Goal: Task Accomplishment & Management: Manage account settings

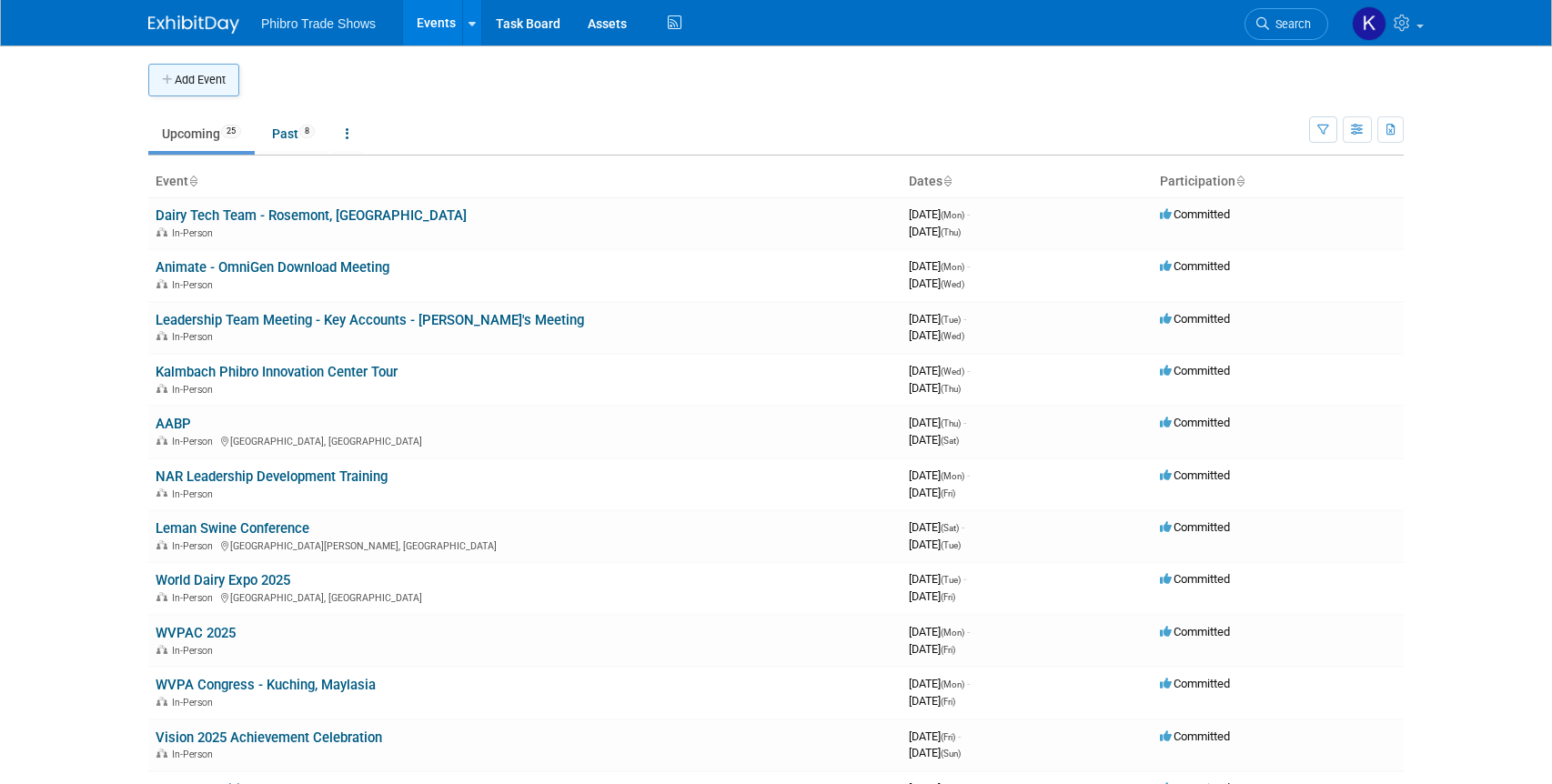
click at [189, 83] on button "Add Event" at bounding box center [194, 79] width 91 height 33
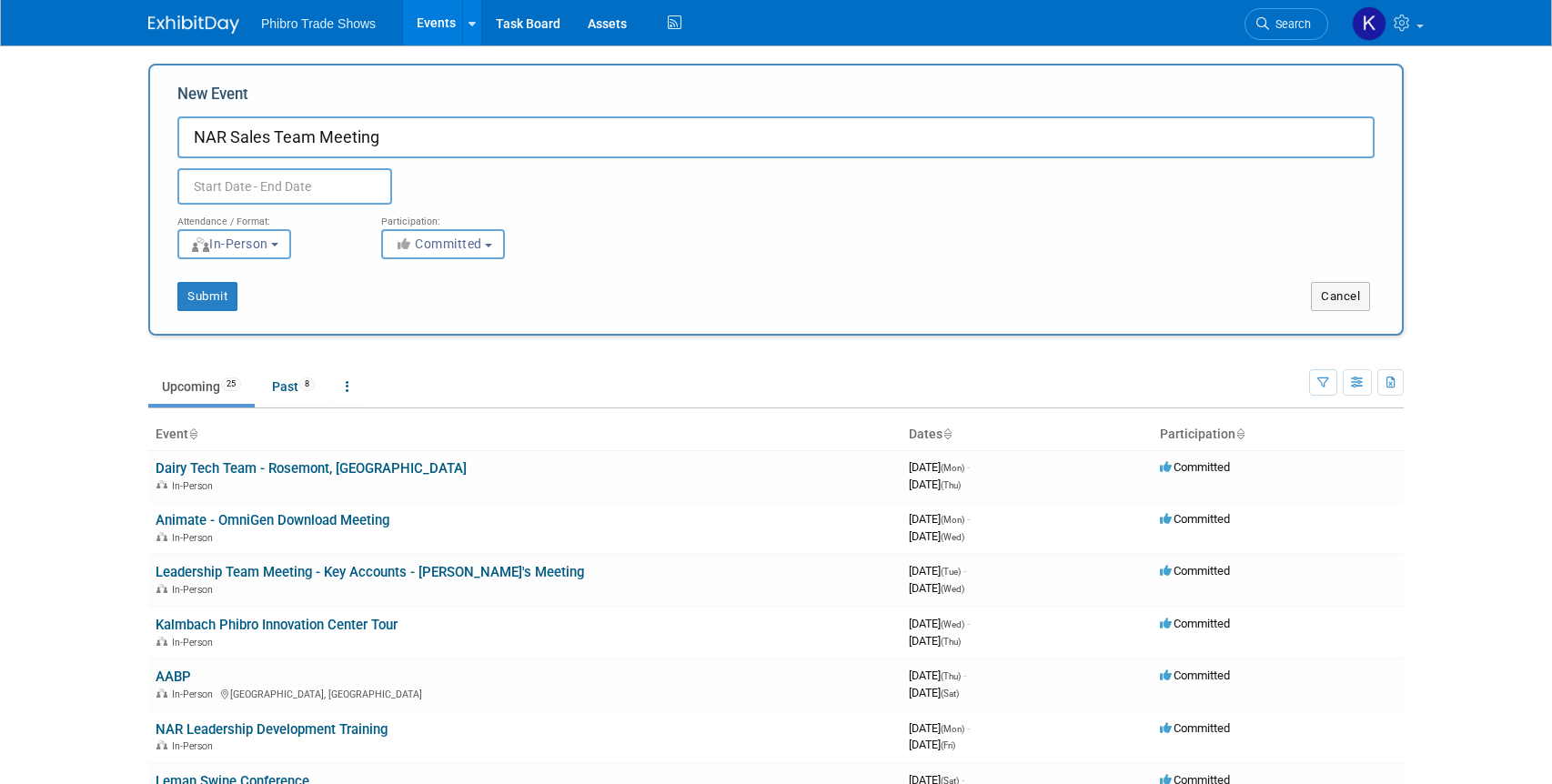
type input "NAR Sales Team Meeting"
click at [284, 183] on input "text" at bounding box center [284, 186] width 215 height 37
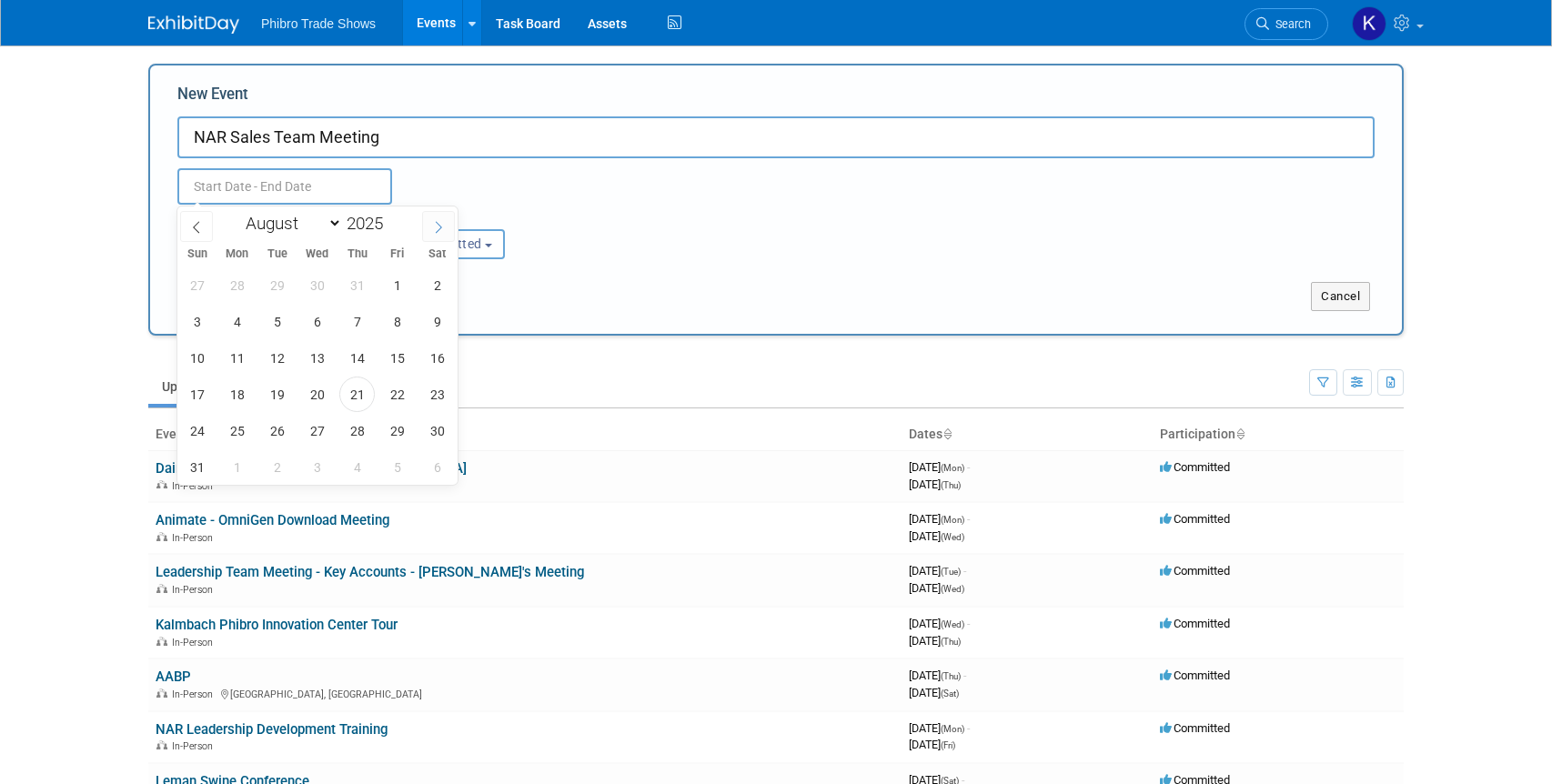
click at [435, 228] on icon at bounding box center [438, 227] width 13 height 13
select select "9"
click at [237, 360] on span "13" at bounding box center [237, 357] width 36 height 36
click at [395, 356] on span "17" at bounding box center [397, 357] width 36 height 36
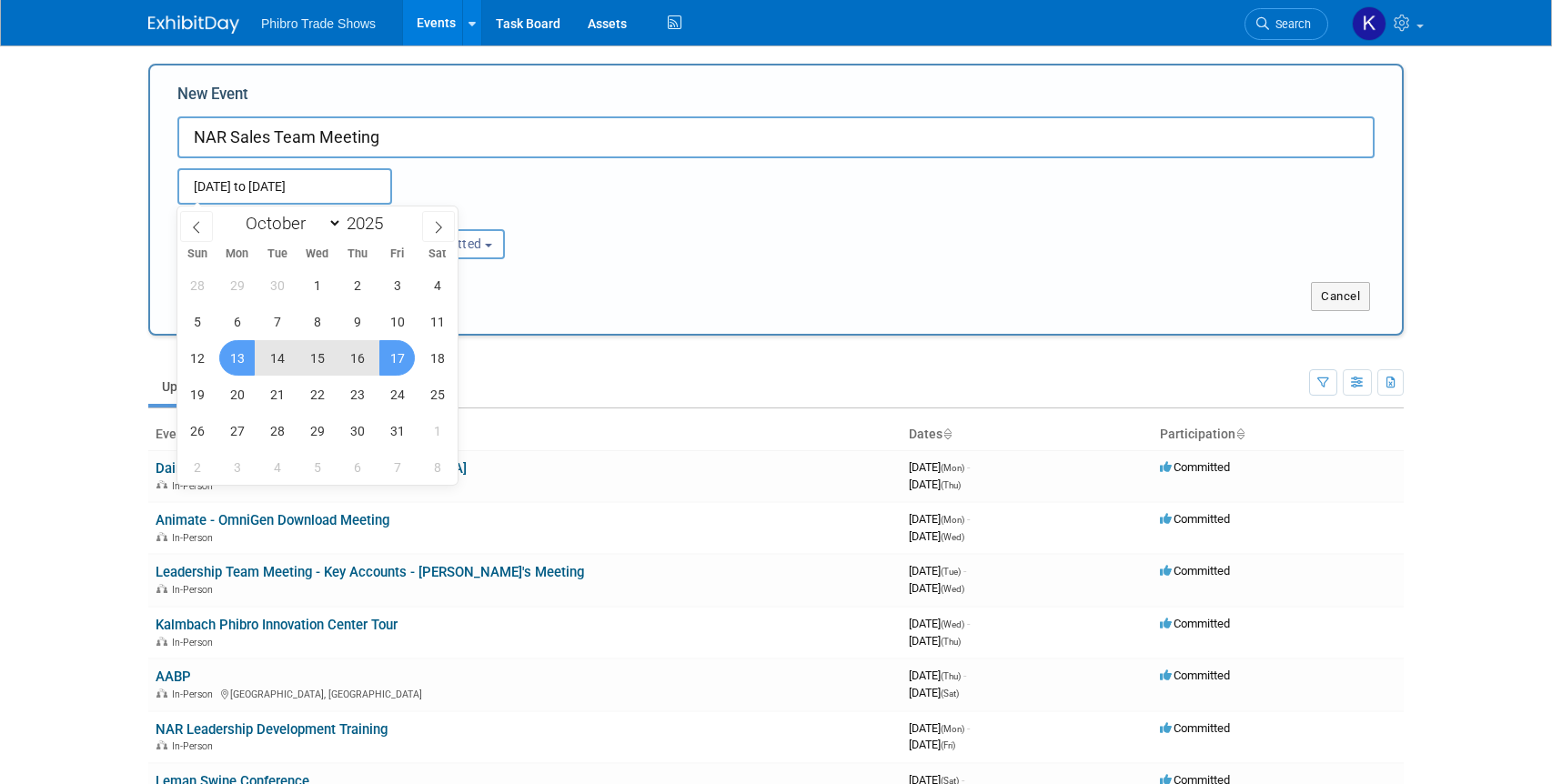
type input "Oct 13, 2025 to Oct 17, 2025"
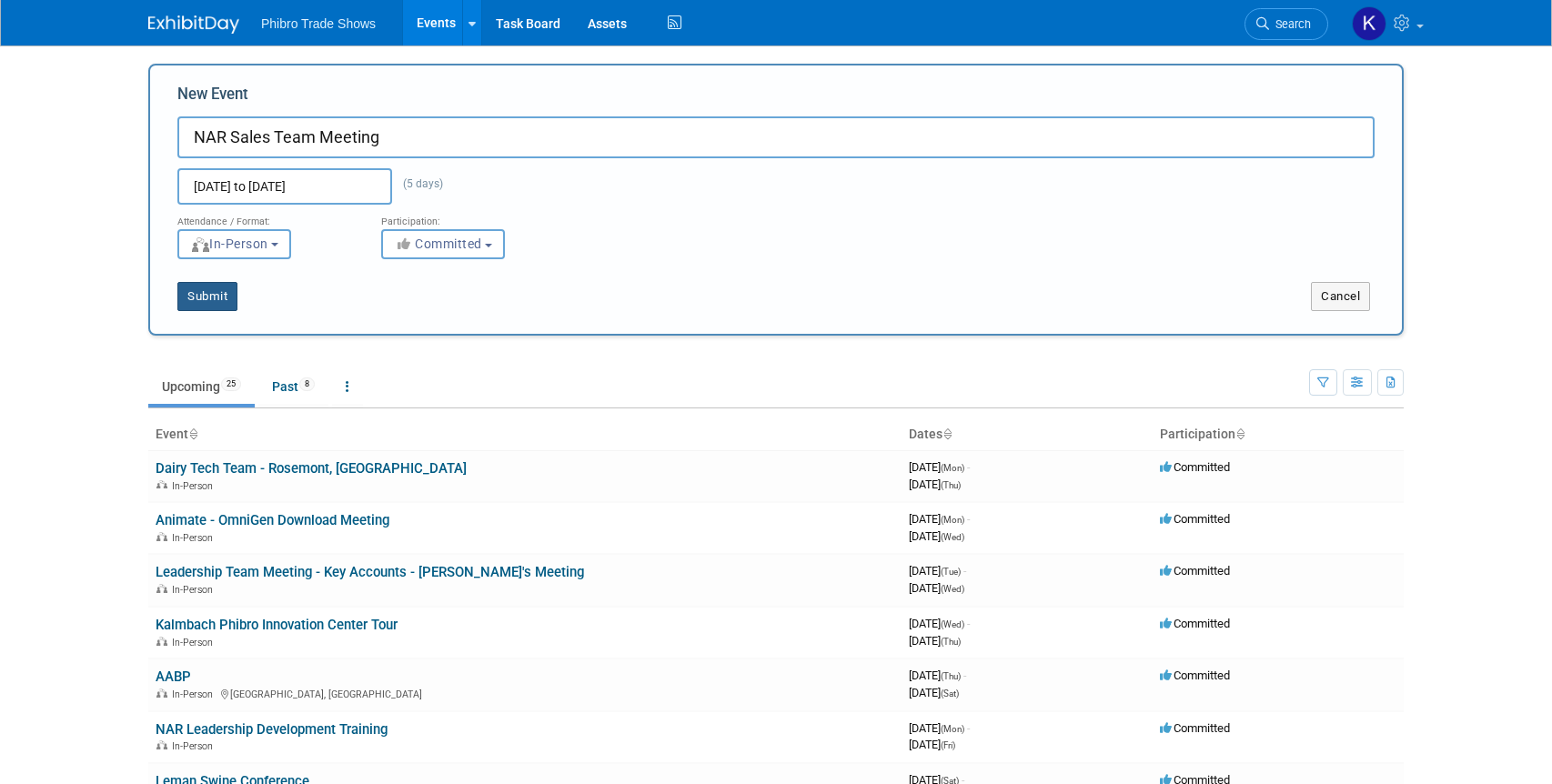
click at [208, 295] on button "Submit" at bounding box center [207, 296] width 60 height 29
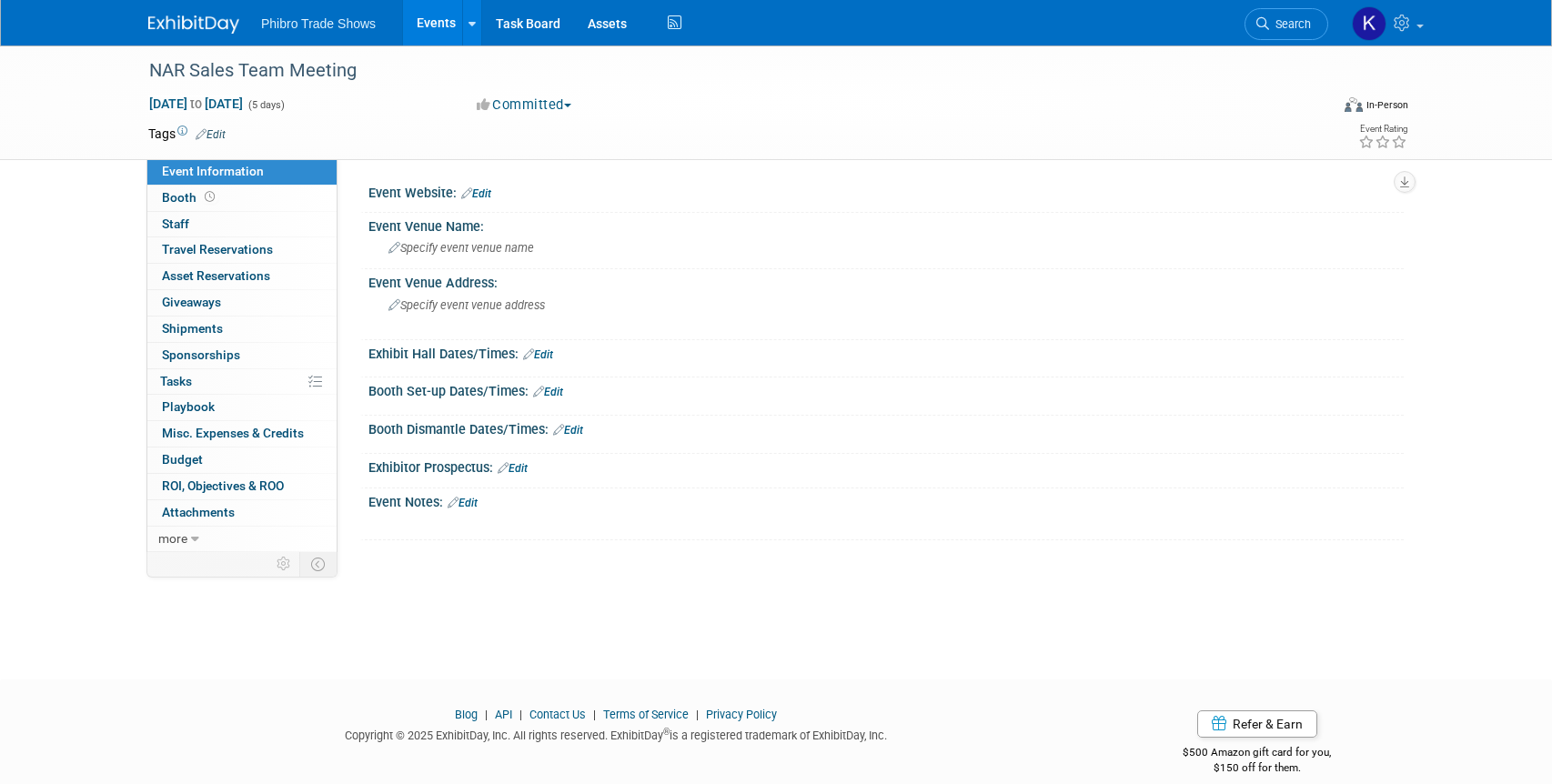
click at [427, 14] on link "Events" at bounding box center [436, 23] width 66 height 46
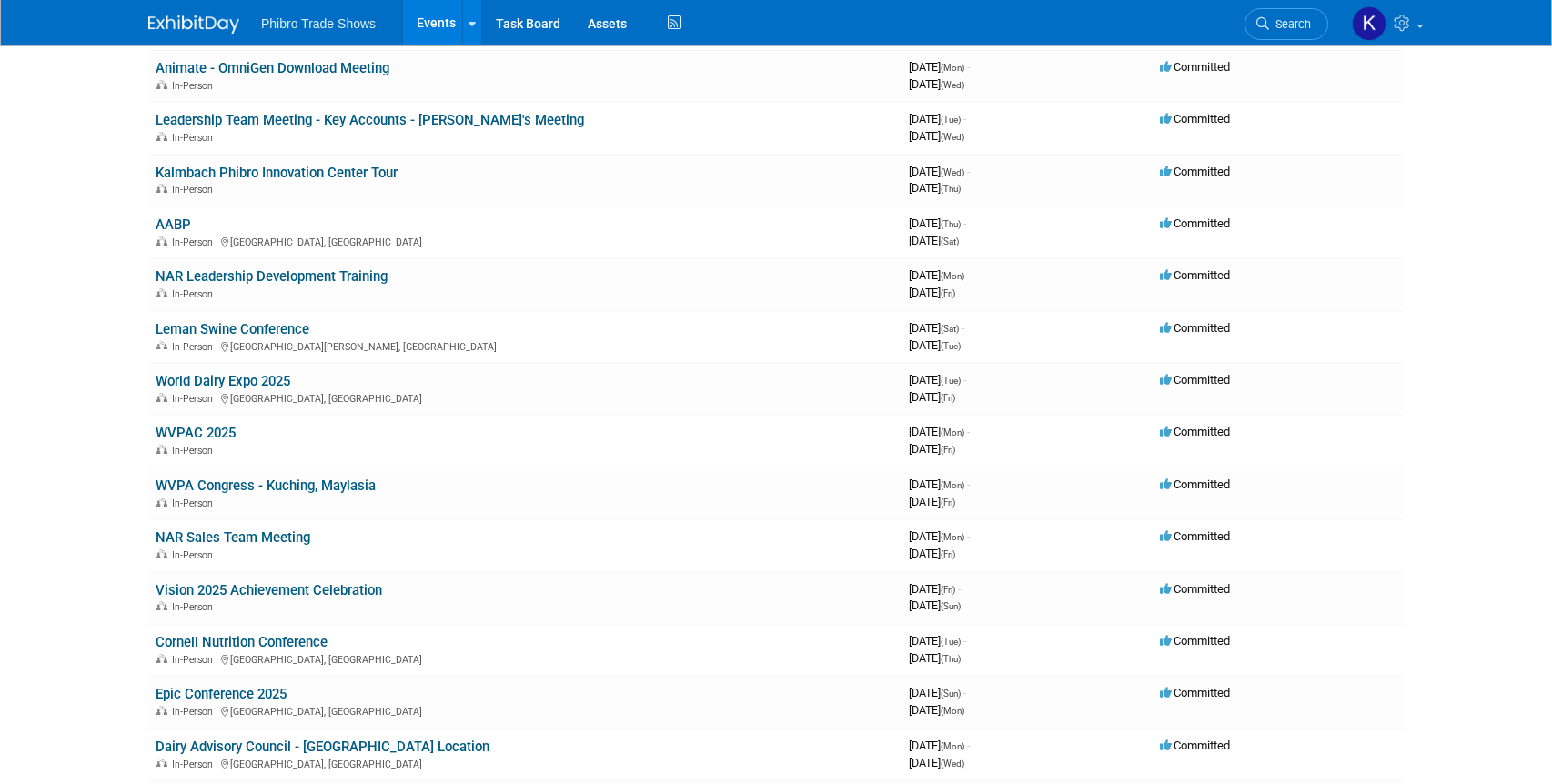
scroll to position [161, 0]
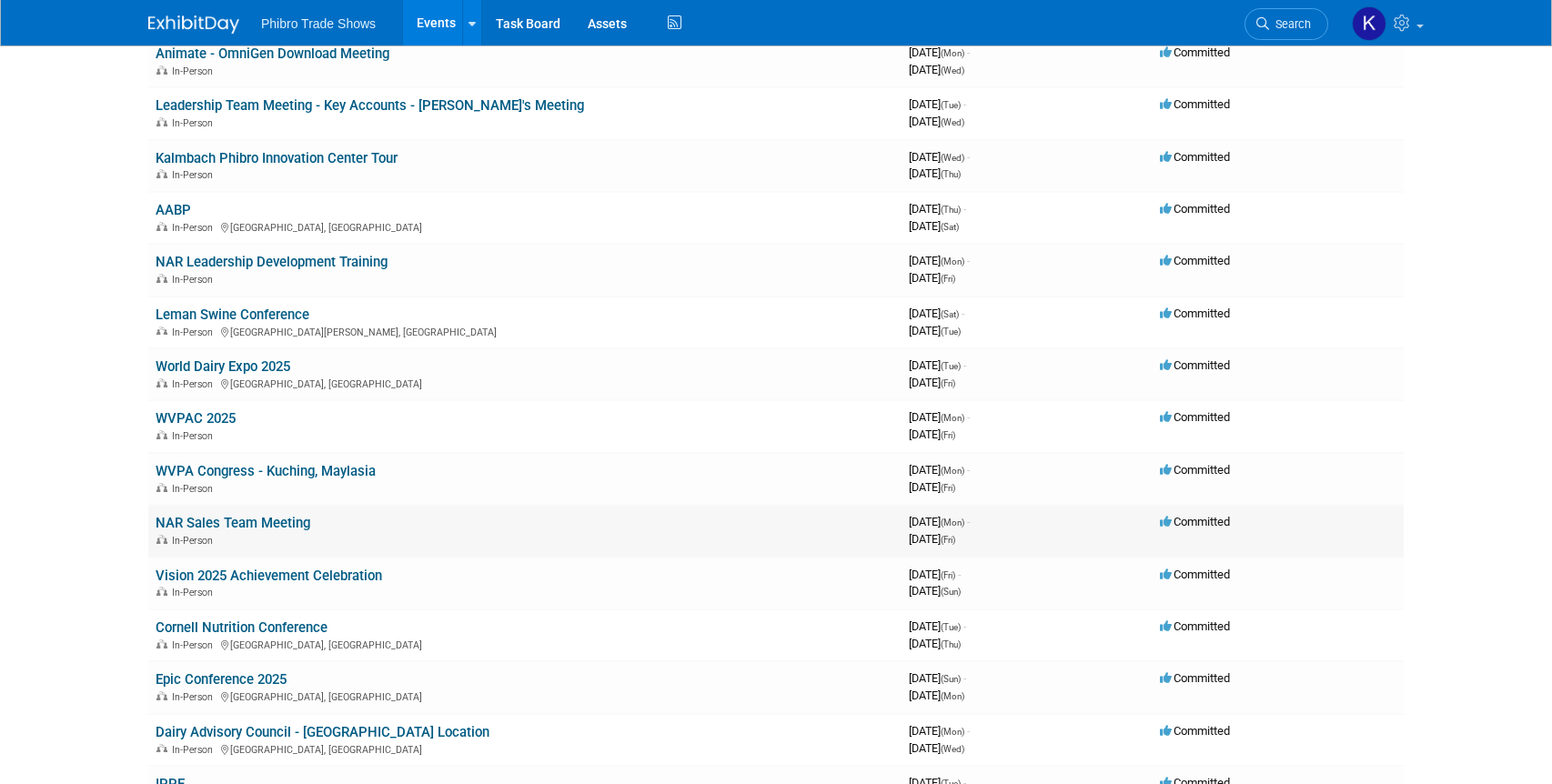
click at [373, 529] on td "NAR Sales Team Meeting In-Person" at bounding box center [525, 531] width 753 height 51
click at [257, 530] on link "NAR Sales Team Meeting" at bounding box center [233, 523] width 155 height 17
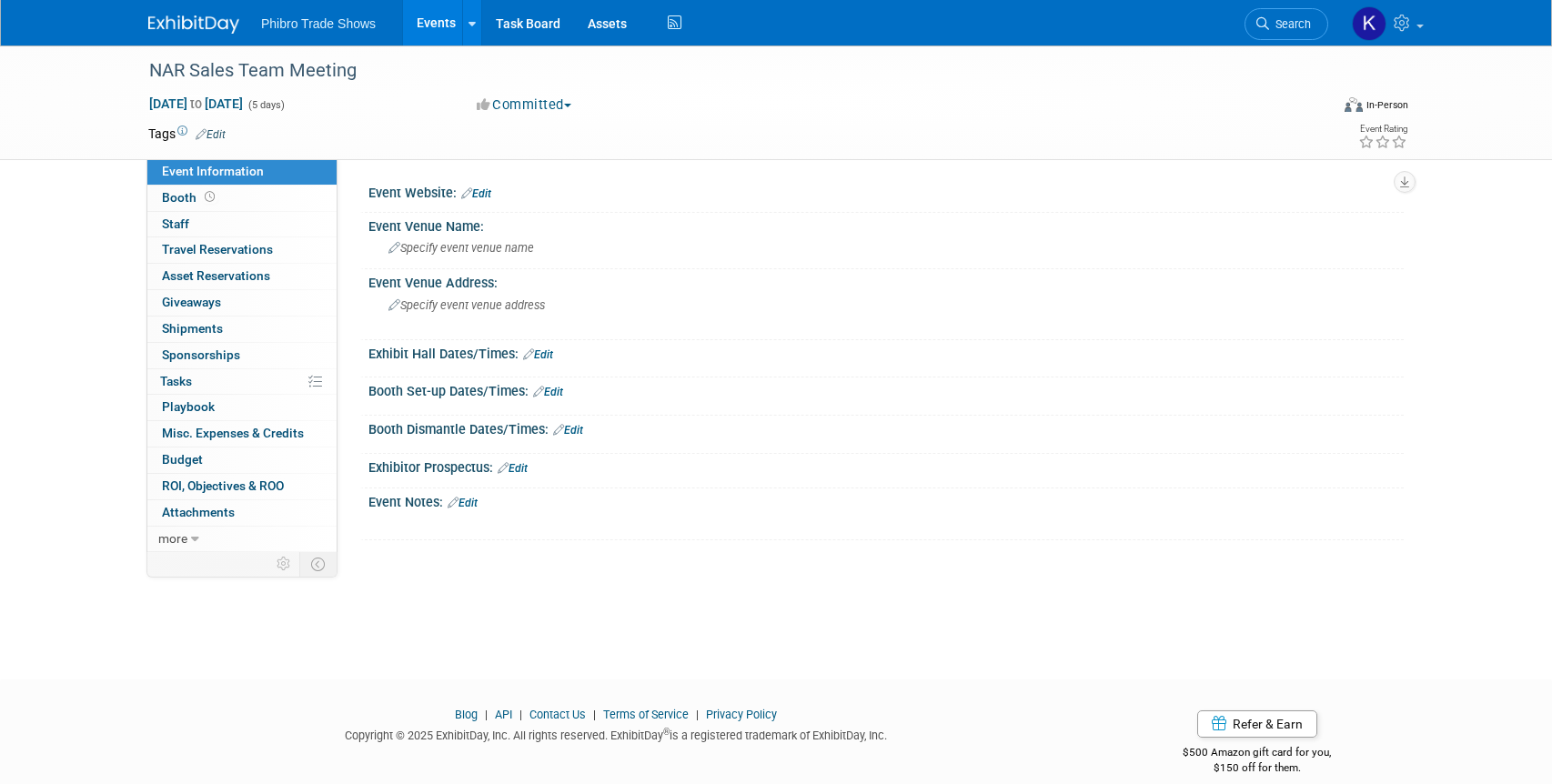
click at [497, 194] on div "Event Website: Edit" at bounding box center [885, 191] width 1035 height 24
click at [488, 194] on link "Edit" at bounding box center [476, 193] width 30 height 13
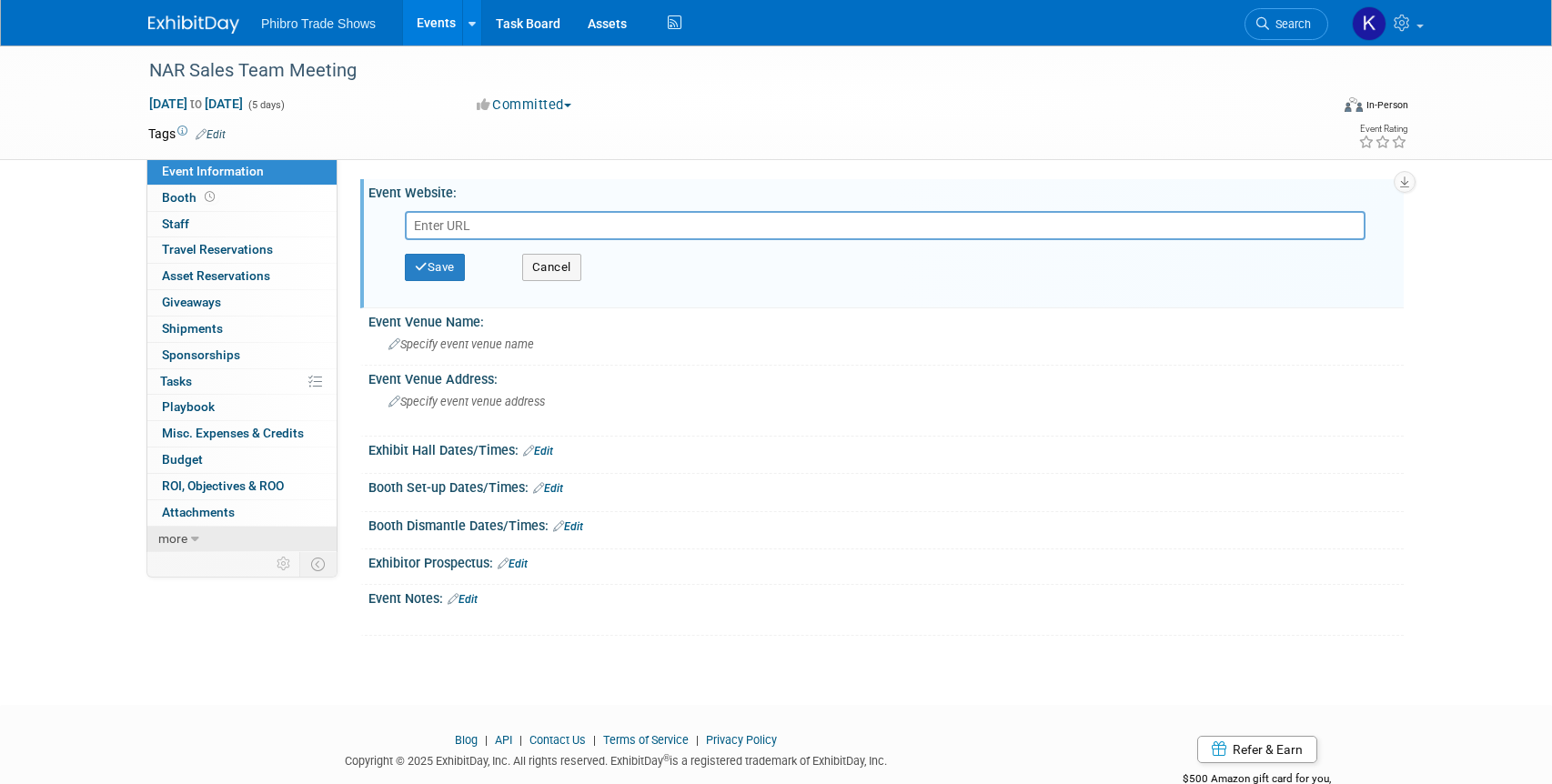
click at [189, 540] on link "more" at bounding box center [242, 539] width 189 height 26
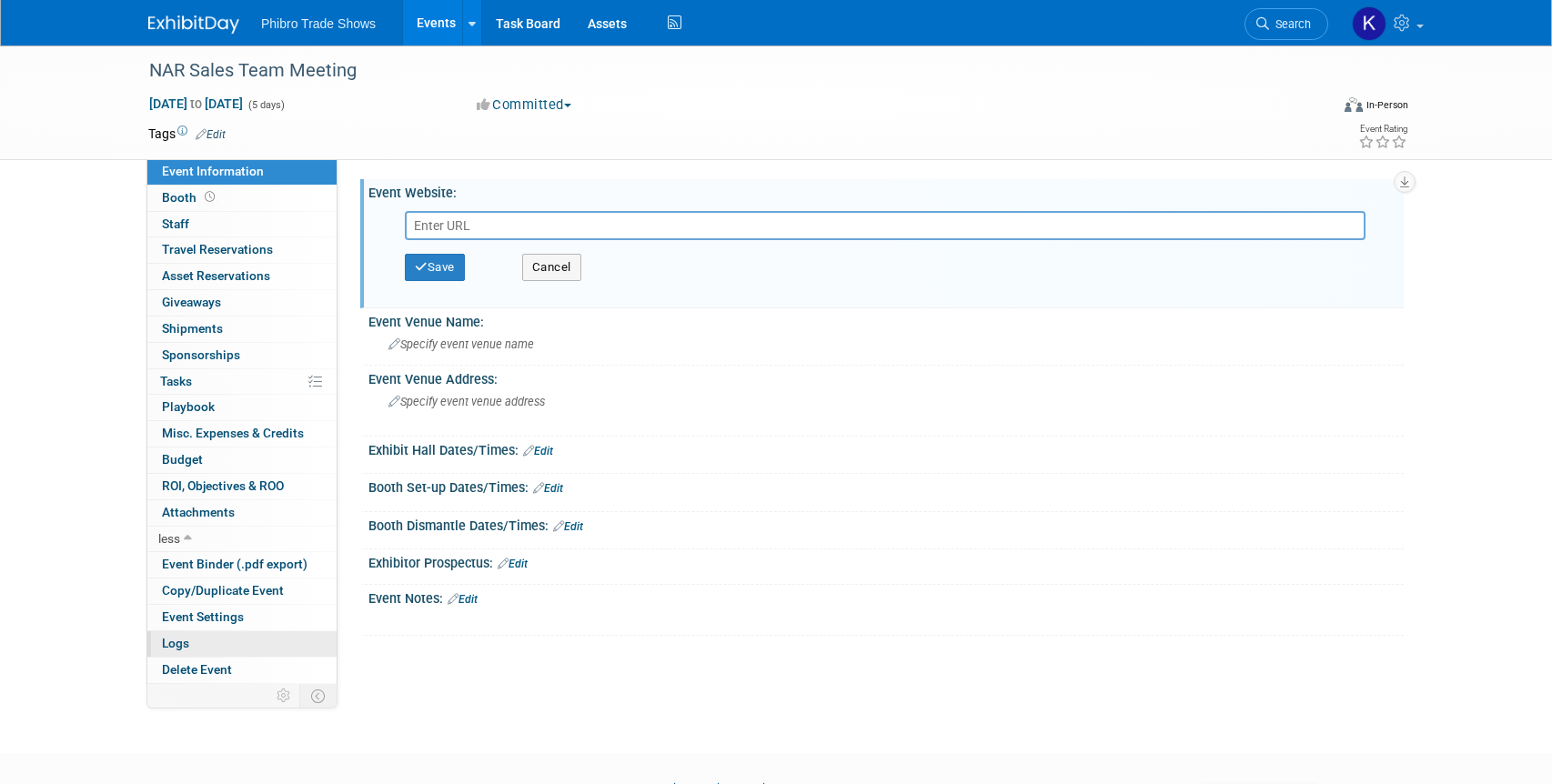
click at [169, 642] on span "Logs" at bounding box center [175, 642] width 28 height 15
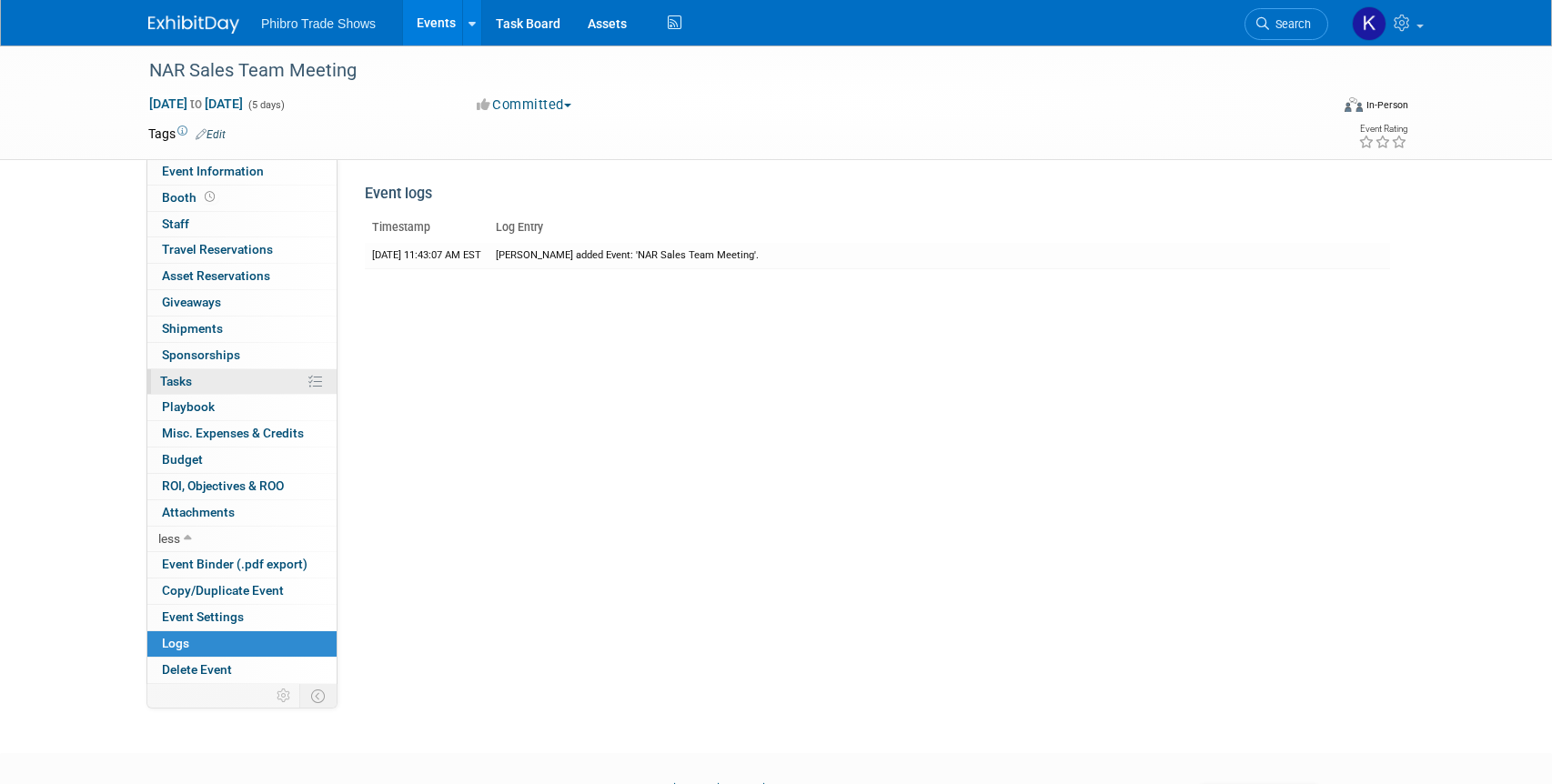
click at [183, 384] on span "Tasks 0%" at bounding box center [176, 380] width 32 height 15
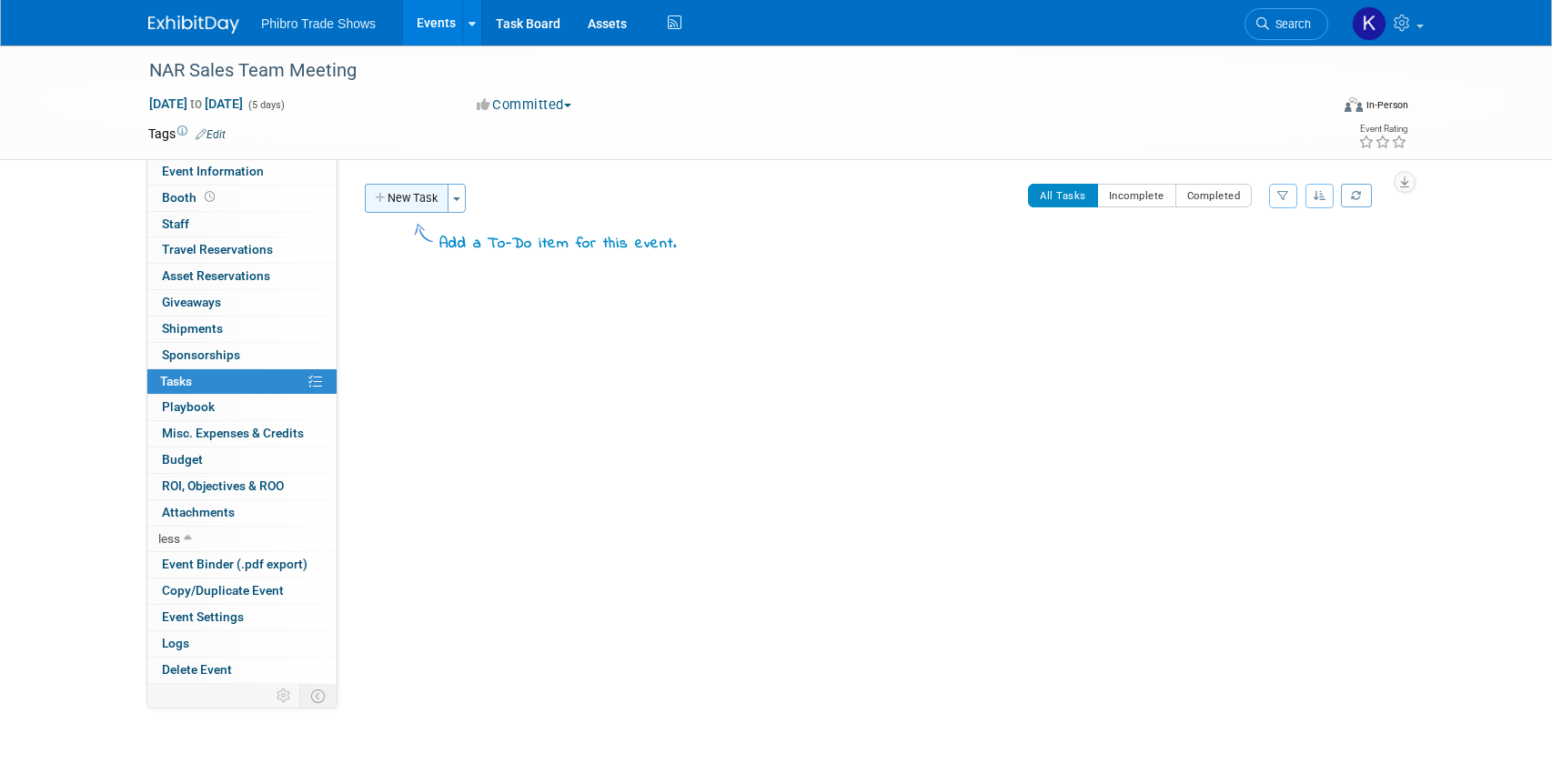
click at [400, 205] on button "New Task" at bounding box center [406, 197] width 83 height 29
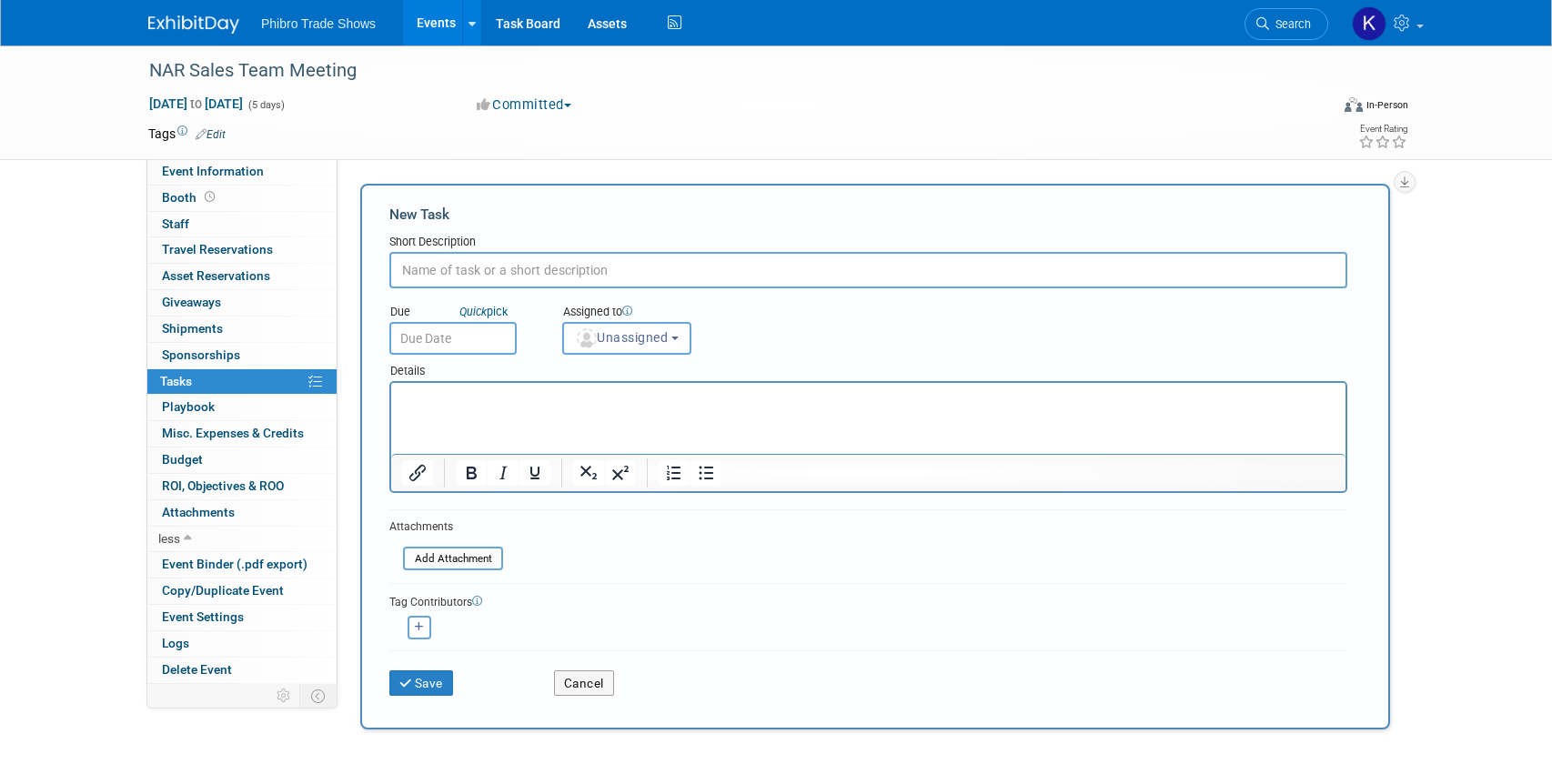
click at [449, 269] on input "text" at bounding box center [868, 269] width 958 height 37
click at [206, 398] on link "0 Playbook 0" at bounding box center [242, 408] width 189 height 26
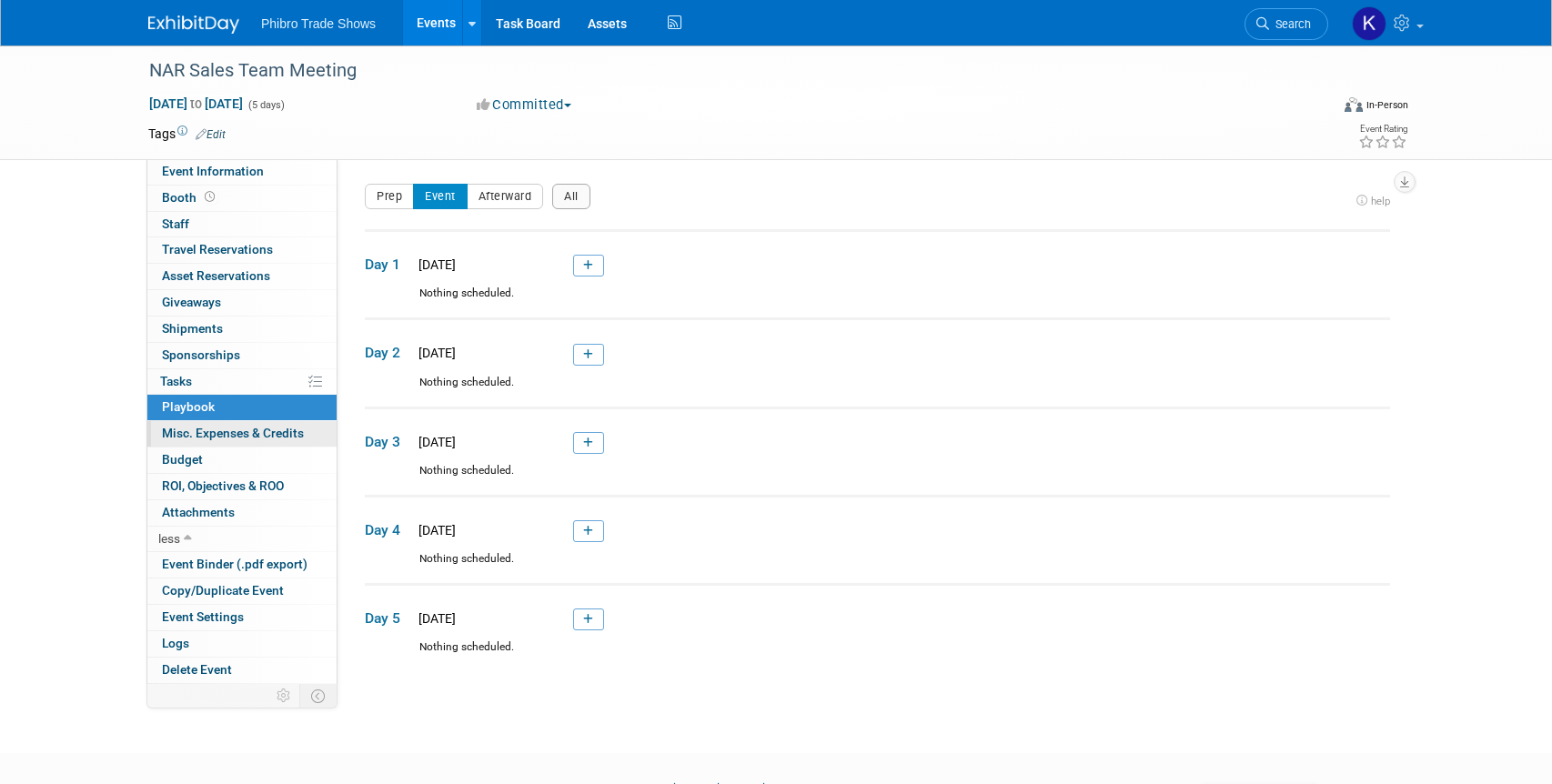
click at [219, 435] on span "Misc. Expenses & Credits 0" at bounding box center [232, 433] width 142 height 15
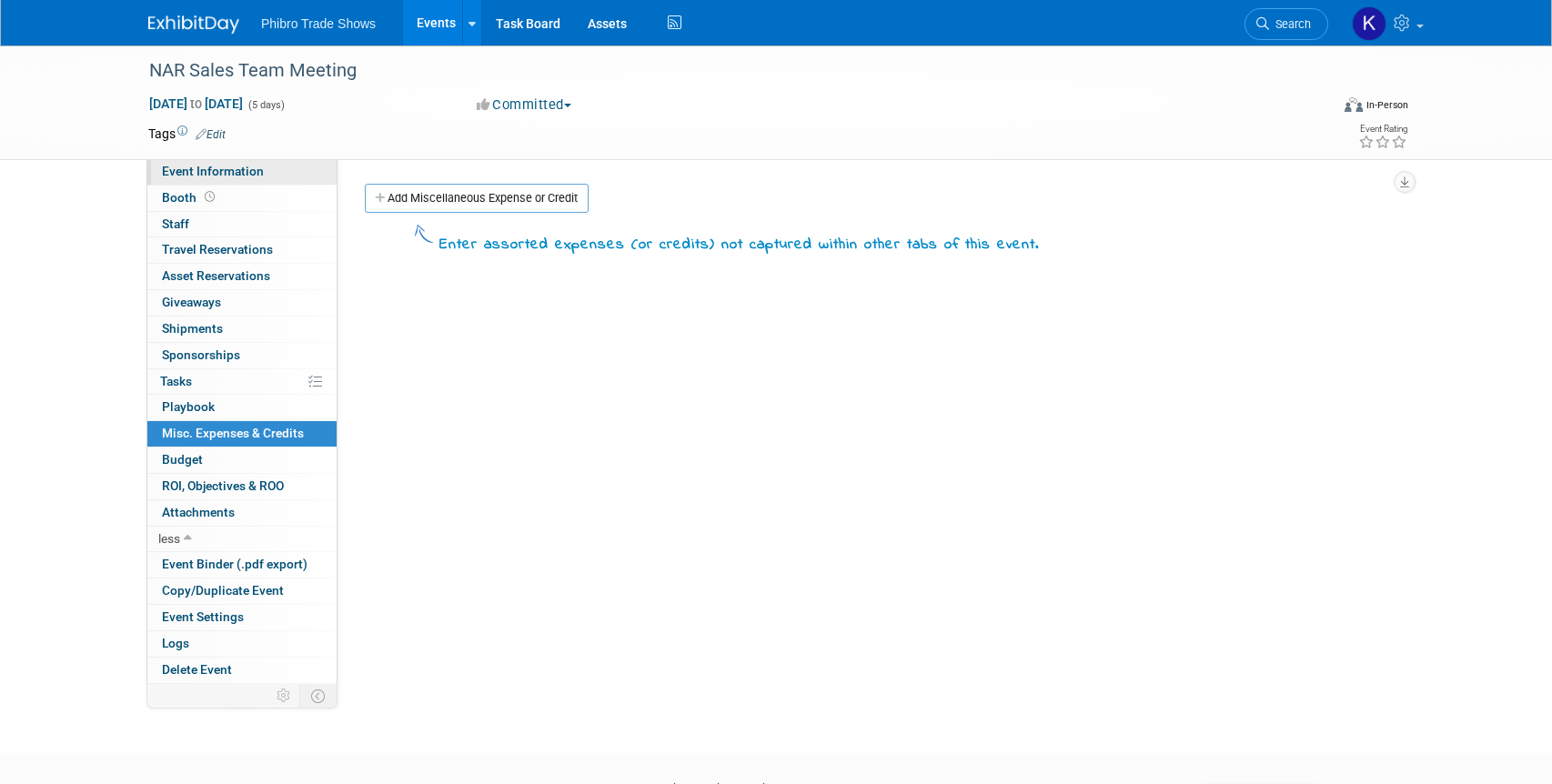
click at [200, 174] on span "Event Information" at bounding box center [212, 170] width 102 height 15
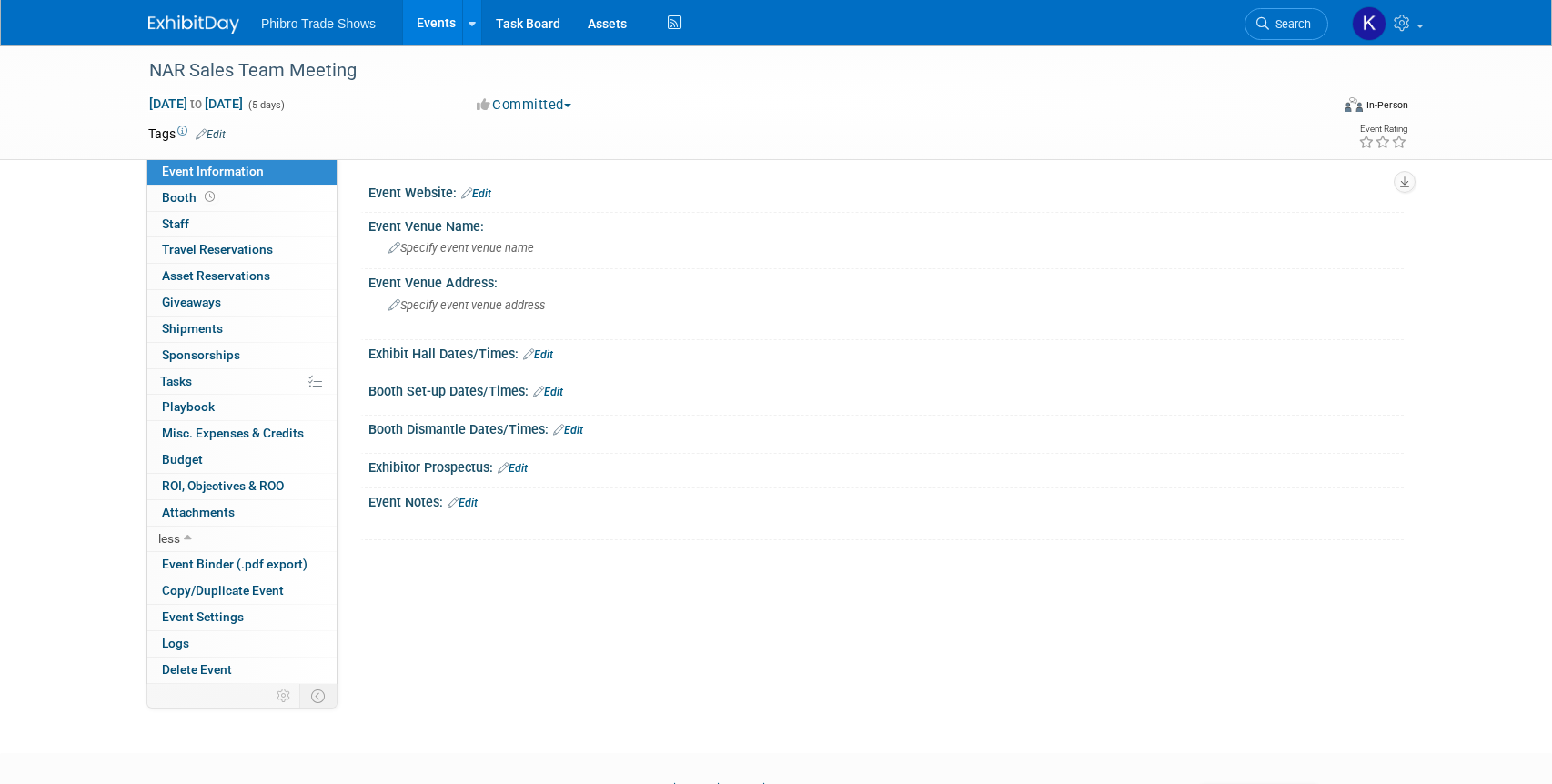
click at [477, 502] on link "Edit" at bounding box center [463, 502] width 30 height 13
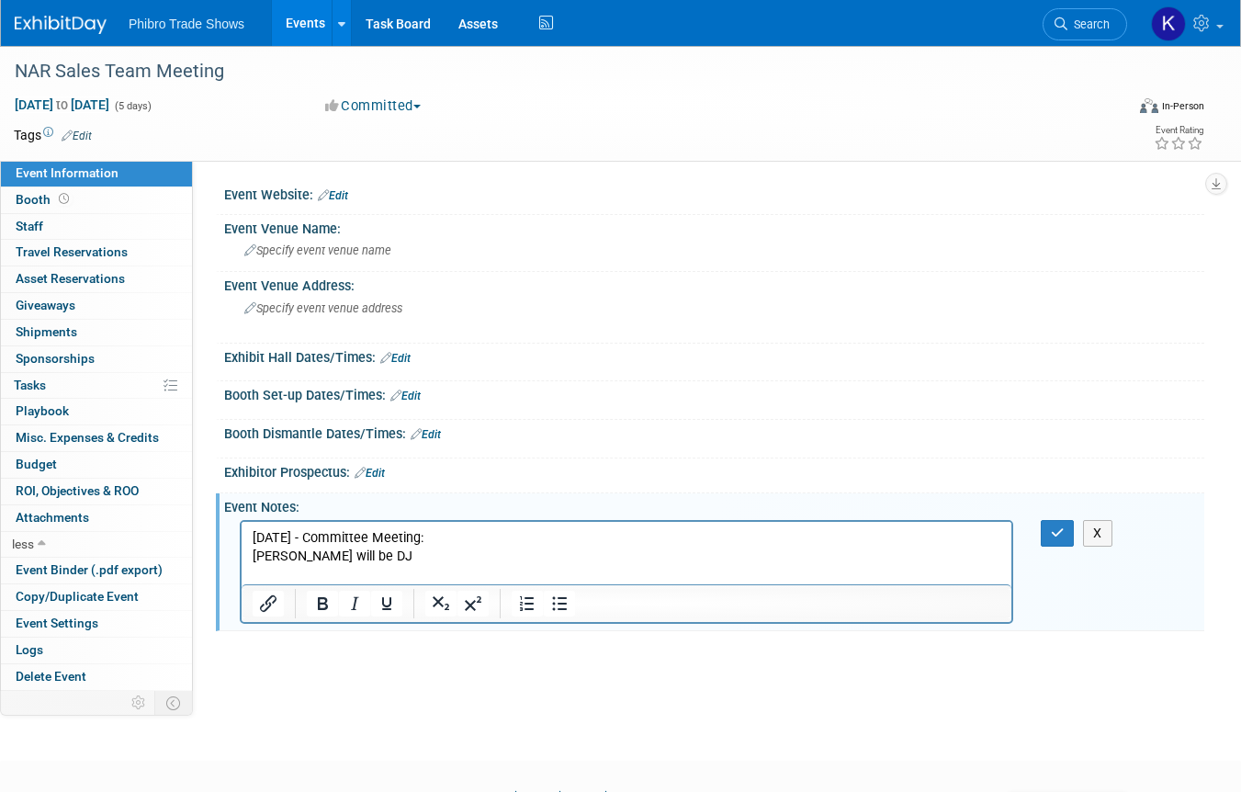
drag, startPoint x: 899, startPoint y: 368, endPoint x: 890, endPoint y: 404, distance: 37.0
click at [899, 368] on div "Save Changes Cancel" at bounding box center [714, 370] width 980 height 11
click at [376, 556] on p "Kyle will be DJ" at bounding box center [627, 555] width 748 height 18
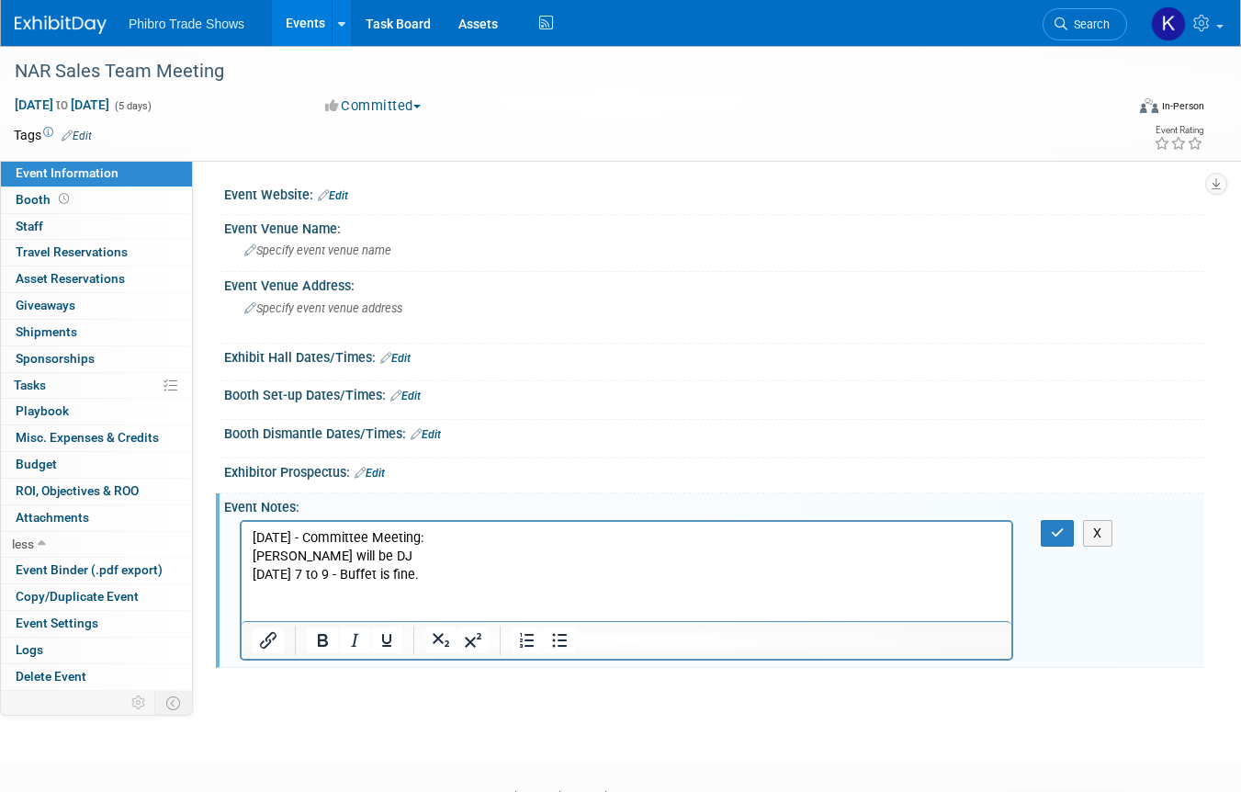
click at [491, 581] on p "Friday 7 to 9 - Buffet is fine." at bounding box center [627, 574] width 748 height 18
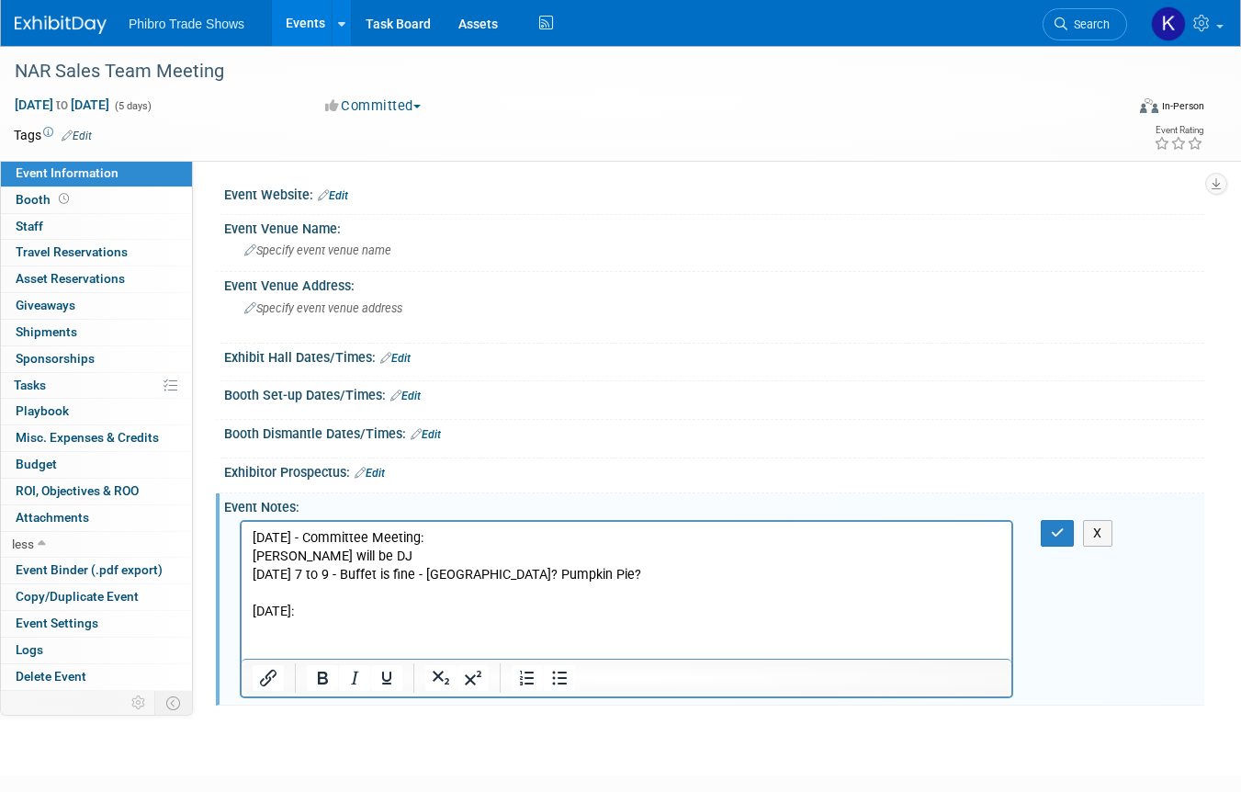
click at [252, 559] on body "8/22/25 - Committee Meeting: Kyle will be DJ Friday 7 to 9 - Buffet is fine - T…" at bounding box center [627, 592] width 750 height 129
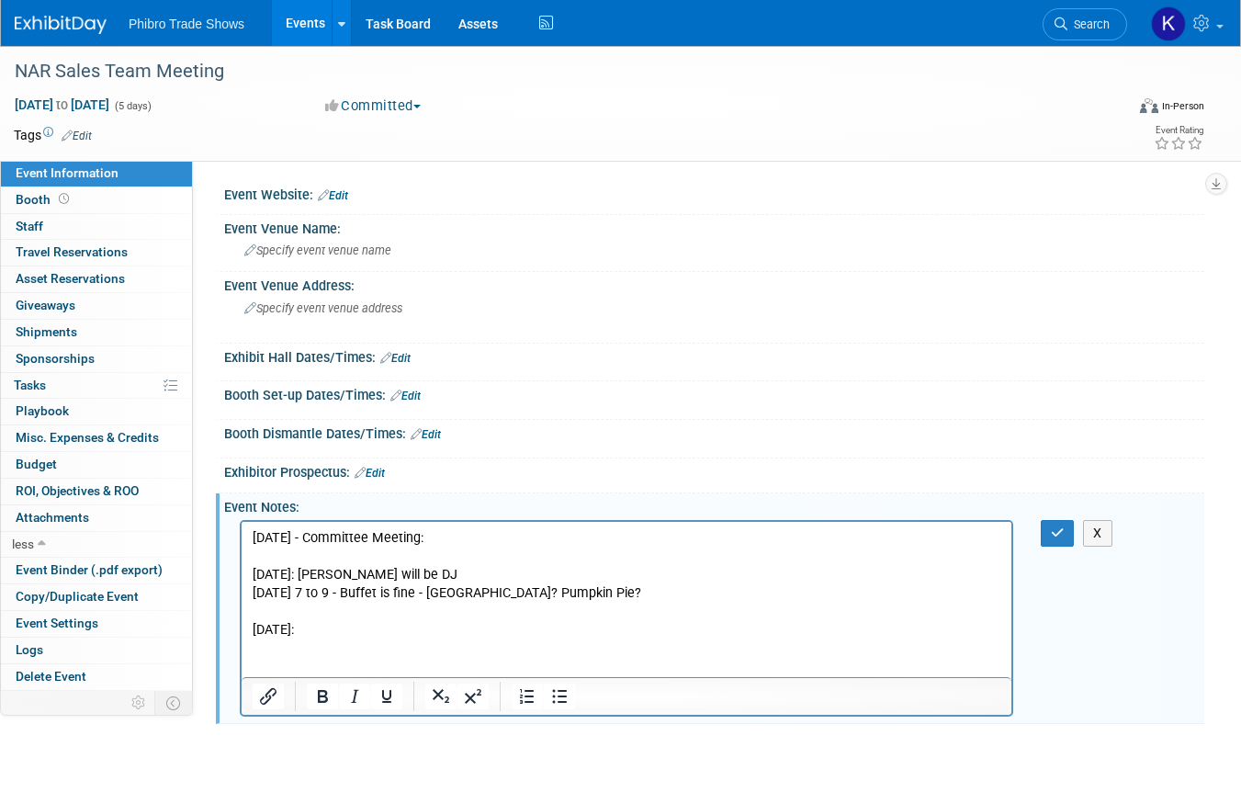
click at [329, 627] on p "Tuesday:" at bounding box center [627, 629] width 748 height 18
click at [556, 630] on p "Tuesday: Looks fine: 14 - 15 ...Groups of 10 - 12" at bounding box center [627, 629] width 748 height 18
click at [688, 630] on p "Tuesday: Looks fine: 14 - 15 ...Groups of 10 - 12 - Walkable & Local" at bounding box center [627, 629] width 748 height 18
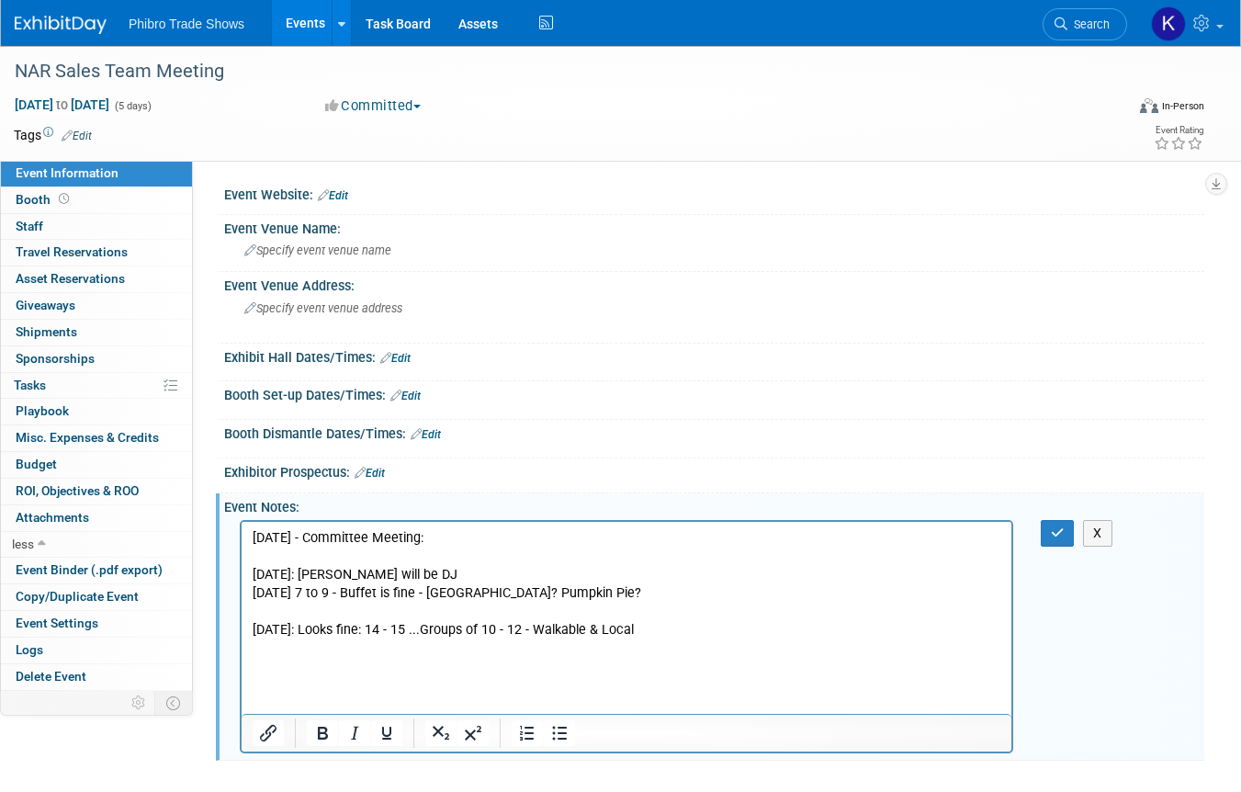
click at [672, 627] on p "Tuesday: Looks fine: 14 - 15 ...Groups of 10 - 12 - Walkable & Local" at bounding box center [627, 629] width 748 height 18
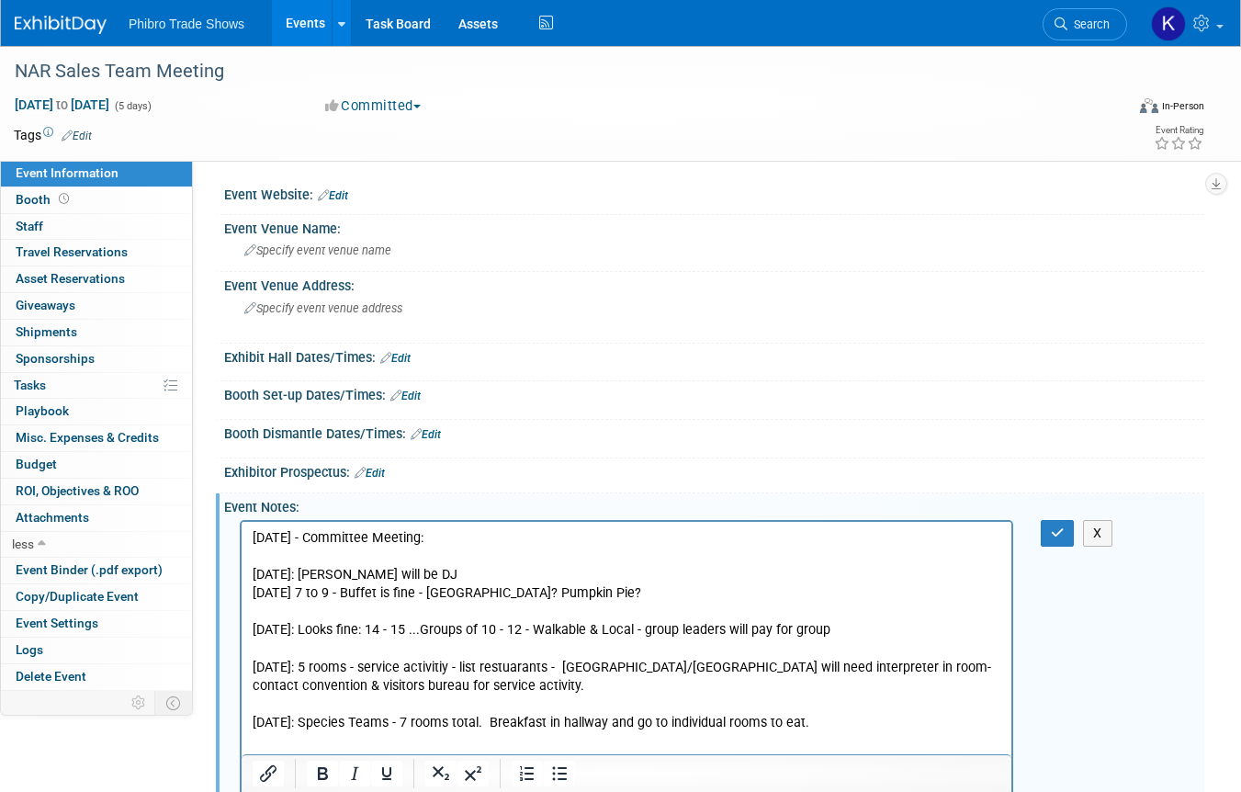
drag, startPoint x: 555, startPoint y: 719, endPoint x: 778, endPoint y: 746, distance: 224.7
click at [555, 719] on p "Thursday: Species Teams - 7 rooms total. Breakfast in hallway and go to individ…" at bounding box center [627, 722] width 748 height 18
click at [875, 725] on p "Thursday: Species Teams - 7 rooms total. Breakfast/Lunch in hallway and go to i…" at bounding box center [627, 722] width 748 height 18
click at [515, 746] on p "Thursday: Species Teams - 7 rooms total. Breakfast/Lunch in hallway and go to i…" at bounding box center [627, 731] width 748 height 37
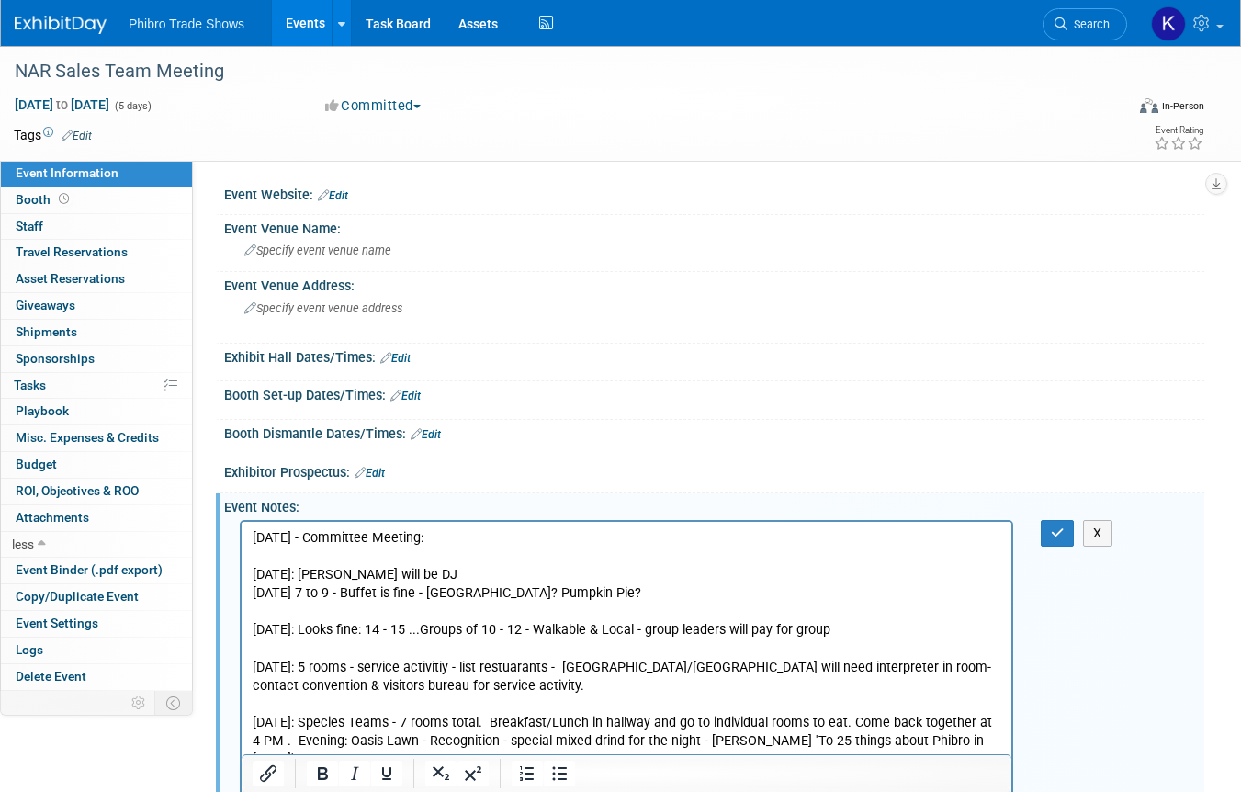
click at [855, 620] on p "Tuesday: Looks fine: 14 - 15 ...Groups of 10 - 12 - Walkable & Local - group le…" at bounding box center [627, 629] width 748 height 18
click at [528, 691] on p "Wednesday: 5 rooms - service activitiy - list restuarants - Canada/Mexico will …" at bounding box center [627, 675] width 748 height 37
click at [552, 686] on p "Wednesday: 5 rooms - service activitiy - list restuarants - Canada/Mexico will …" at bounding box center [627, 675] width 748 height 37
click at [998, 733] on p "Thursday: Species Teams - 7 rooms total. Breakfast/Lunch in hallway and go to i…" at bounding box center [627, 740] width 748 height 55
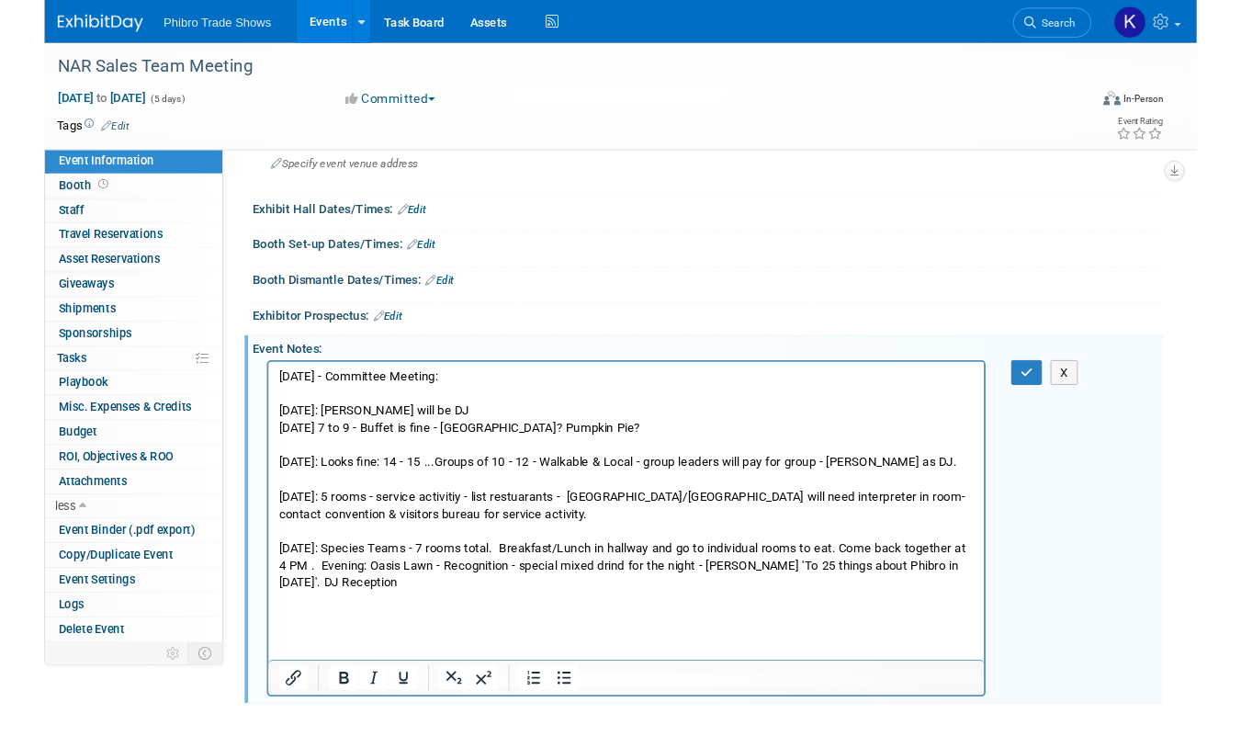
scroll to position [133, 0]
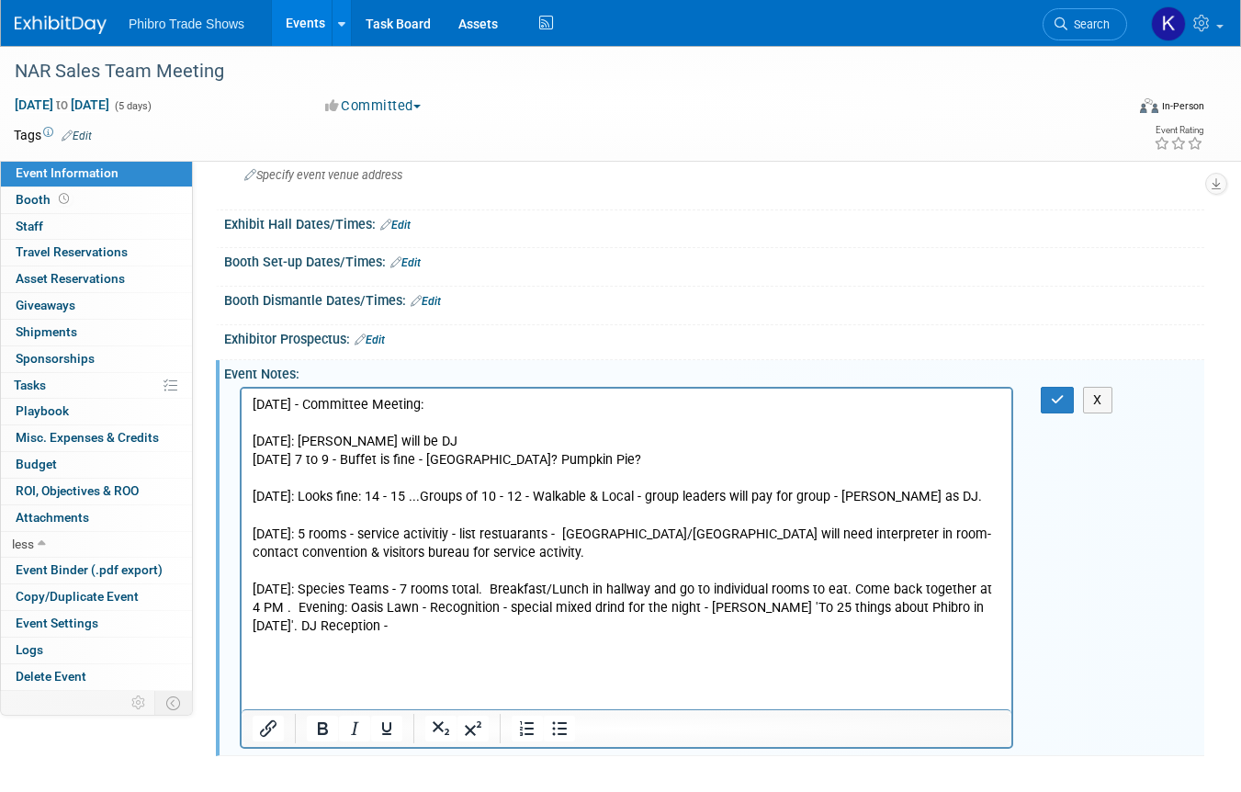
click at [374, 635] on p "Rich Text Area. Press ALT-0 for help." at bounding box center [627, 644] width 748 height 18
click at [254, 624] on p "Thursday: Species Teams - 7 rooms total. Breakfast/Lunch in hallway and go to i…" at bounding box center [627, 606] width 748 height 55
click at [386, 620] on p "Thursday: Species Teams - 7 rooms total. Breakfast/Lunch in hallway and go to i…" at bounding box center [627, 606] width 748 height 55
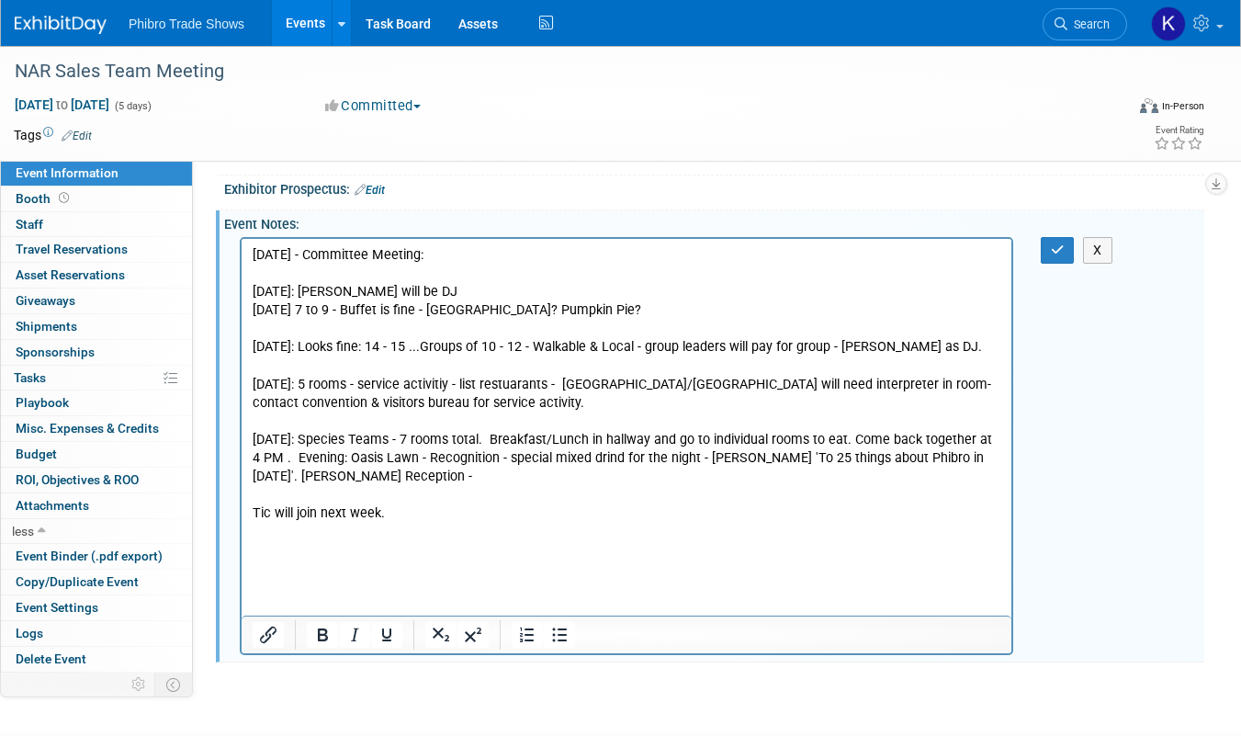
scroll to position [292, 0]
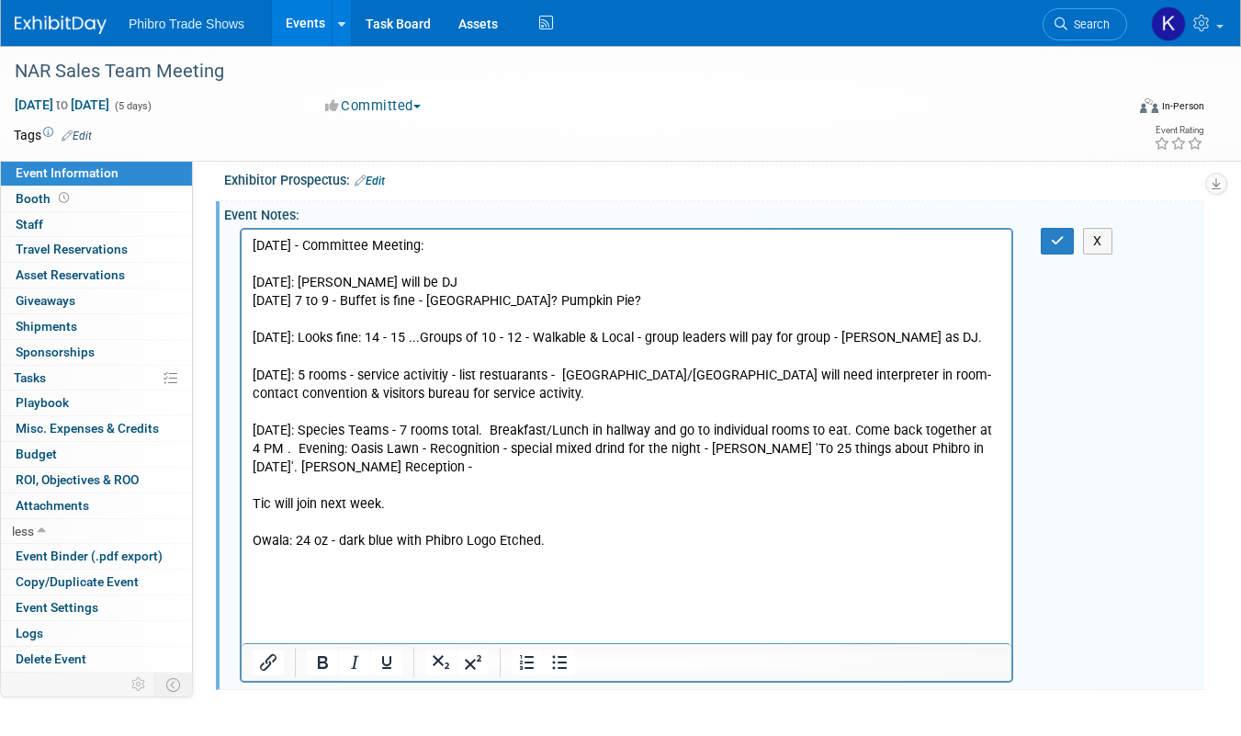
click at [475, 396] on p "Wednesday: 5 rooms - service activitiy - list restuarants - Canada/Mexico will …" at bounding box center [627, 383] width 748 height 37
click at [508, 481] on p "Rich Text Area. Press ALT-0 for help." at bounding box center [627, 485] width 748 height 18
click at [1063, 238] on icon "button" at bounding box center [1057, 240] width 14 height 13
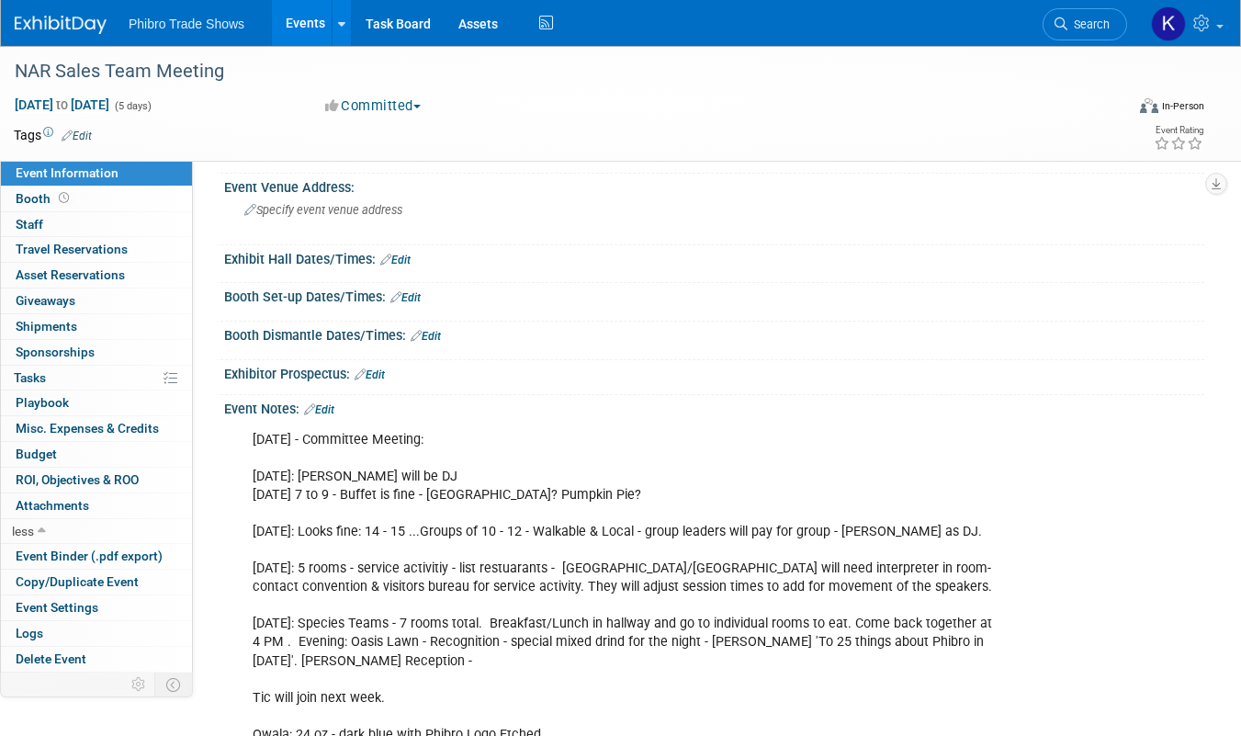
scroll to position [177, 0]
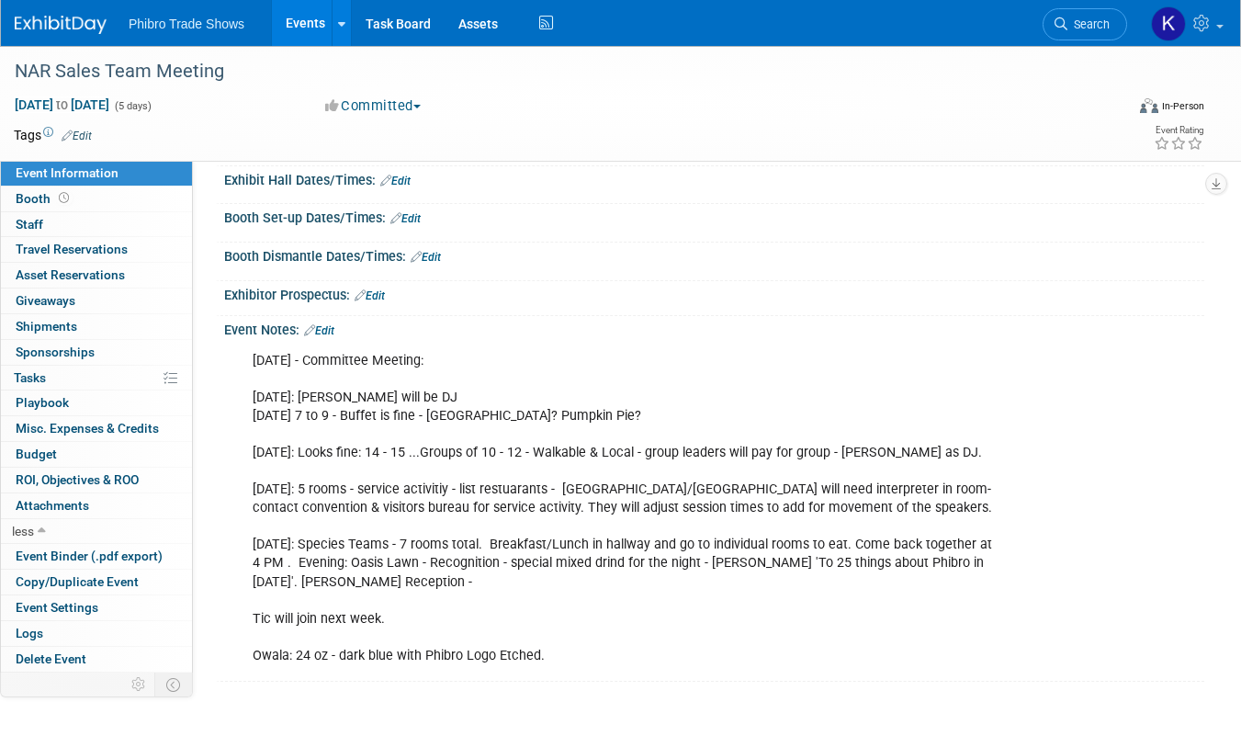
click at [290, 18] on link "Events" at bounding box center [305, 23] width 67 height 46
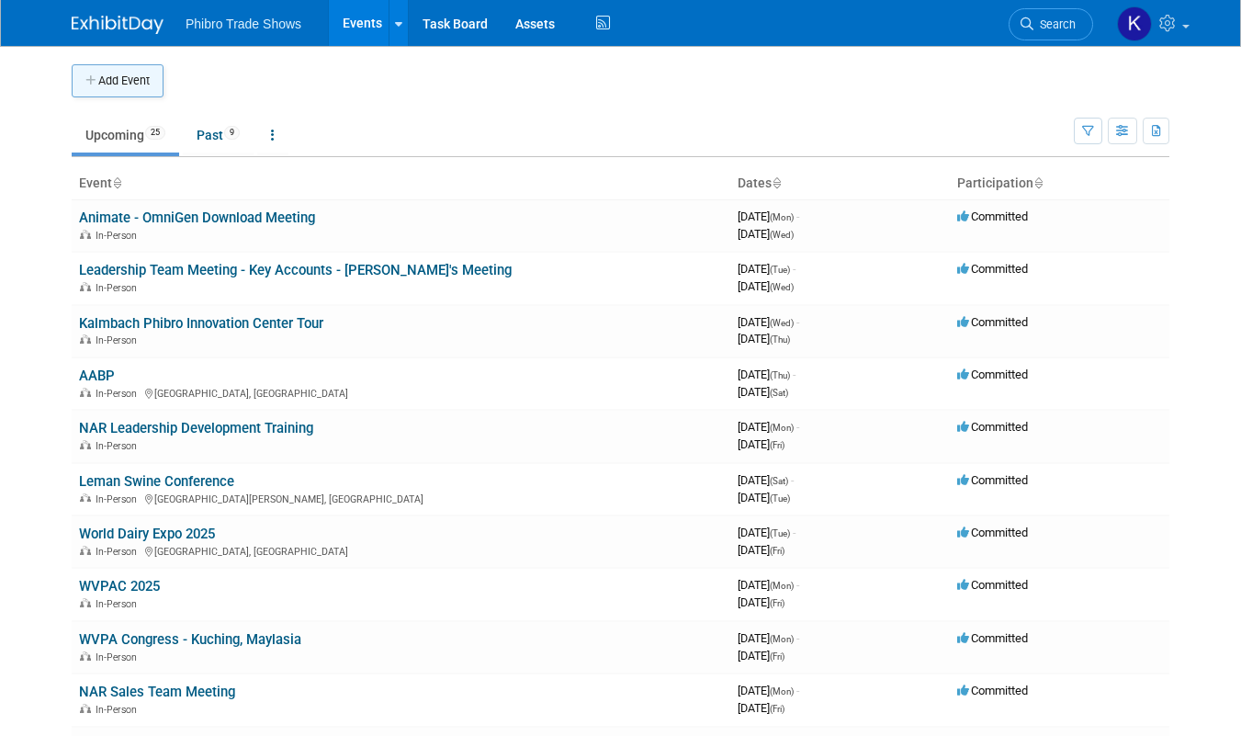
click at [93, 75] on icon "button" at bounding box center [91, 81] width 13 height 12
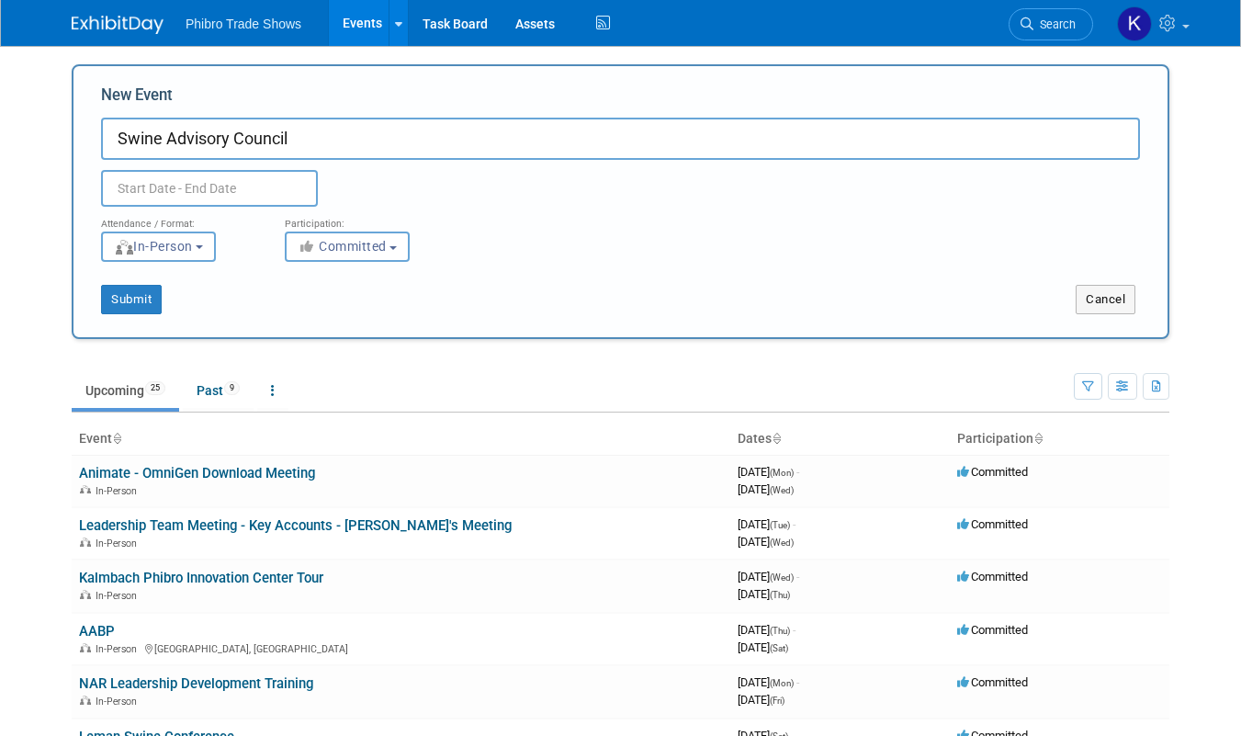
type input "Swine Advisory Council"
click at [215, 192] on body "Phibro Trade Shows Events Add Event Bulk Upload Events Shareable Event Boards R…" at bounding box center [620, 368] width 1241 height 736
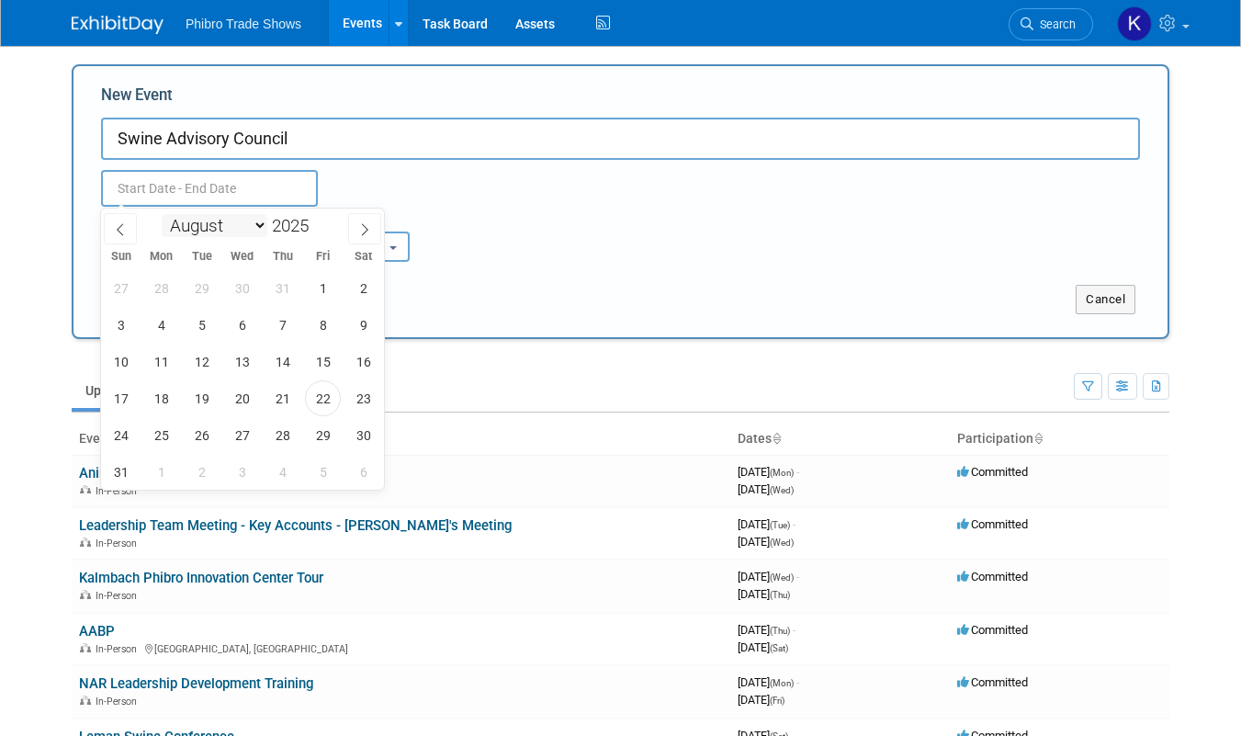
click at [251, 223] on select "January February March April May June July August September October November De…" at bounding box center [215, 225] width 106 height 23
select select "10"
click at [162, 214] on select "January February March April May June July August September October November De…" at bounding box center [215, 225] width 106 height 23
click at [157, 331] on span "3" at bounding box center [161, 325] width 36 height 36
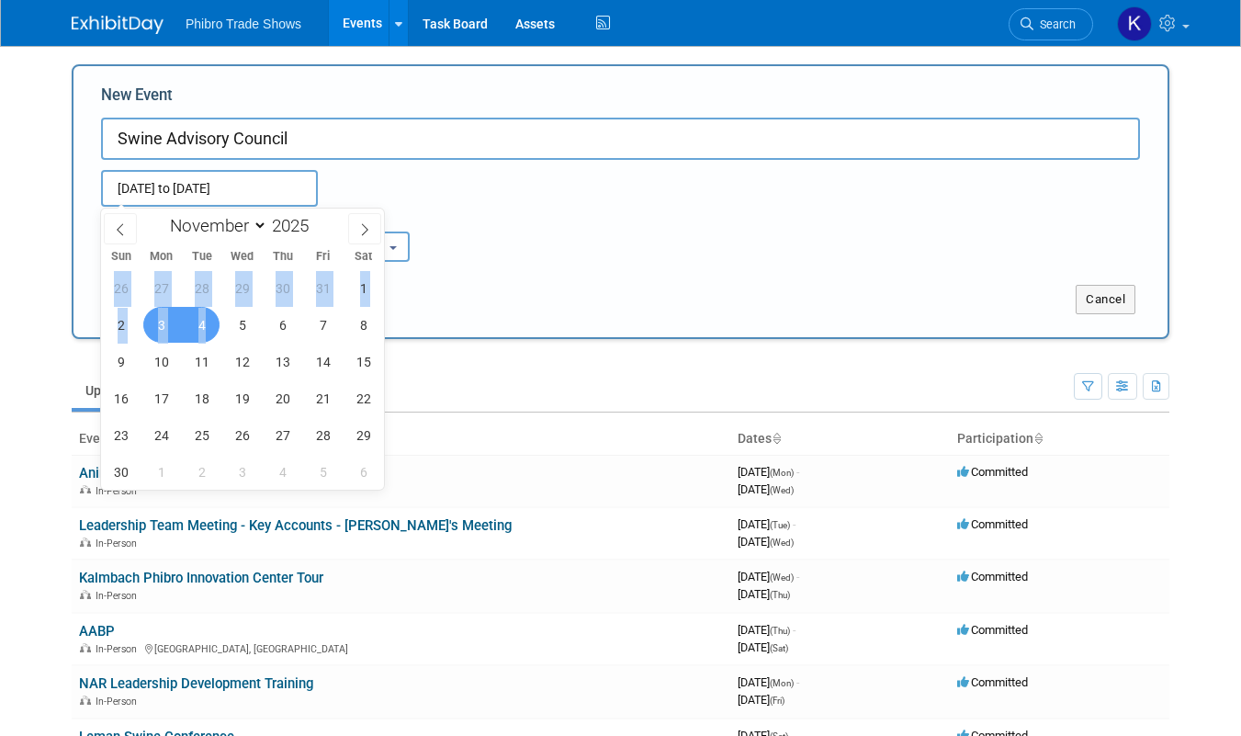
click at [208, 328] on span "4" at bounding box center [202, 325] width 36 height 36
type input "[DATE] to [DATE]"
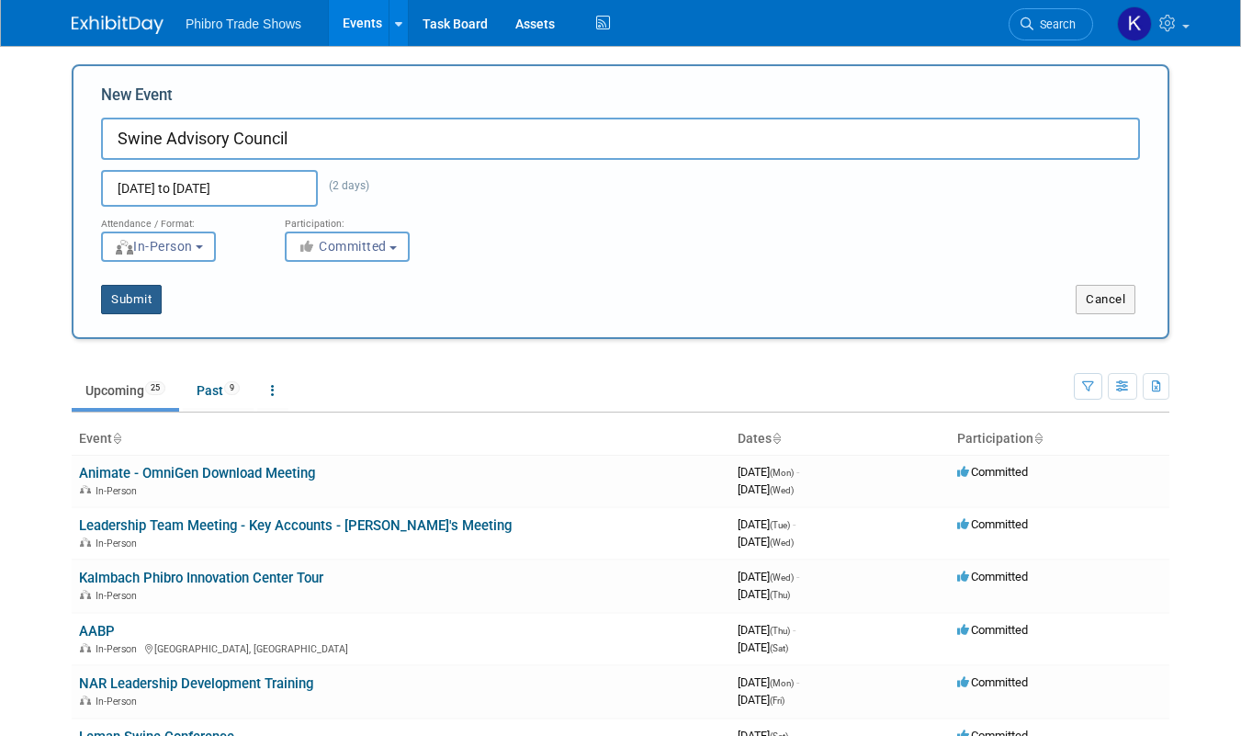
click at [129, 309] on button "Submit" at bounding box center [131, 299] width 61 height 29
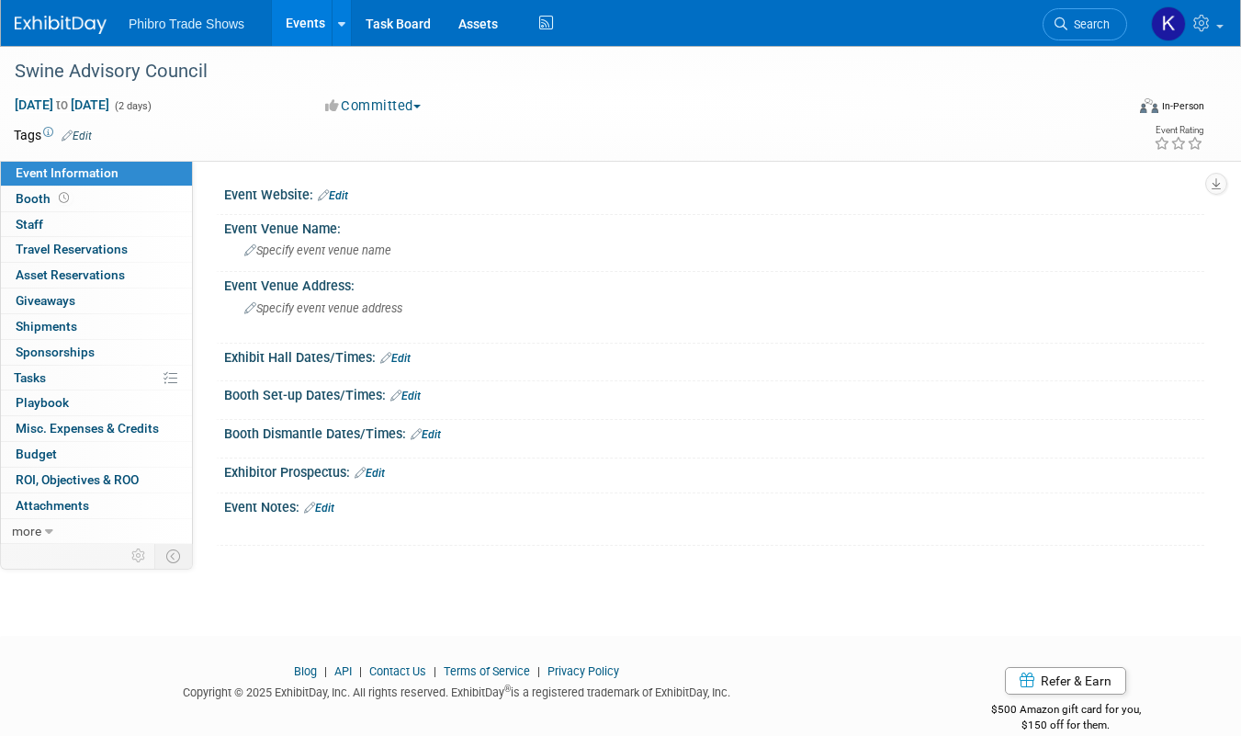
click at [334, 511] on link "Edit" at bounding box center [319, 507] width 30 height 13
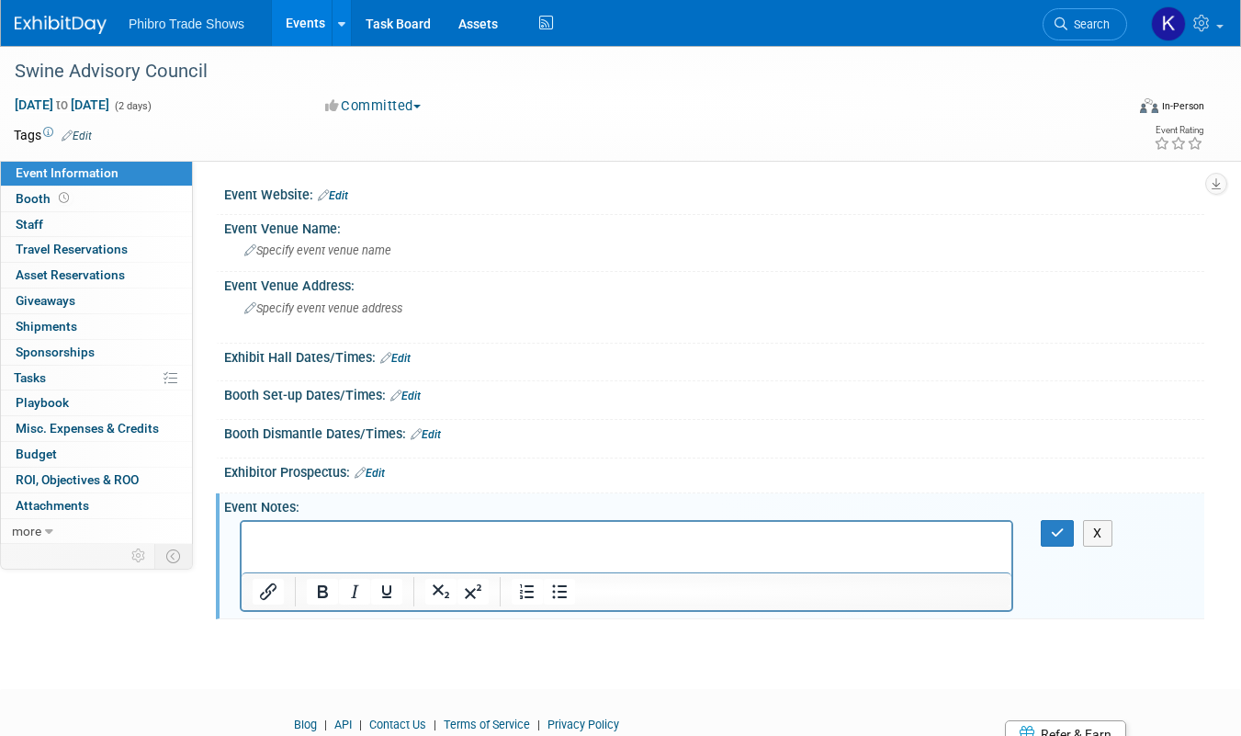
click at [290, 531] on p "Rich Text Area. Press ALT-0 for help." at bounding box center [627, 537] width 748 height 18
click at [248, 252] on icon at bounding box center [250, 251] width 12 height 12
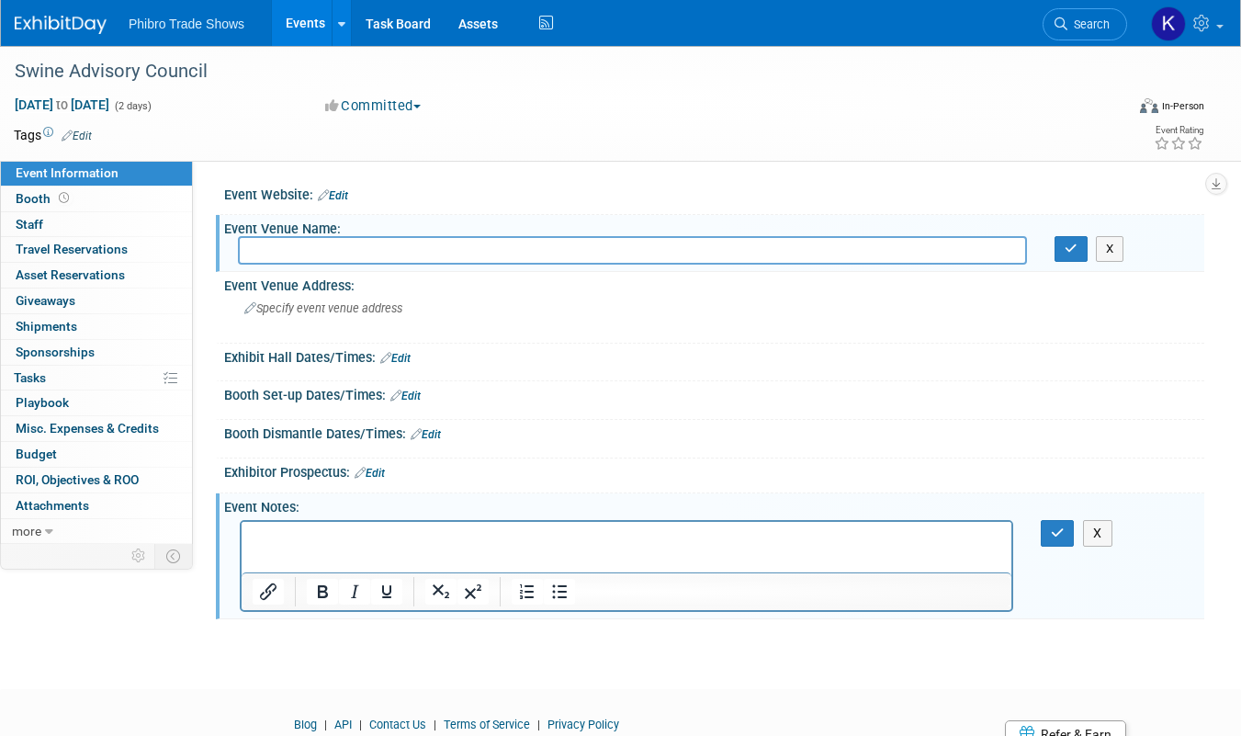
click at [266, 539] on p "Rich Text Area. Press ALT-0 for help." at bounding box center [627, 537] width 748 height 18
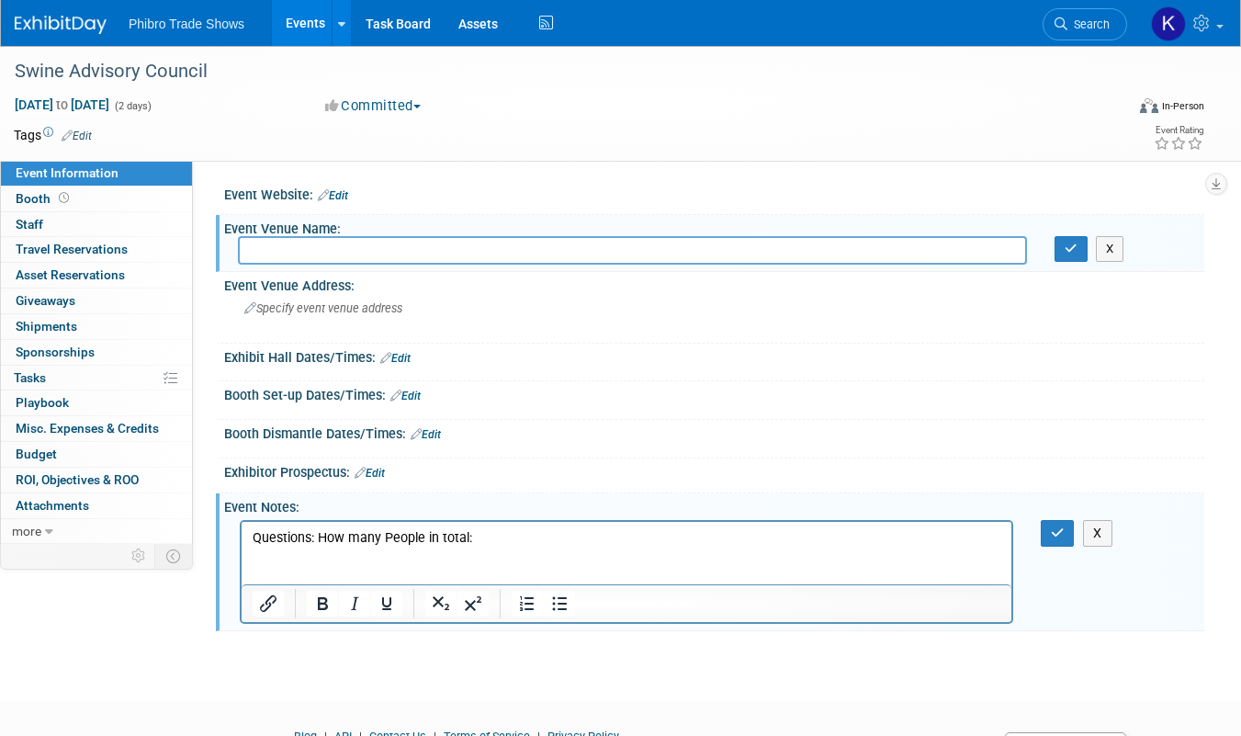
click at [252, 536] on body "Questions: How many People in total:" at bounding box center [627, 555] width 750 height 55
click at [475, 538] on p "Planning Meeting [DATE] Questions: How many People in total:" at bounding box center [627, 537] width 748 height 18
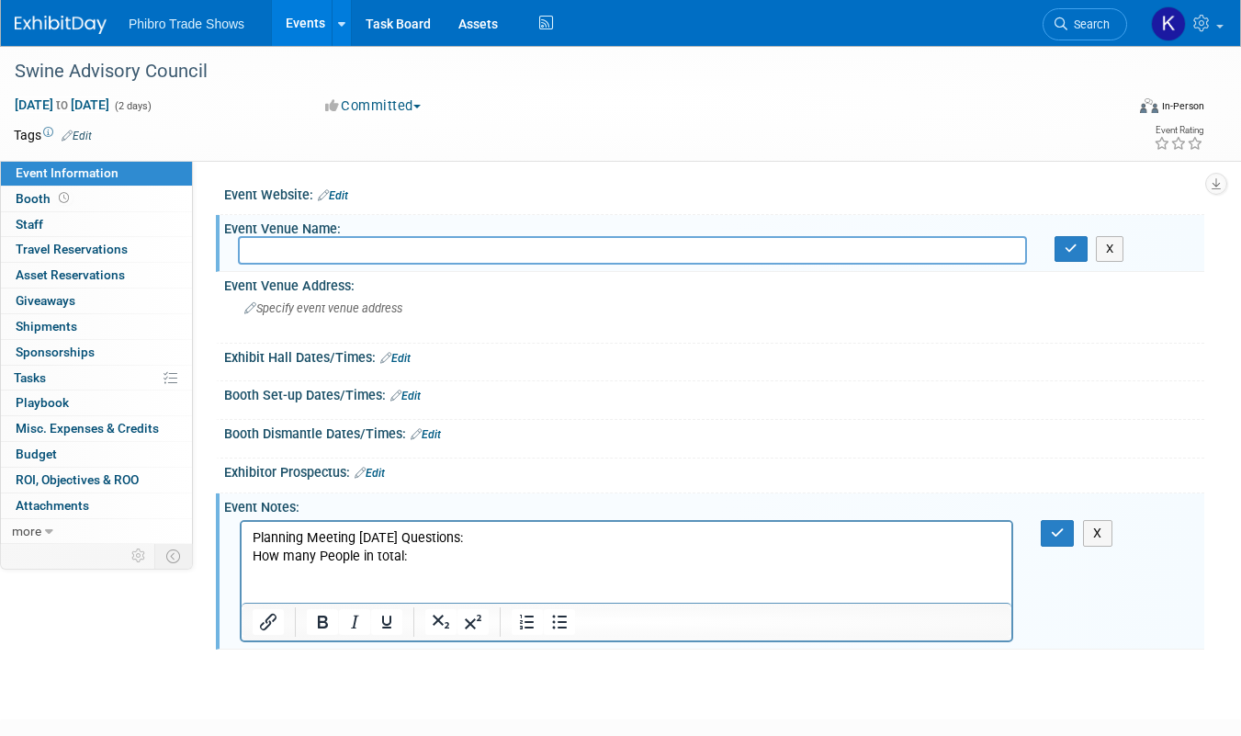
click at [412, 560] on p "How many People in total:" at bounding box center [627, 555] width 748 height 18
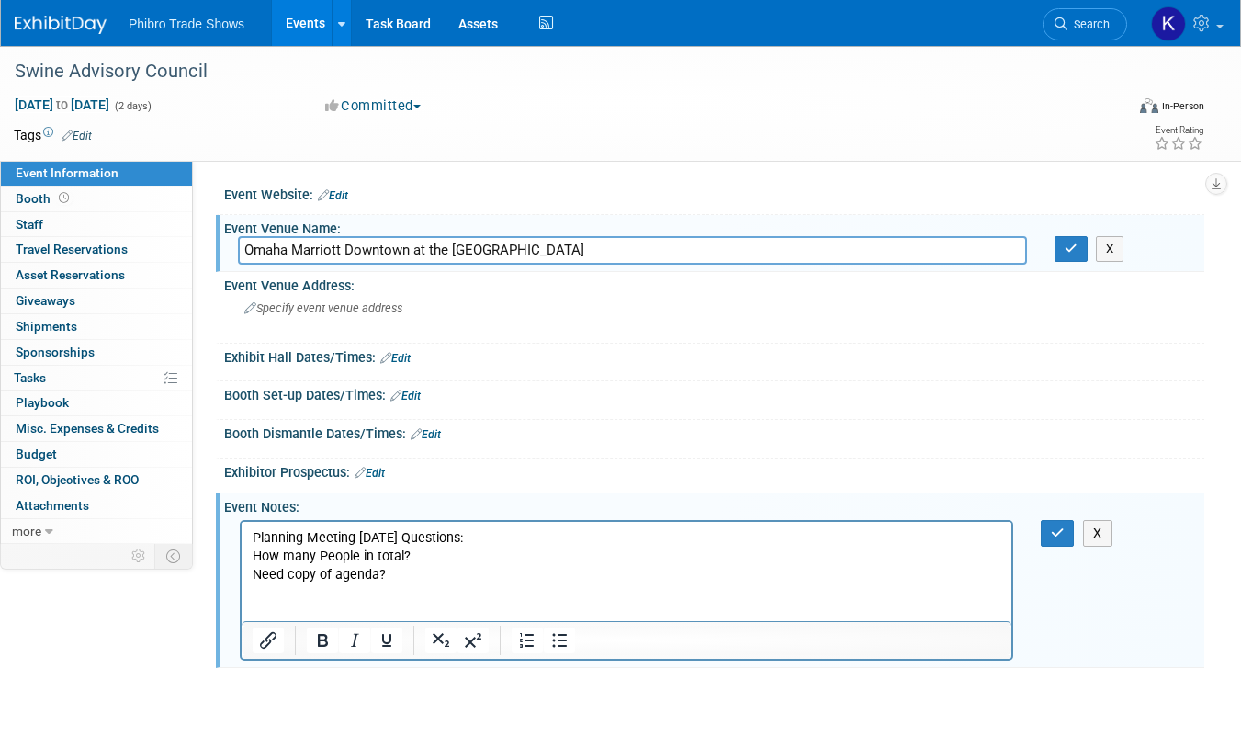
type input "Omaha Marriott Downtown at the [GEOGRAPHIC_DATA]"
click at [635, 147] on div "Tags Edit" at bounding box center [507, 135] width 987 height 25
click at [1070, 251] on icon "button" at bounding box center [1070, 248] width 13 height 12
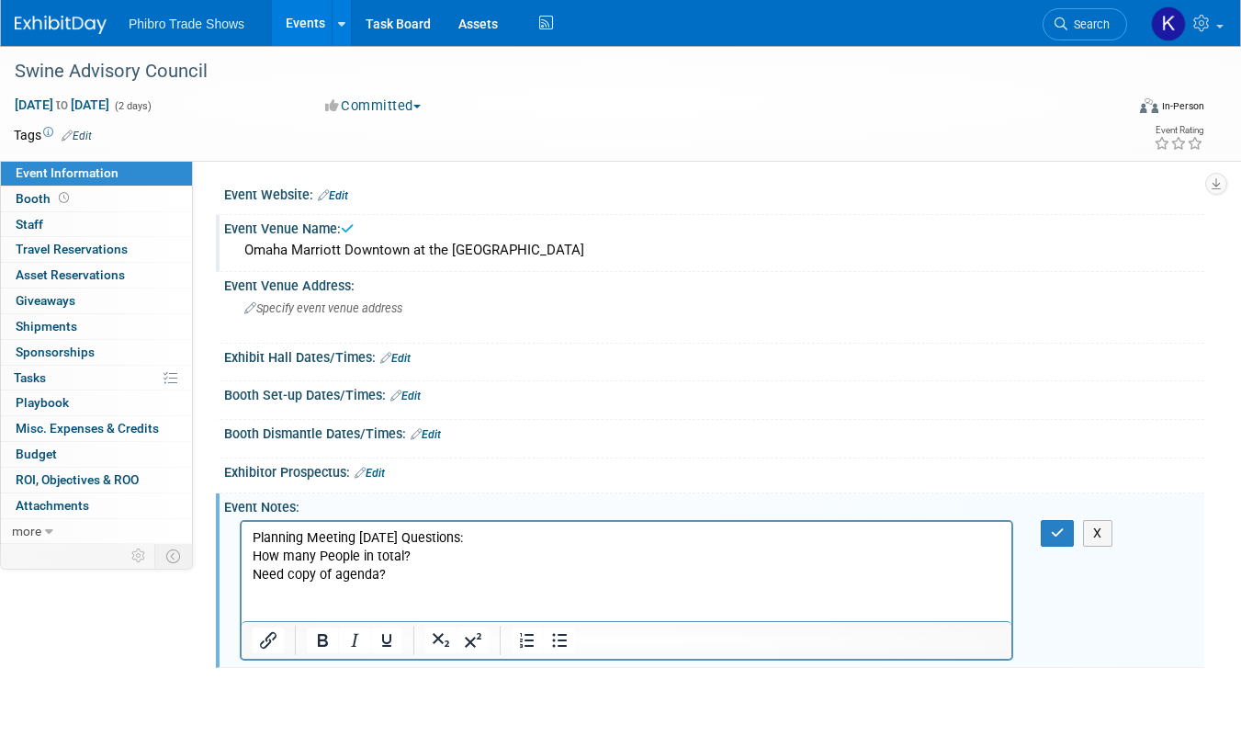
click at [425, 580] on p "Need copy of agenda?" at bounding box center [627, 574] width 748 height 18
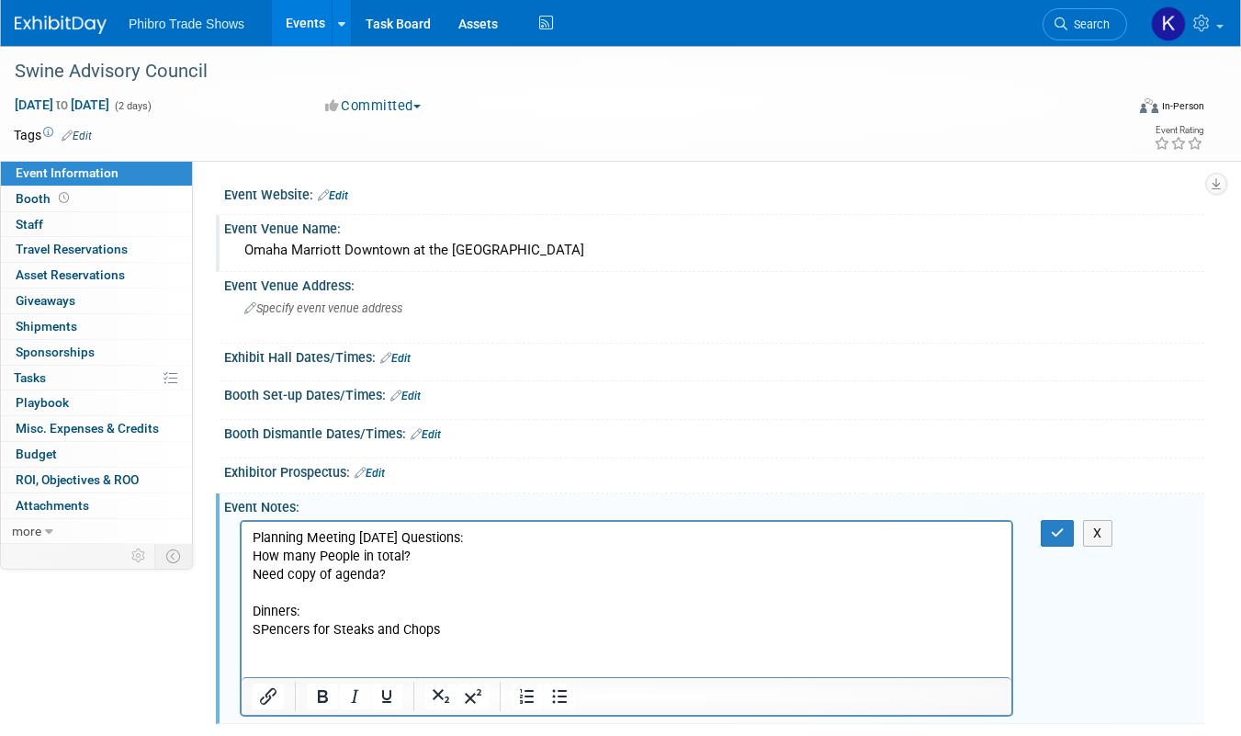
click at [270, 624] on p "SPencers for Steaks and Chops" at bounding box center [627, 629] width 748 height 18
click at [460, 624] on p "Spencers for Steaks and Chops" at bounding box center [627, 629] width 748 height 18
click at [463, 631] on p "Spencers for Steaks and Chops" at bounding box center [627, 629] width 748 height 18
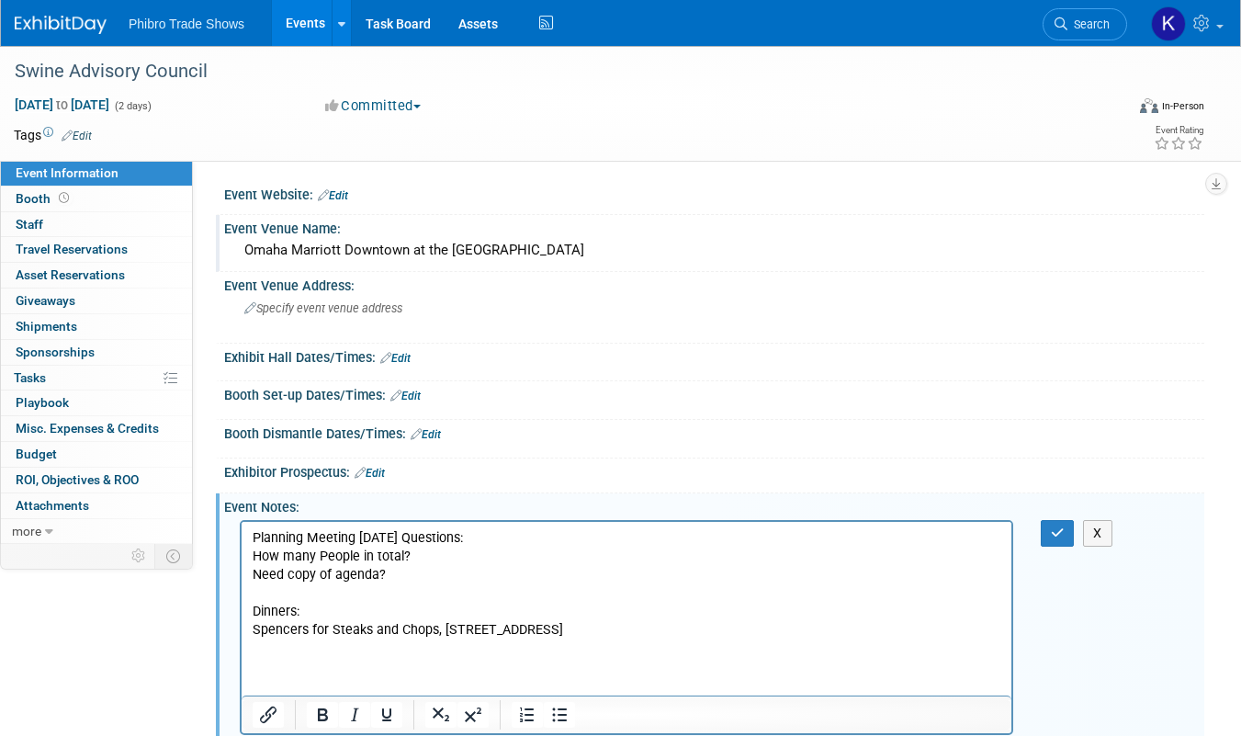
click at [297, 666] on p "Rich Text Area. Press ALT-0 for help." at bounding box center [627, 666] width 748 height 18
click at [366, 649] on p "[PERSON_NAME] [PERSON_NAME]-FIred Steaks" at bounding box center [627, 647] width 748 height 18
click at [440, 652] on p "[PERSON_NAME] [PERSON_NAME]-Fired Steaks" at bounding box center [627, 647] width 748 height 18
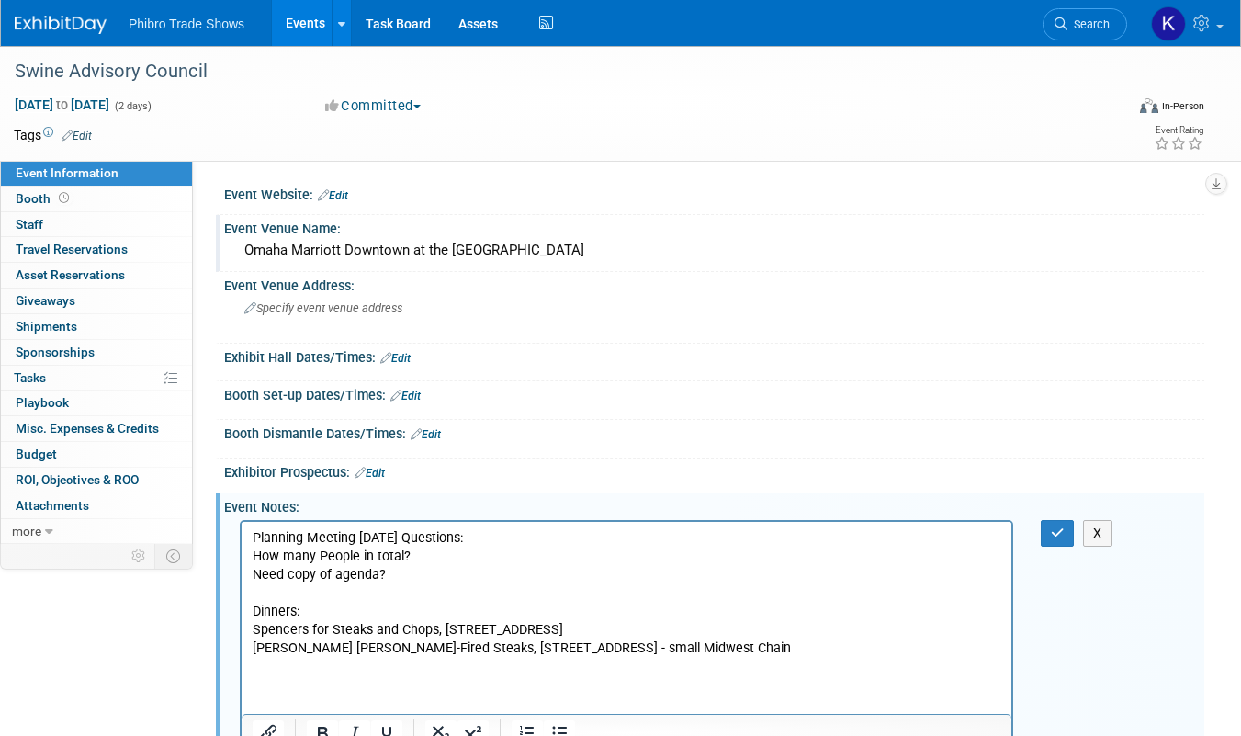
click at [679, 629] on p "Spencers for Steaks and Chops, [STREET_ADDRESS]" at bounding box center [627, 629] width 748 height 18
click at [771, 638] on p "[PERSON_NAME] [PERSON_NAME]-Fired Steaks, [STREET_ADDRESS] - small Midwest Chain" at bounding box center [627, 647] width 748 height 18
click at [777, 645] on p "[PERSON_NAME] [PERSON_NAME]-Fired Steaks, [STREET_ADDRESS] - small Midwest Chai…" at bounding box center [627, 647] width 748 height 18
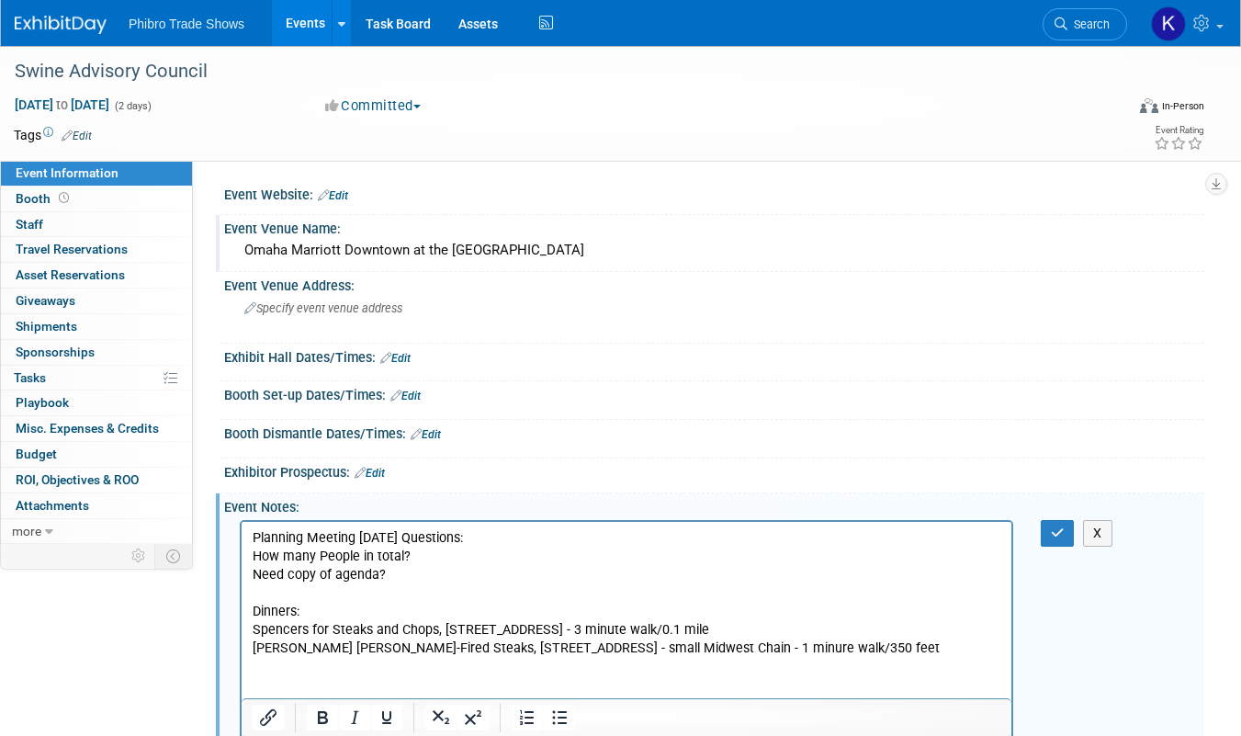
click at [896, 652] on p "[PERSON_NAME] [PERSON_NAME]-Fired Steaks, [STREET_ADDRESS] - small Midwest Chai…" at bounding box center [627, 647] width 748 height 18
click at [922, 140] on td at bounding box center [546, 135] width 909 height 18
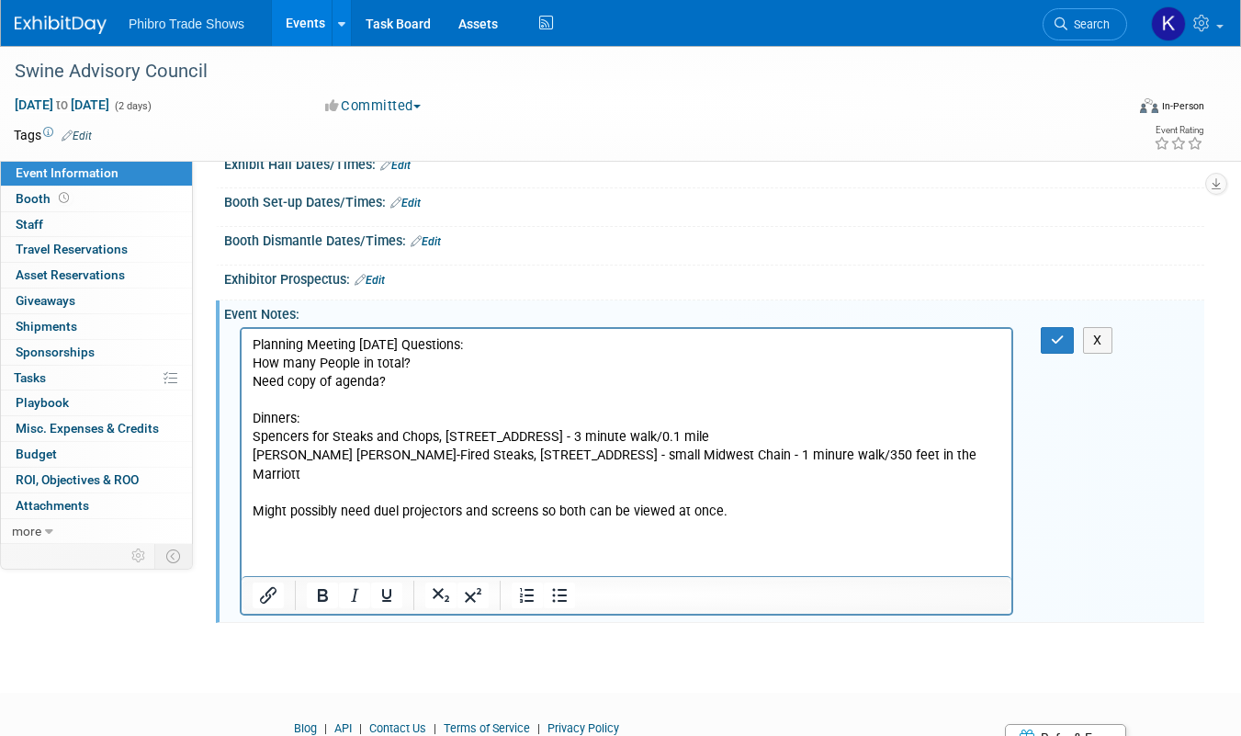
scroll to position [209, 0]
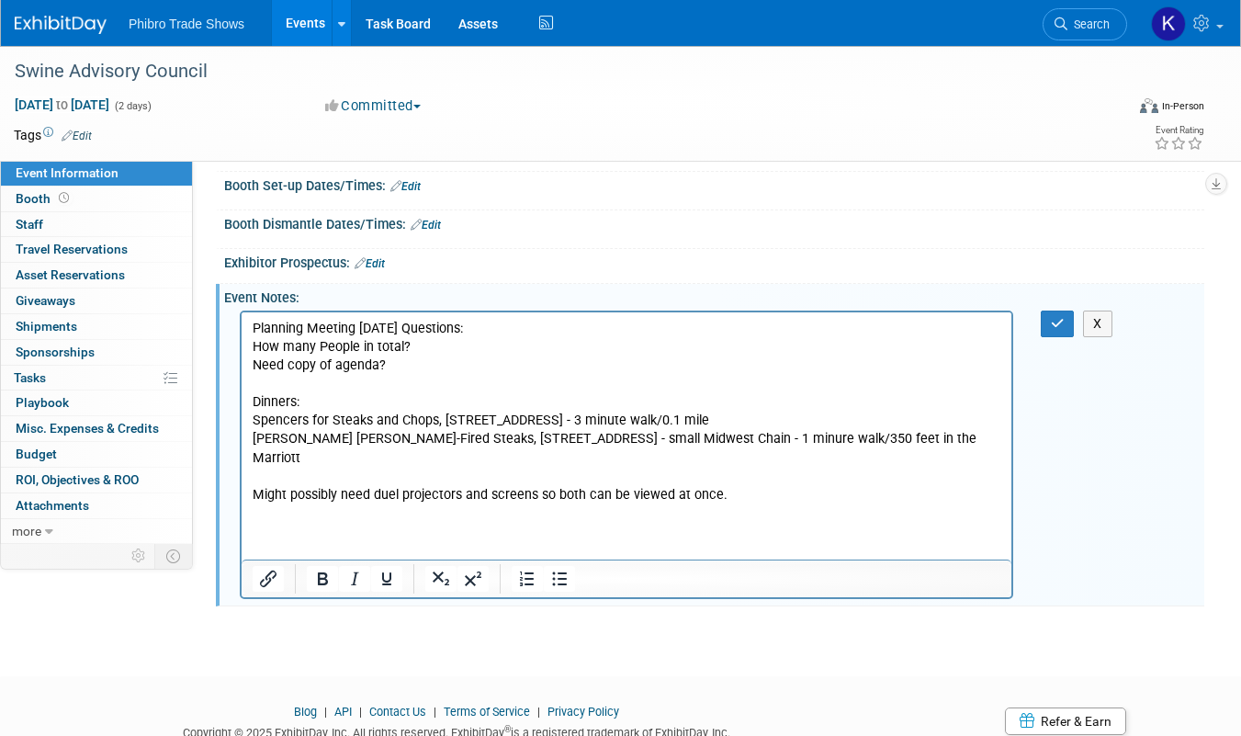
click at [732, 485] on p "Might possibly need duel projectors and screens so both can be viewed at once." at bounding box center [627, 494] width 748 height 18
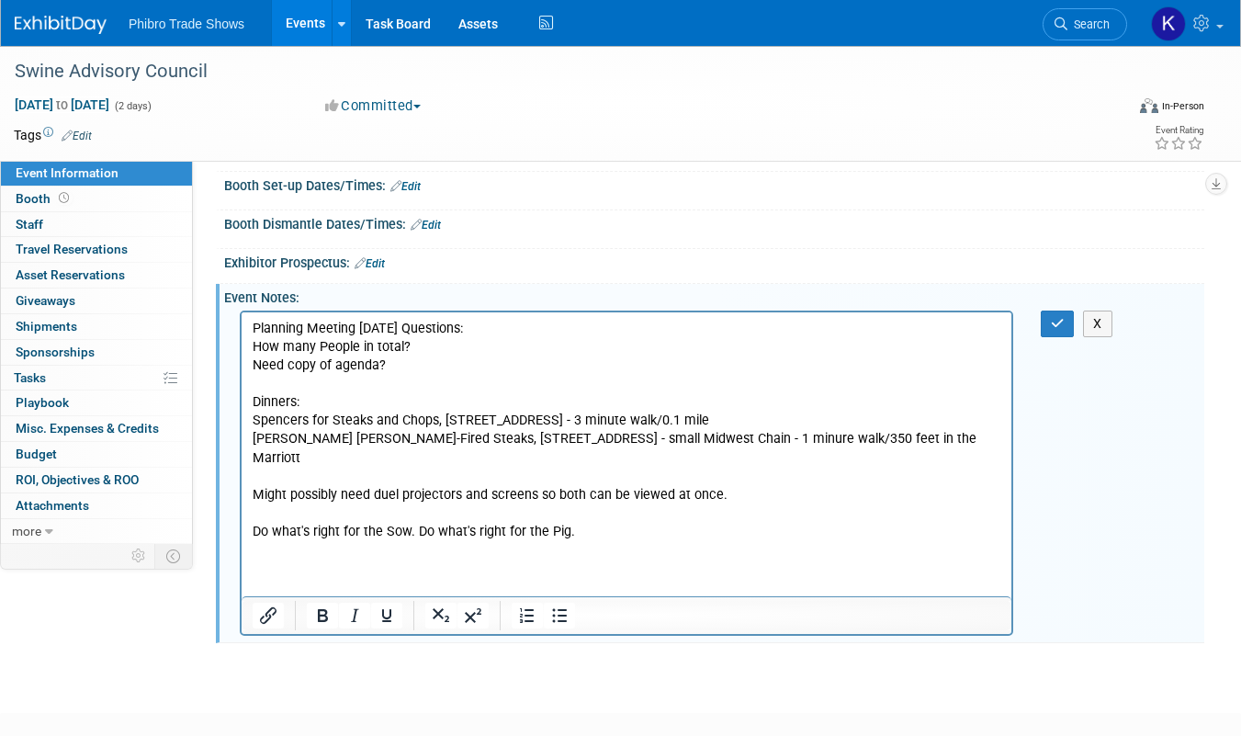
click at [415, 522] on p "Do what's right for the Sow. Do what's right for the Pig." at bounding box center [627, 531] width 748 height 18
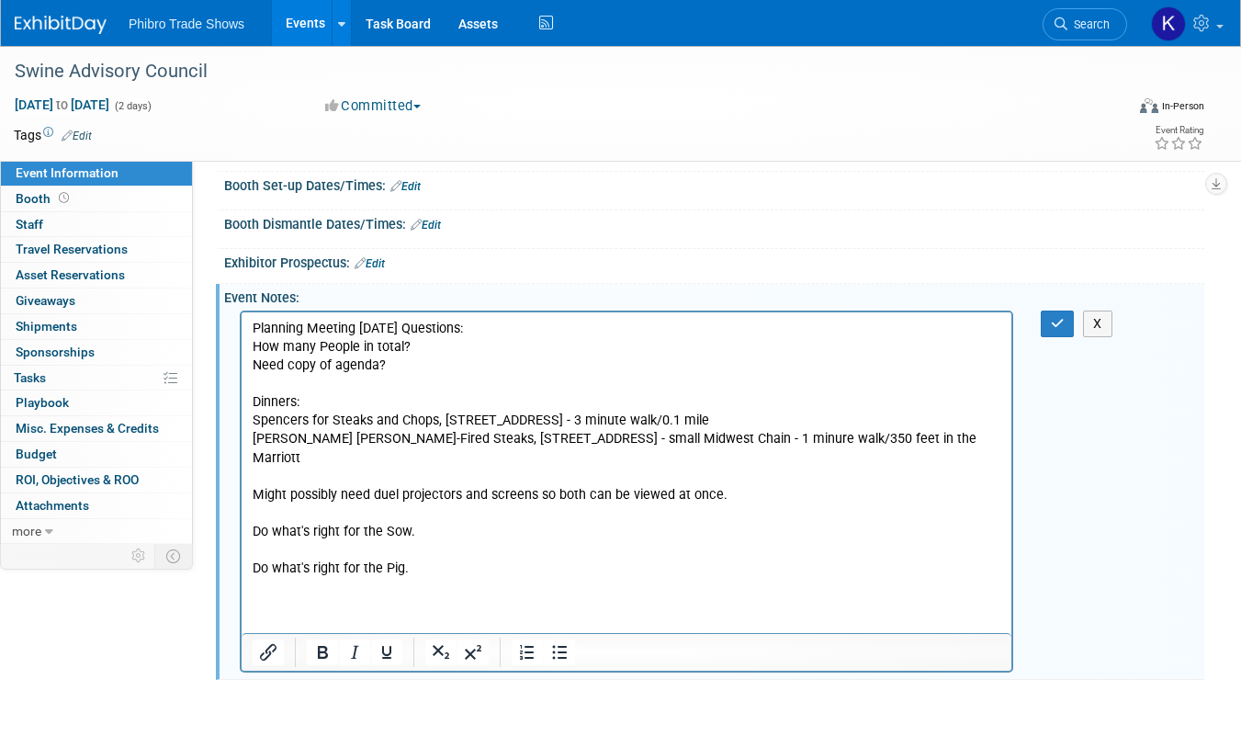
click at [251, 510] on html "Planning Meeting [DATE] Questions: How many People in total? Need copy of agend…" at bounding box center [627, 480] width 770 height 339
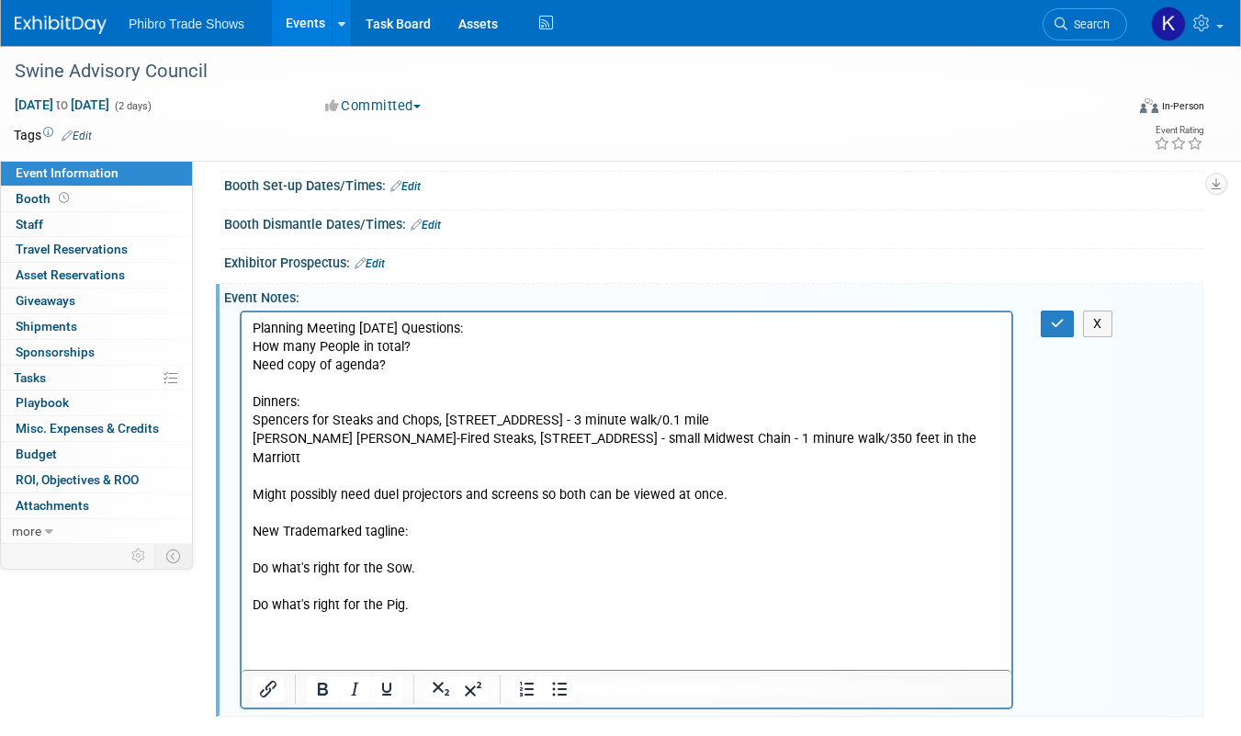
click at [459, 595] on p "Do what's right for the Pig." at bounding box center [627, 604] width 748 height 18
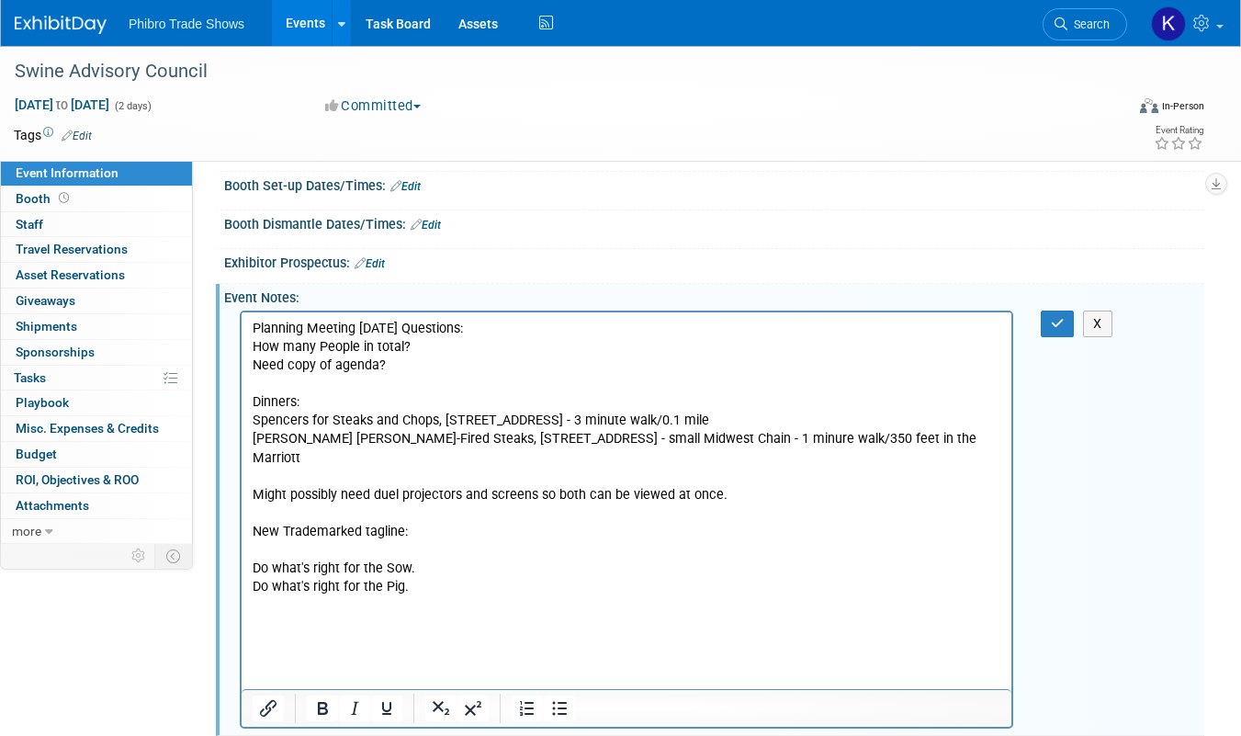
click at [251, 549] on html "Planning Meeting [DATE] Questions: How many People in total? Need copy of agend…" at bounding box center [627, 508] width 770 height 395
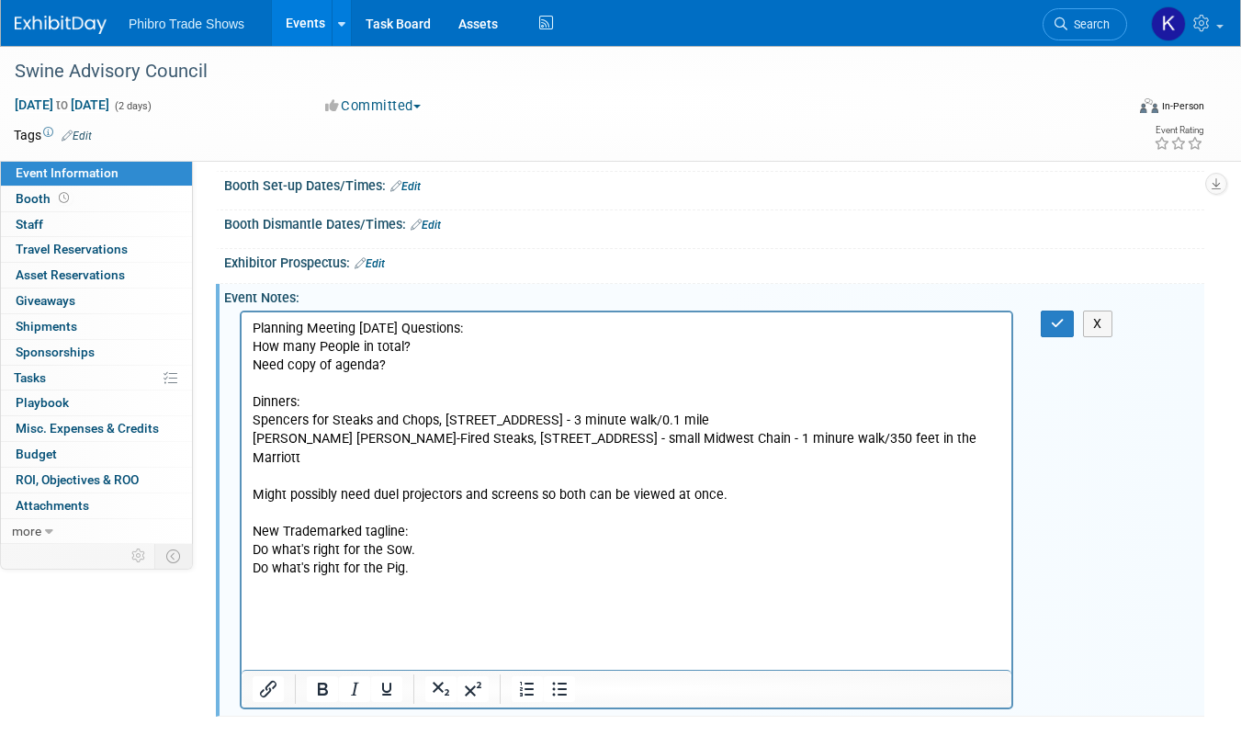
click at [468, 577] on p "Rich Text Area. Press ALT-0 for help." at bounding box center [627, 586] width 748 height 18
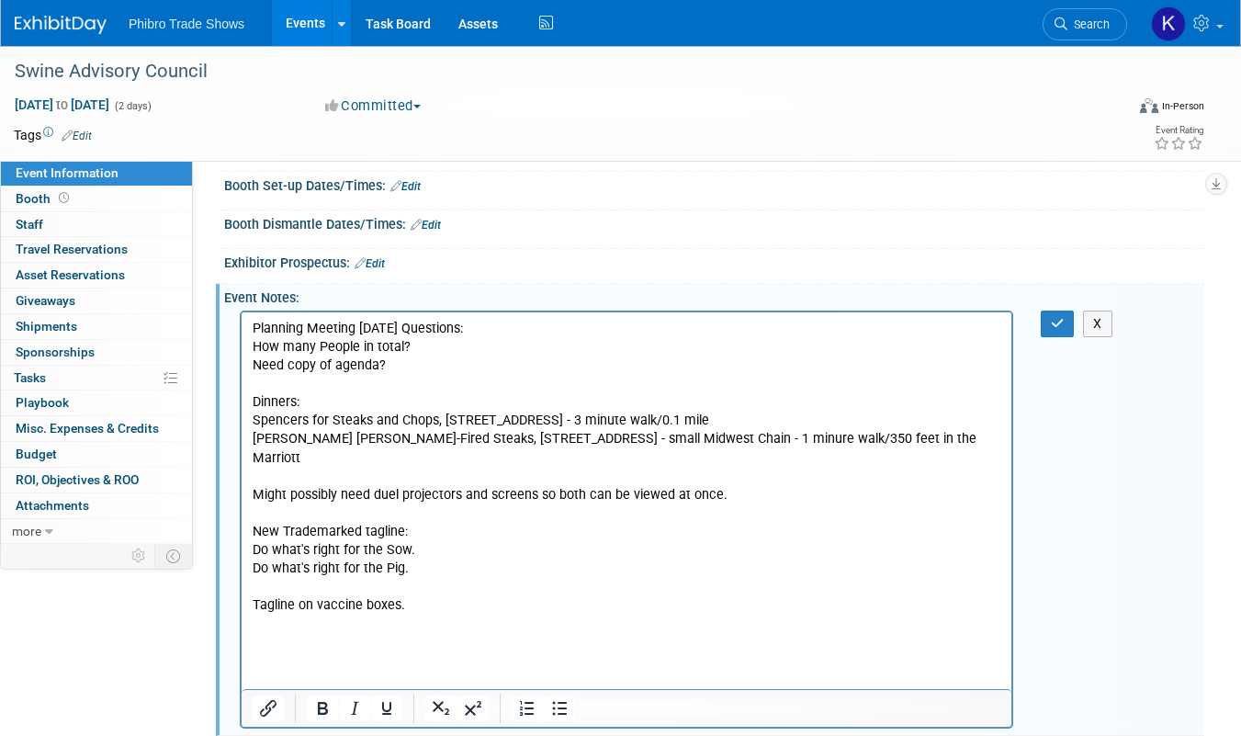
click at [442, 613] on p "Rich Text Area. Press ALT-0 for help." at bounding box center [627, 622] width 748 height 18
click at [414, 595] on p "Tagline on vaccine boxes." at bounding box center [627, 604] width 748 height 18
click at [500, 632] on p "Rich Text Area. Press ALT-0 for help." at bounding box center [627, 641] width 748 height 18
click at [510, 325] on p "Planning Meeting [DATE] Questions:" at bounding box center [627, 328] width 748 height 18
click at [411, 326] on p "Planning Meeting [DATE] Questions:" at bounding box center [627, 328] width 748 height 18
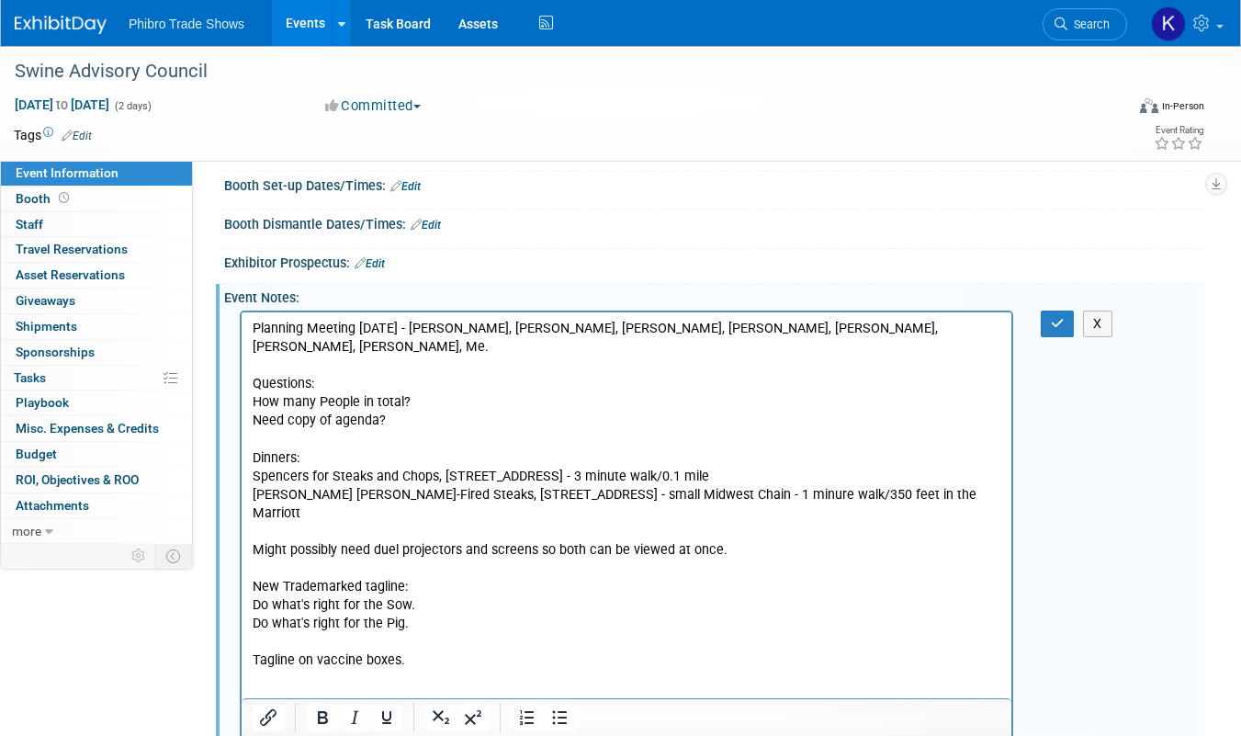
click at [438, 650] on p "Tagline on vaccine boxes." at bounding box center [627, 659] width 748 height 18
click at [426, 650] on p "Tagline on vaccine boxes." at bounding box center [627, 659] width 748 height 18
click at [413, 668] on p "Rich Text Area. Press ALT-0 for help." at bounding box center [627, 677] width 748 height 18
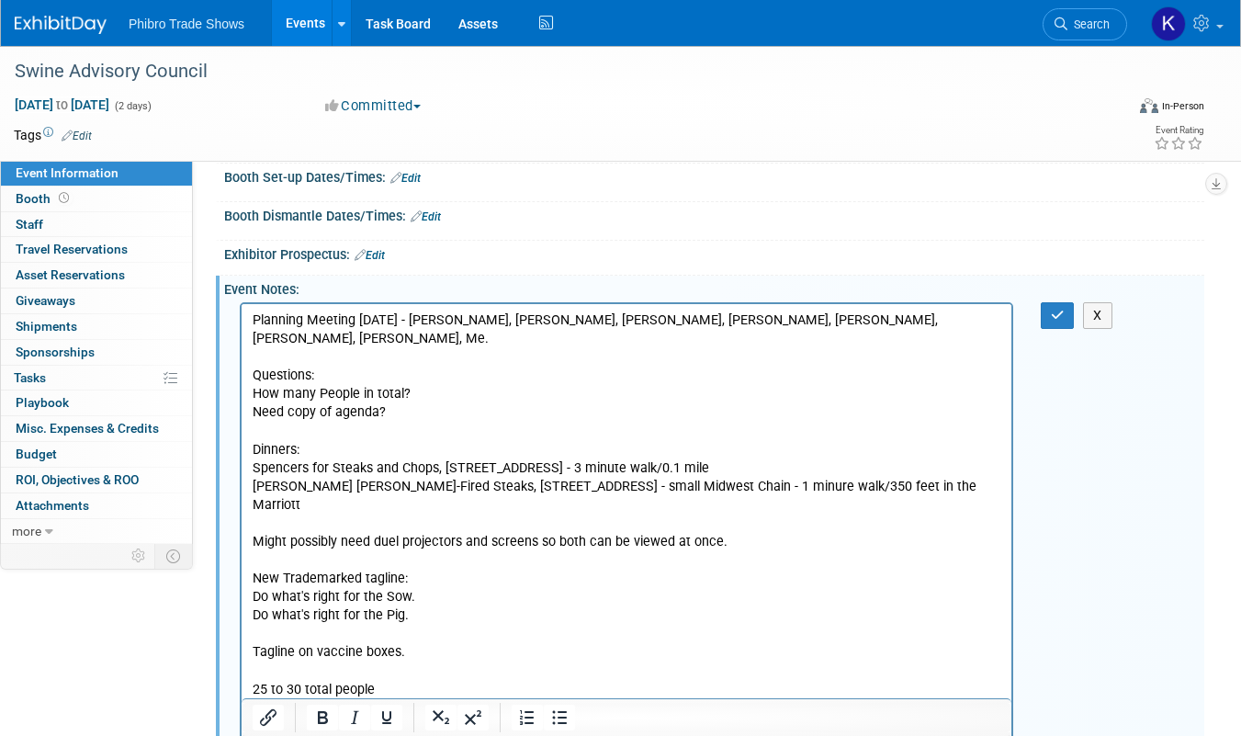
scroll to position [236, 0]
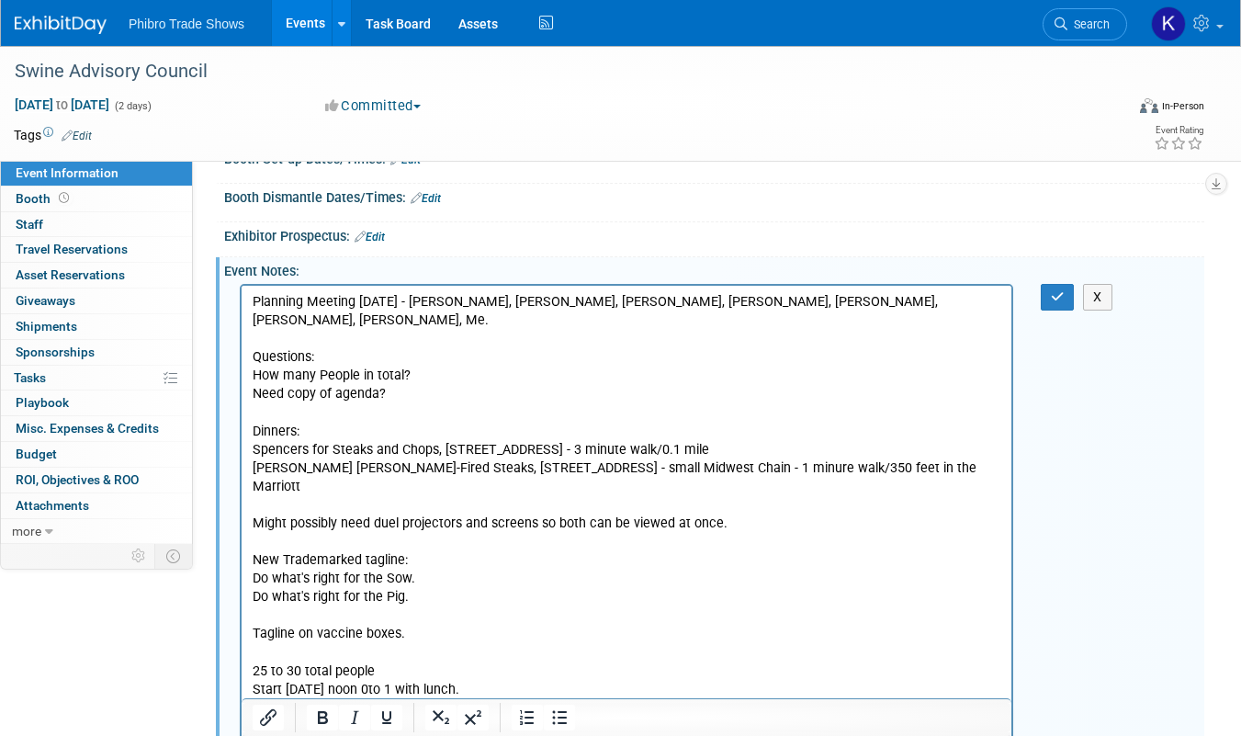
click at [386, 661] on p "25 to 30 total people" at bounding box center [627, 670] width 748 height 18
click at [402, 661] on p "25 to 30 total people" at bounding box center [627, 670] width 748 height 18
click at [371, 680] on p "Start [DATE] noon 0to 1 with lunch." at bounding box center [627, 689] width 748 height 18
click at [382, 698] on p "[DATE] all day." at bounding box center [627, 707] width 748 height 18
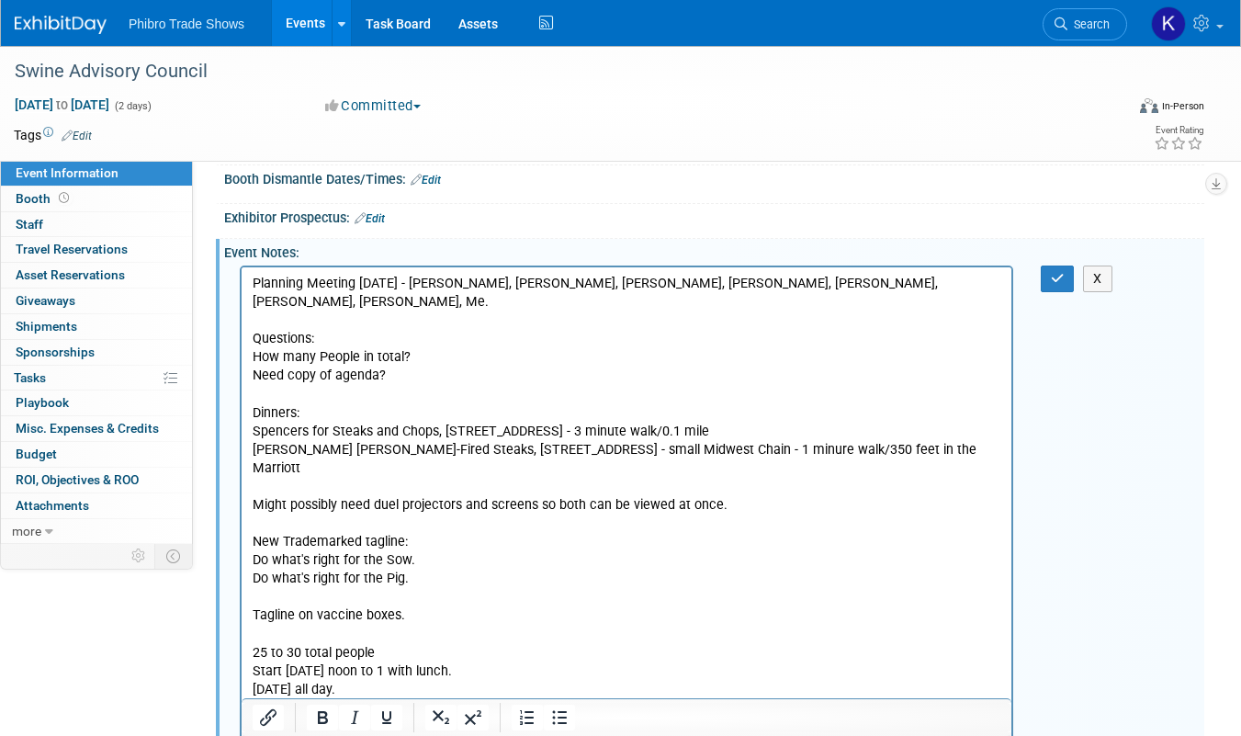
click at [615, 605] on p "Tagline on vaccine boxes." at bounding box center [627, 614] width 748 height 18
click at [377, 698] on p "Rich Text Area. Press ALT-0 for help." at bounding box center [627, 707] width 748 height 18
click at [402, 716] on p "Can I ger" at bounding box center [627, 725] width 748 height 18
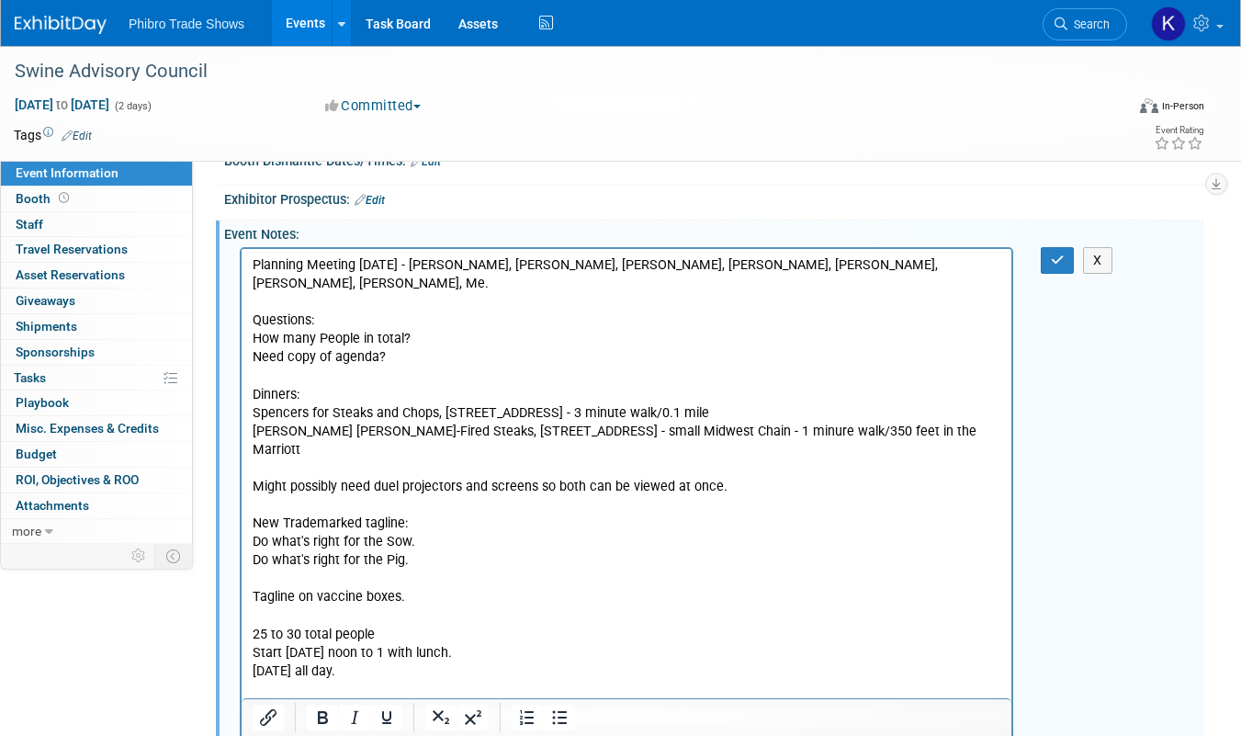
scroll to position [291, 0]
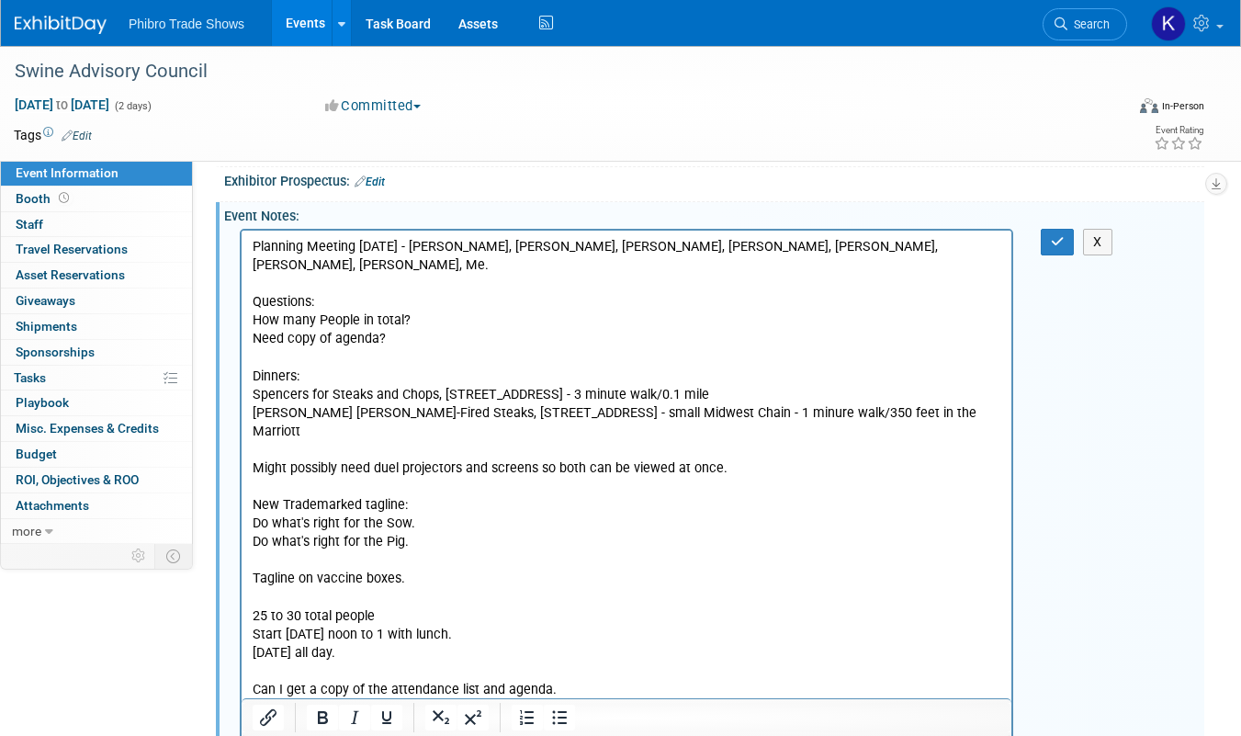
click at [803, 385] on p "Spencers for Steaks and Chops, [STREET_ADDRESS] - 3 minute walk/0.1 mile" at bounding box center [627, 394] width 748 height 18
click at [978, 403] on p "[PERSON_NAME] [PERSON_NAME]-Fired Steaks, [STREET_ADDRESS] - small Midwest Chai…" at bounding box center [627, 421] width 748 height 37
drag, startPoint x: 1142, startPoint y: 247, endPoint x: 1135, endPoint y: 237, distance: 12.5
click at [1142, 247] on div "X" at bounding box center [714, 547] width 980 height 646
click at [260, 440] on p "Rich Text Area. Press ALT-0 for help." at bounding box center [627, 449] width 748 height 18
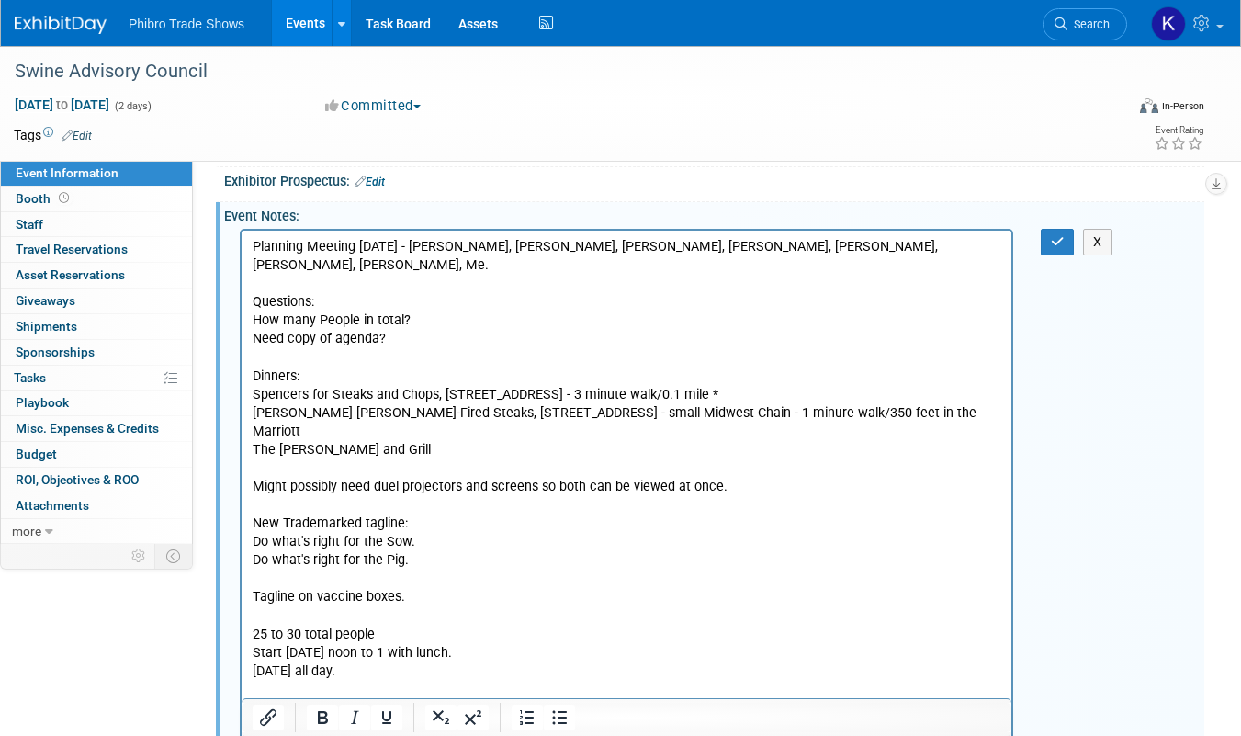
click at [245, 391] on html "Planning Meeting [DATE] - [PERSON_NAME], [PERSON_NAME], [PERSON_NAME], [PERSON_…" at bounding box center [627, 556] width 770 height 653
drag, startPoint x: 255, startPoint y: 395, endPoint x: 926, endPoint y: 397, distance: 670.3
click at [977, 403] on p "[PERSON_NAME] [PERSON_NAME]-Fired Steaks, [STREET_ADDRESS] - small Midwest Chai…" at bounding box center [627, 421] width 748 height 37
drag, startPoint x: 599, startPoint y: 396, endPoint x: 912, endPoint y: 325, distance: 321.0
click at [912, 329] on p "Need copy of agenda?" at bounding box center [627, 338] width 748 height 18
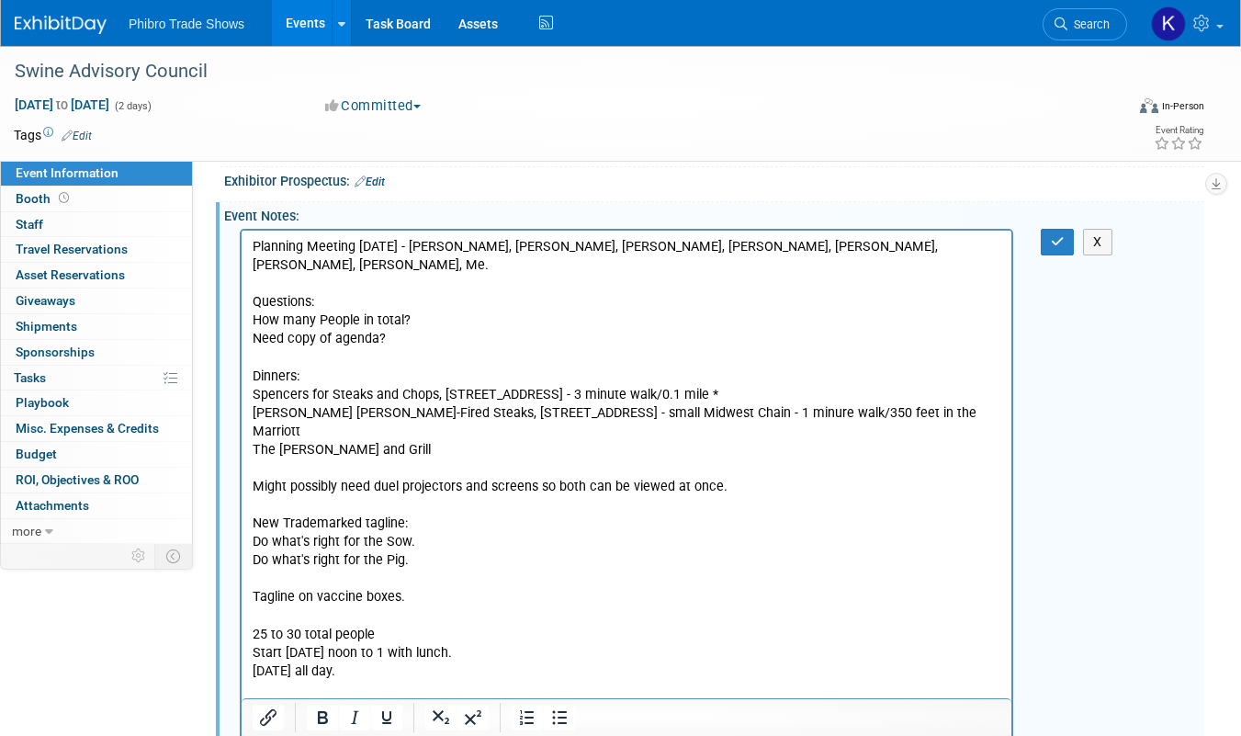
drag, startPoint x: 972, startPoint y: 391, endPoint x: 469, endPoint y: 624, distance: 554.6
click at [242, 395] on html "Planning Meeting [DATE] - [PERSON_NAME], [PERSON_NAME], [PERSON_NAME], [PERSON_…" at bounding box center [627, 556] width 770 height 653
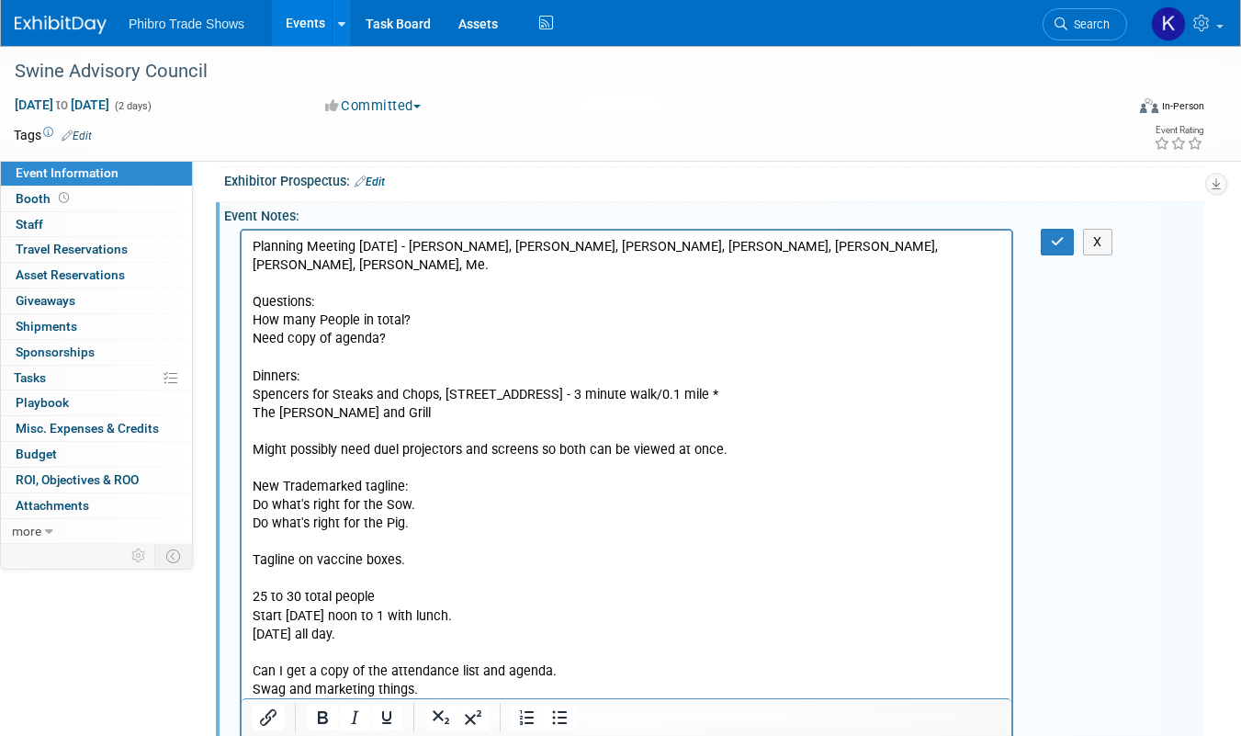
click at [781, 440] on p "Might possibly need duel projectors and screens so both can be viewed at once." at bounding box center [627, 449] width 748 height 18
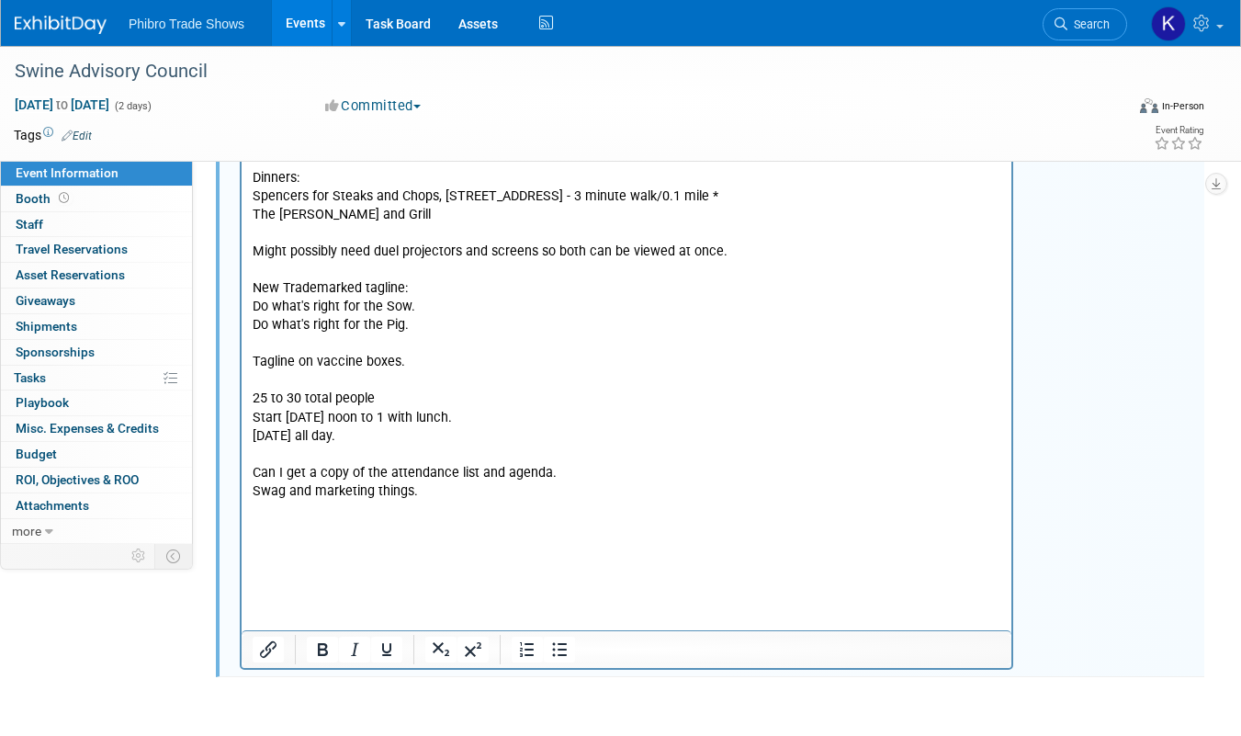
scroll to position [628, 0]
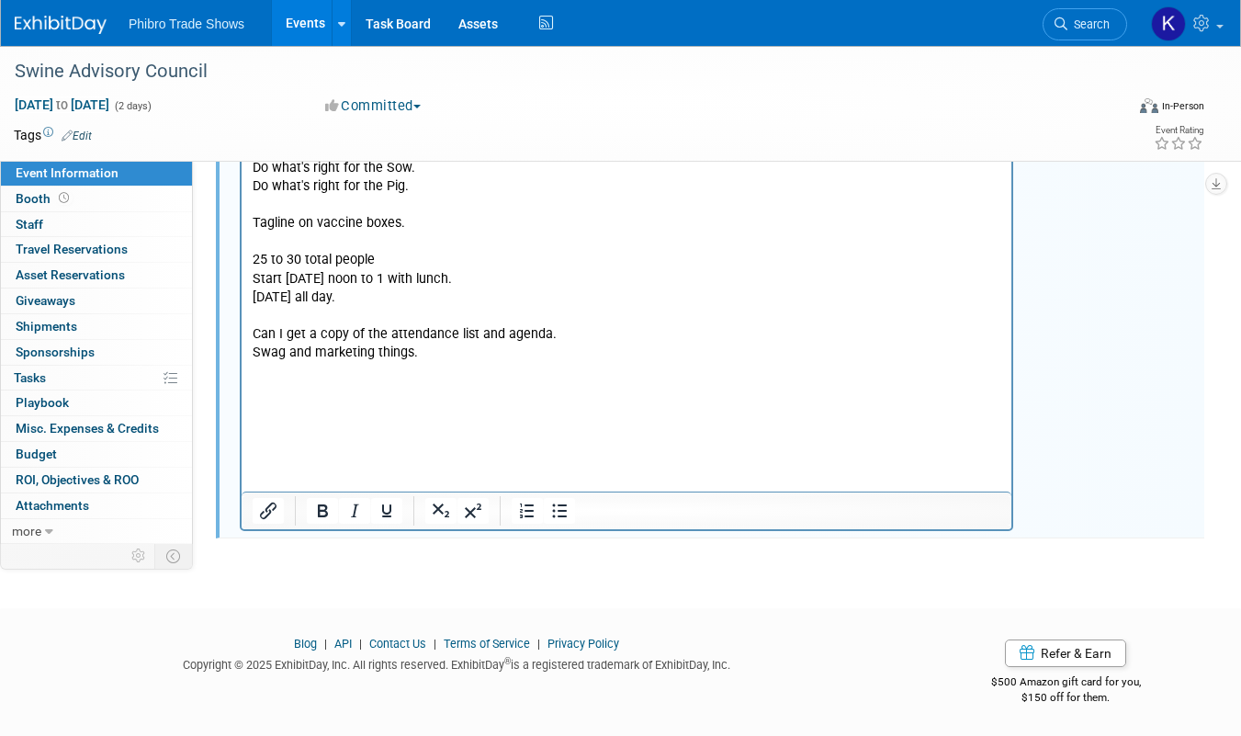
click at [380, 362] on p "Rich Text Area. Press ALT-0 for help." at bounding box center [627, 371] width 748 height 18
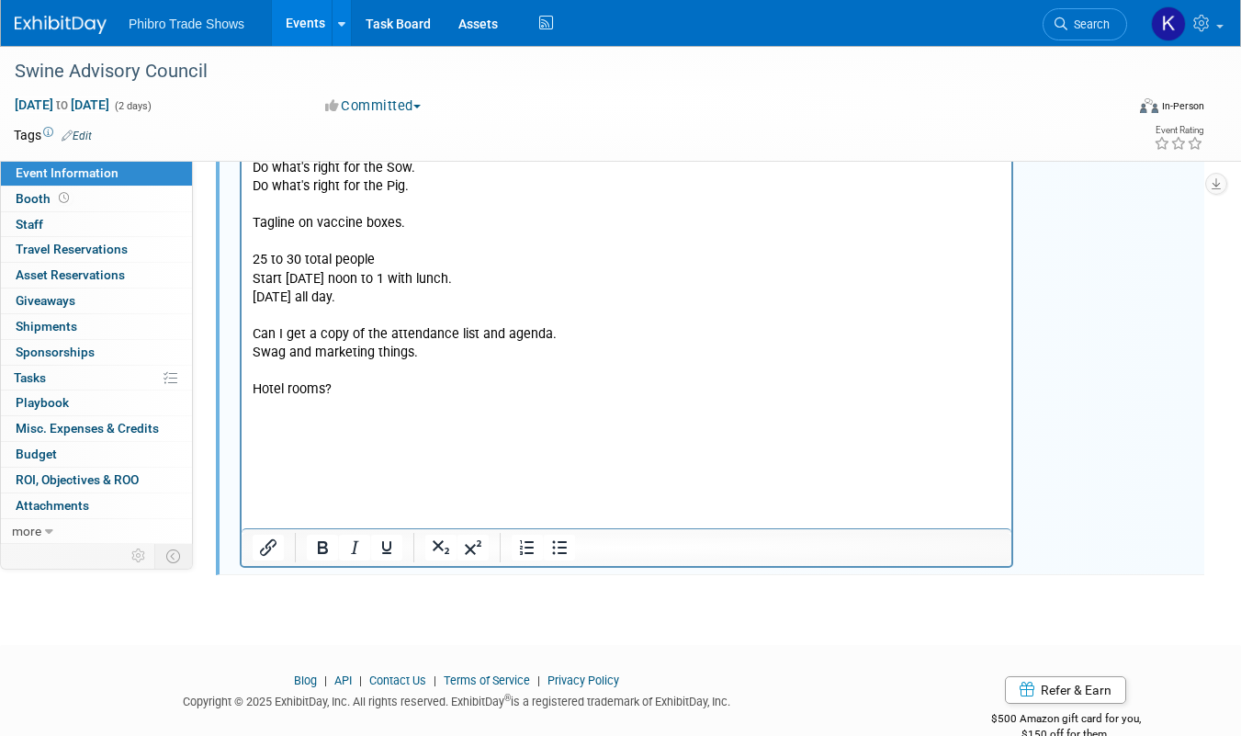
click at [342, 380] on p "Hotel rooms?" at bounding box center [627, 389] width 748 height 18
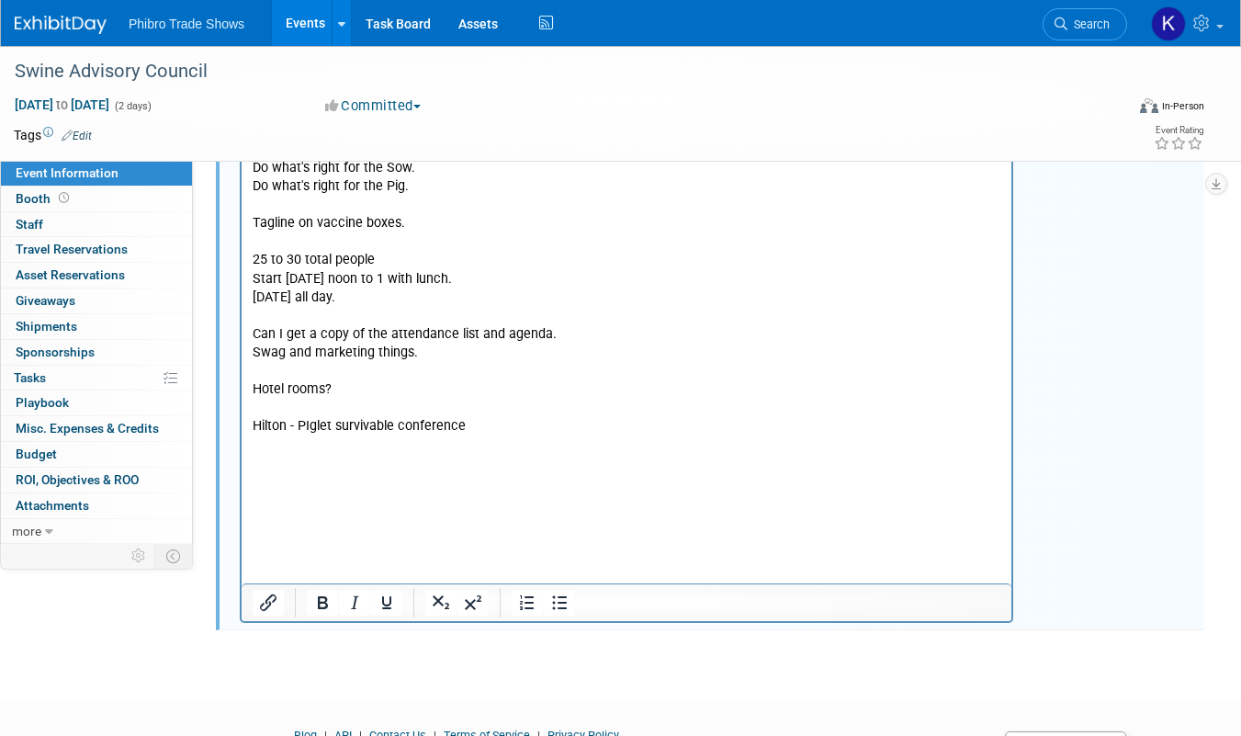
click at [488, 417] on p "Hilton - PIglet survivable conference" at bounding box center [627, 426] width 748 height 18
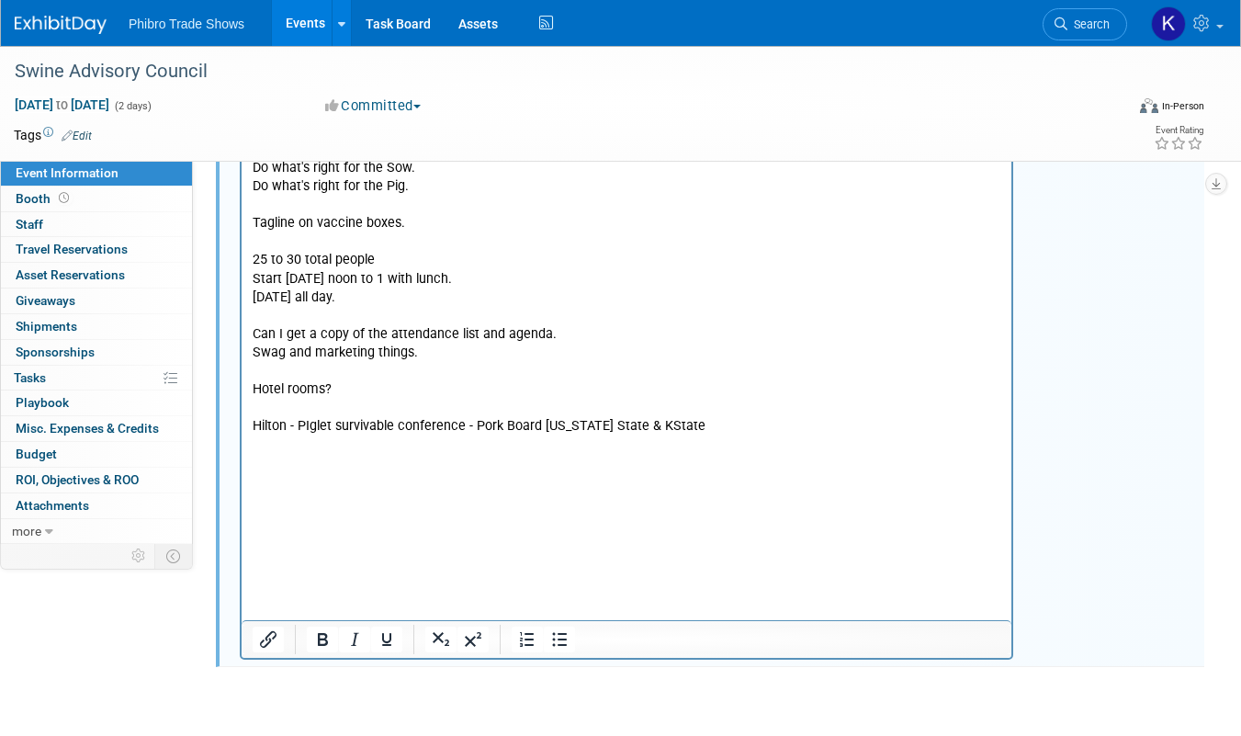
click at [425, 380] on p "Hotel rooms?" at bounding box center [627, 389] width 748 height 18
click at [563, 343] on p "Swag and marketing things." at bounding box center [627, 352] width 748 height 18
click at [567, 325] on p "Can I get a copy of the attendance list and agenda." at bounding box center [627, 334] width 748 height 18
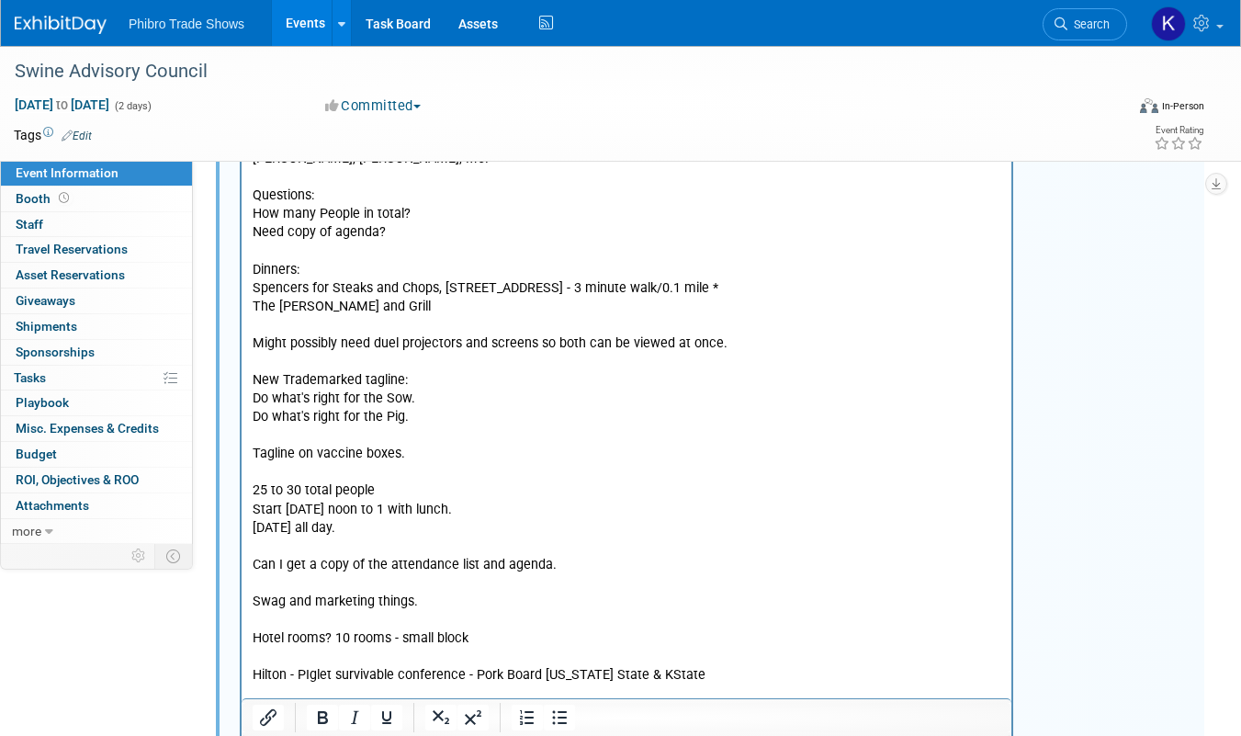
scroll to position [420, 0]
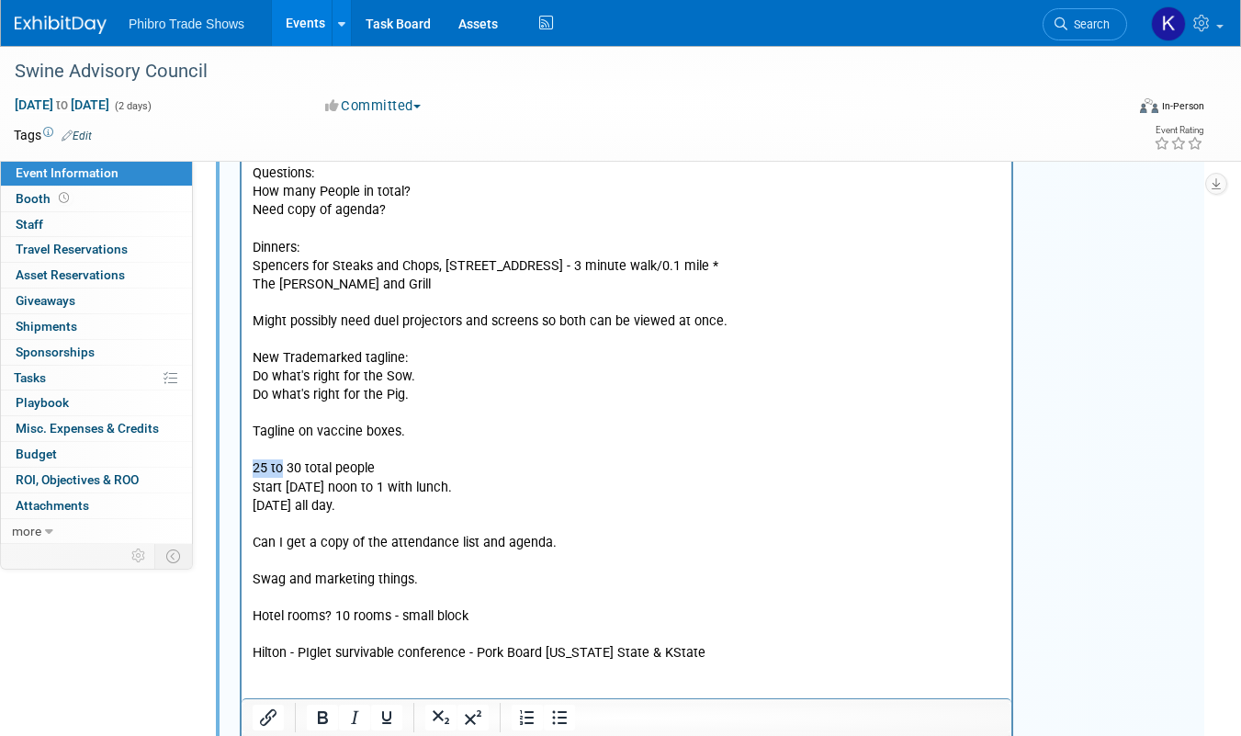
drag, startPoint x: 284, startPoint y: 448, endPoint x: 435, endPoint y: 554, distance: 184.7
click at [242, 452] on html "Planning Meeting [DATE] - [PERSON_NAME], [PERSON_NAME], [PERSON_NAME], [PERSON_…" at bounding box center [627, 482] width 770 height 763
drag, startPoint x: 287, startPoint y: 446, endPoint x: 449, endPoint y: 555, distance: 194.6
click at [242, 453] on html "Planning Meeting [DATE] - [PERSON_NAME], [PERSON_NAME], [PERSON_NAME], [PERSON_…" at bounding box center [627, 482] width 770 height 763
